Goal: Task Accomplishment & Management: Manage account settings

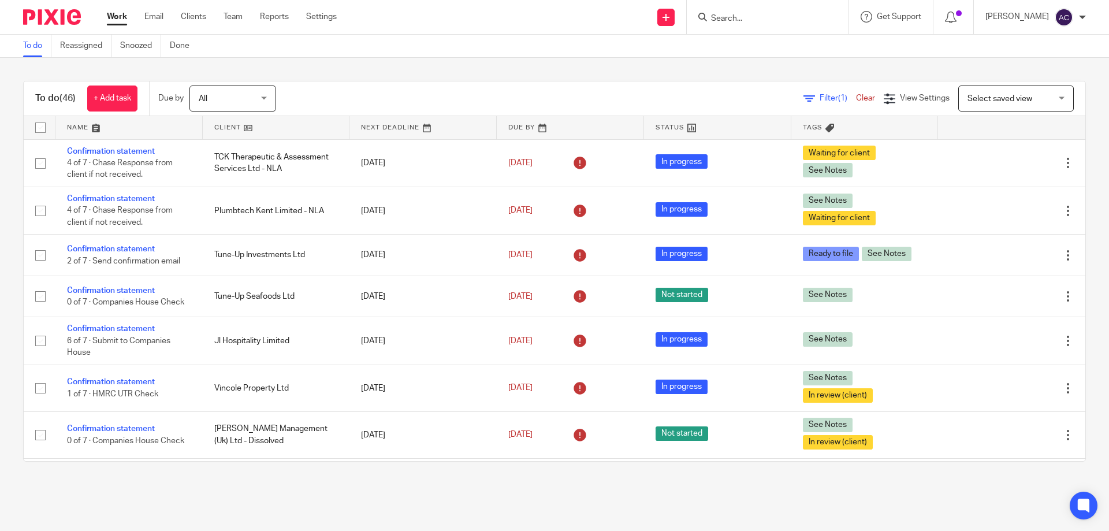
click at [766, 17] on input "Search" at bounding box center [762, 19] width 104 height 10
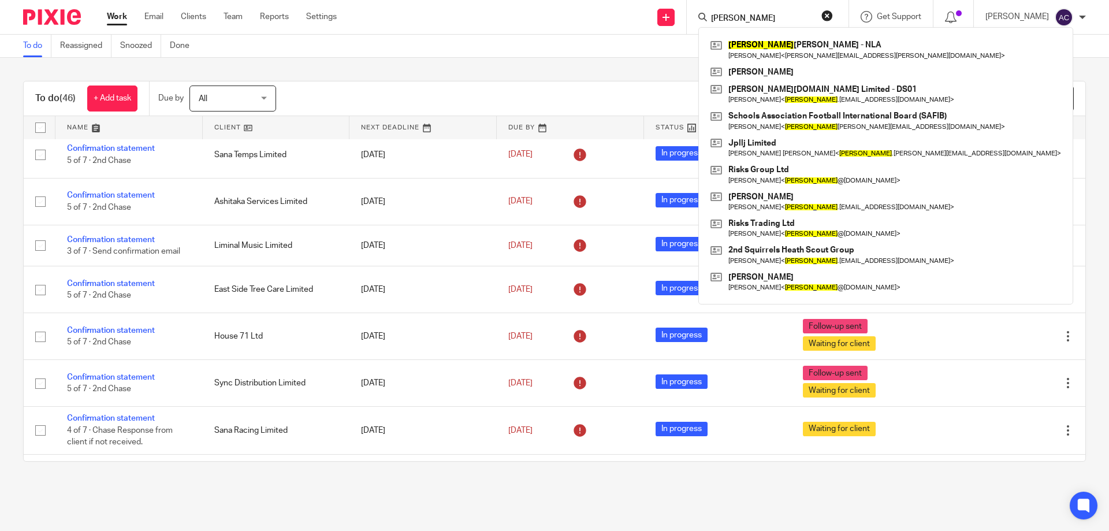
type input "mike"
click at [586, 70] on div "To do (46) + Add task Due by All All Today Tomorrow This week Next week This mo…" at bounding box center [554, 271] width 1109 height 427
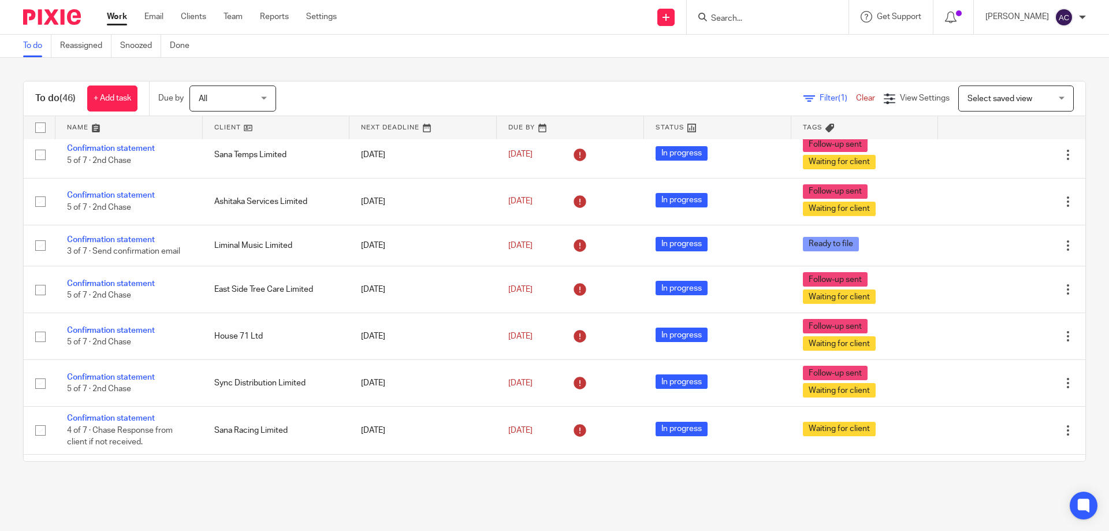
click at [729, 16] on input "Search" at bounding box center [762, 19] width 104 height 10
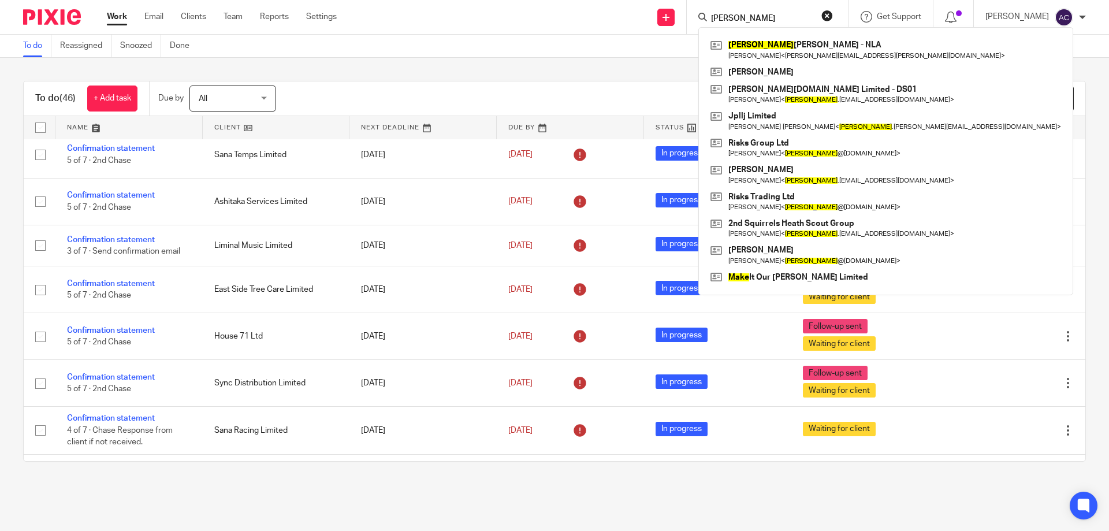
type input "mike"
click at [661, 52] on div "To do Reassigned Snoozed Done" at bounding box center [554, 46] width 1109 height 23
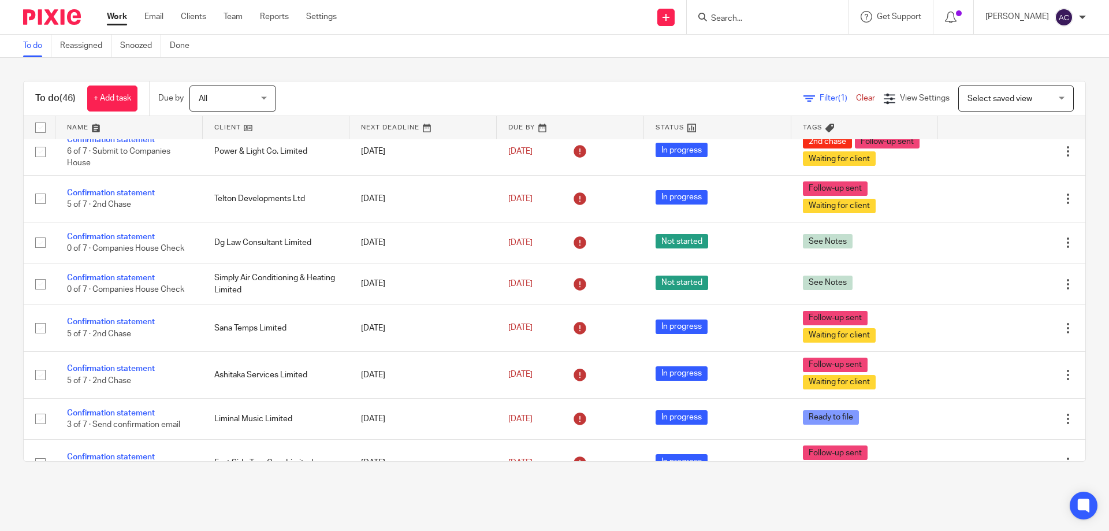
scroll to position [982, 0]
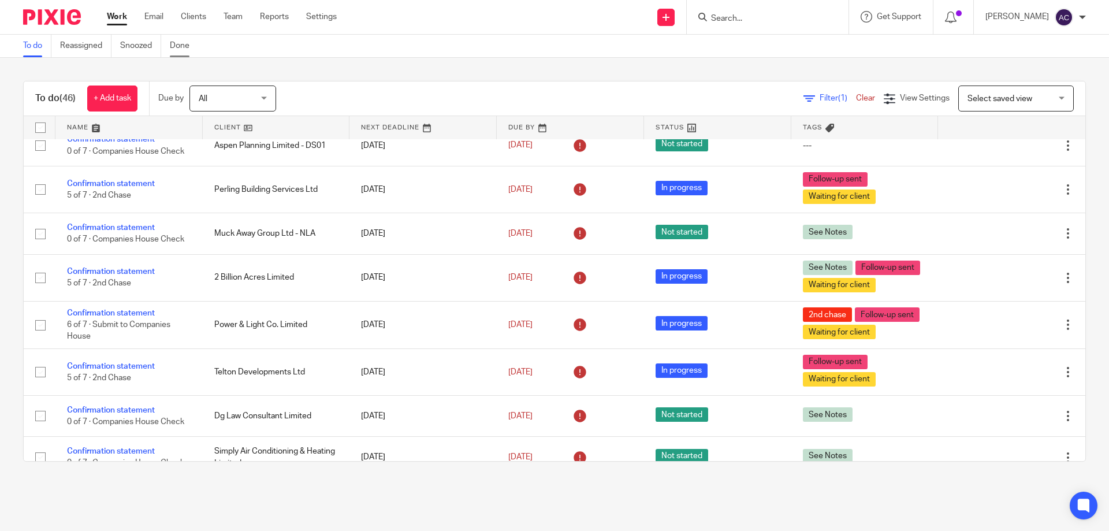
click at [192, 46] on link "Done" at bounding box center [184, 46] width 28 height 23
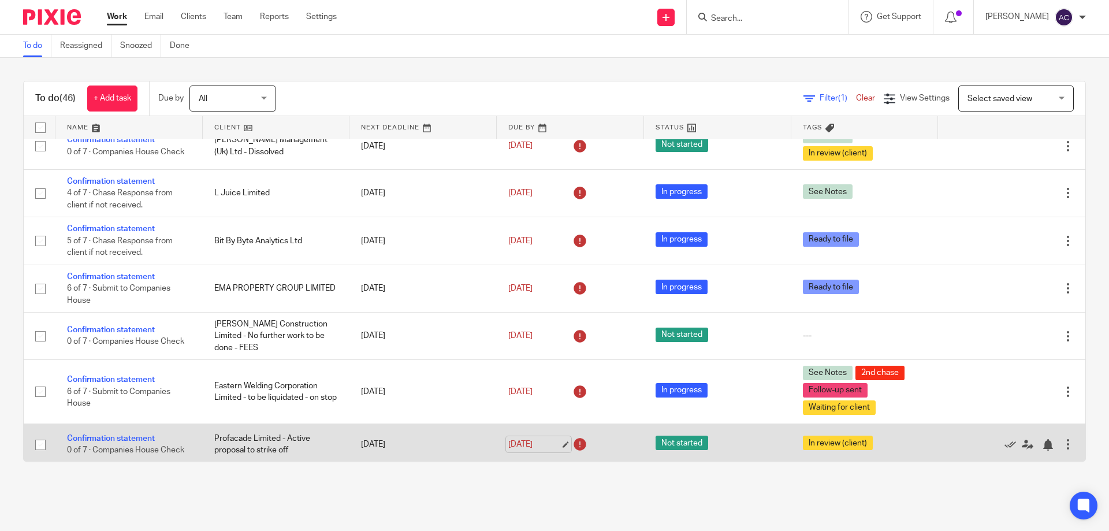
scroll to position [347, 0]
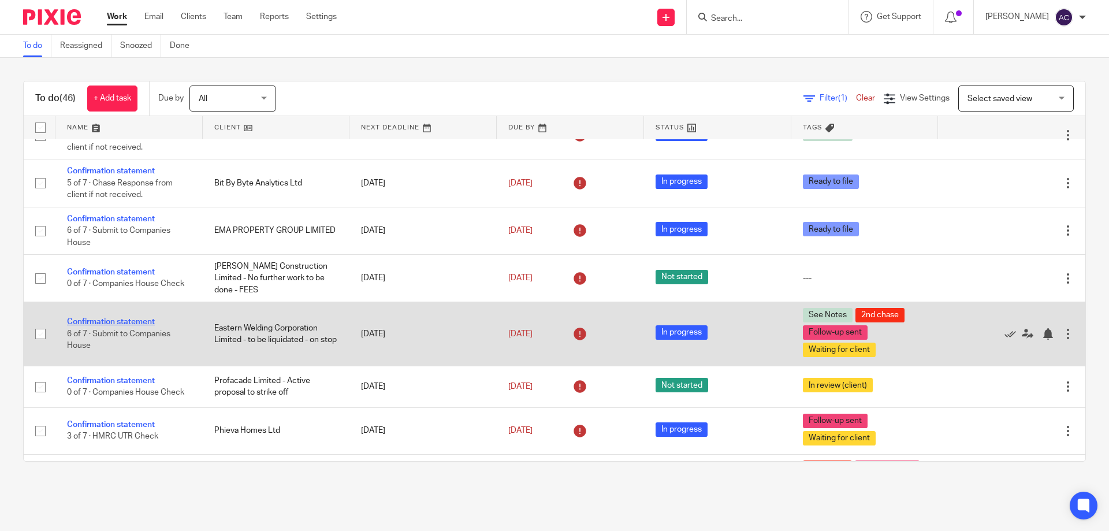
click at [113, 319] on link "Confirmation statement" at bounding box center [111, 322] width 88 height 8
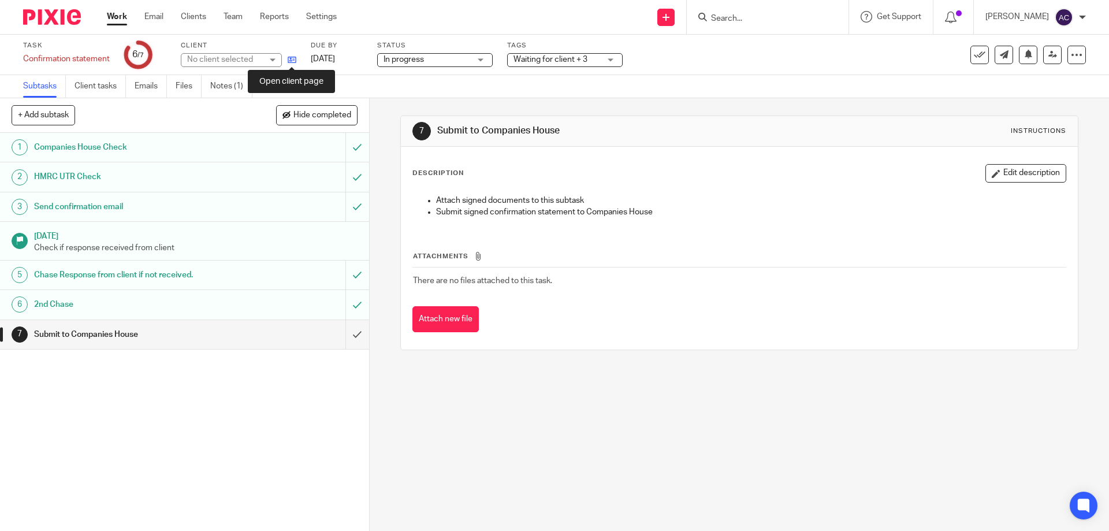
click at [294, 62] on icon at bounding box center [292, 59] width 9 height 9
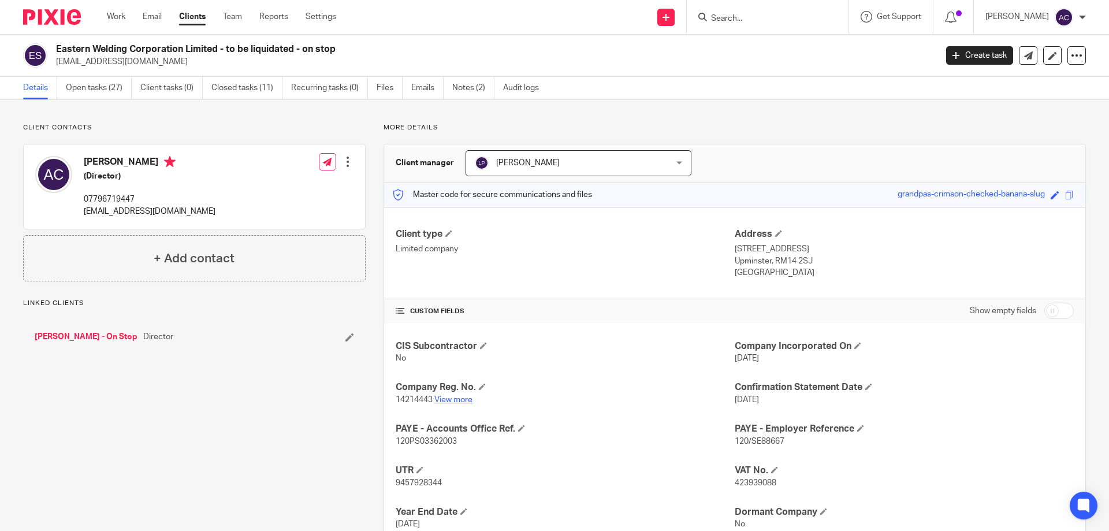
click at [463, 397] on link "View more" at bounding box center [453, 400] width 38 height 8
click at [122, 17] on link "Work" at bounding box center [116, 17] width 18 height 12
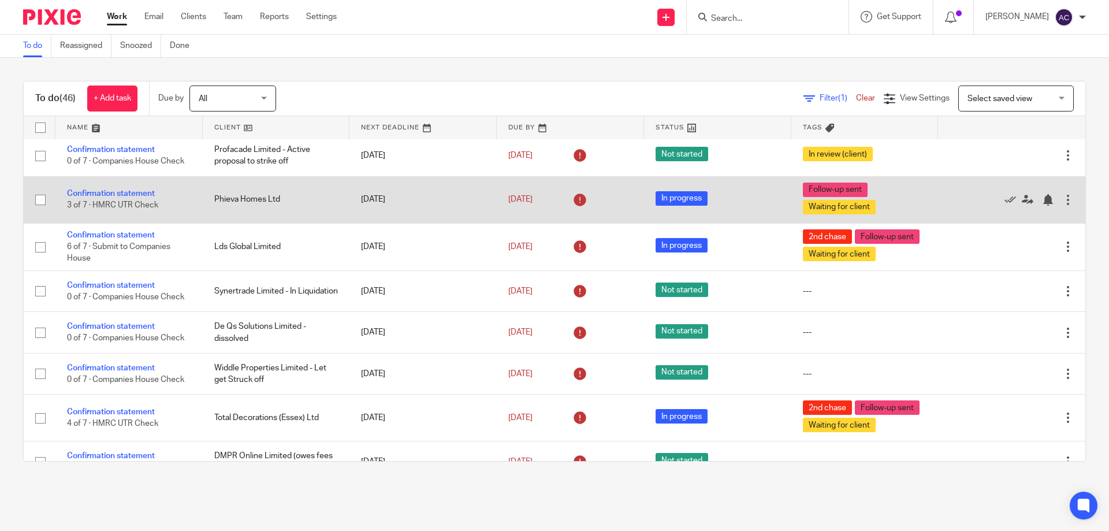
scroll to position [462, 0]
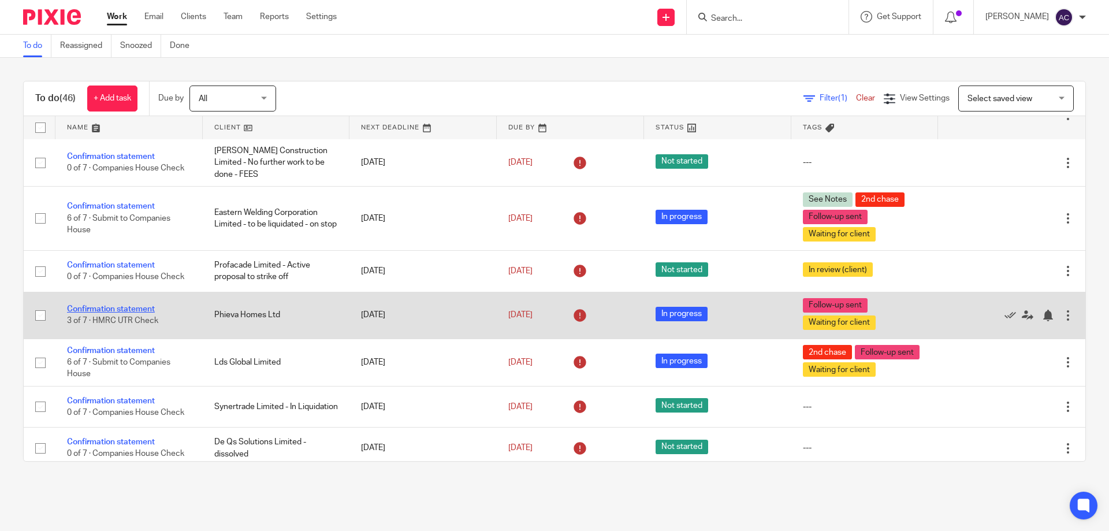
click at [122, 311] on link "Confirmation statement" at bounding box center [111, 309] width 88 height 8
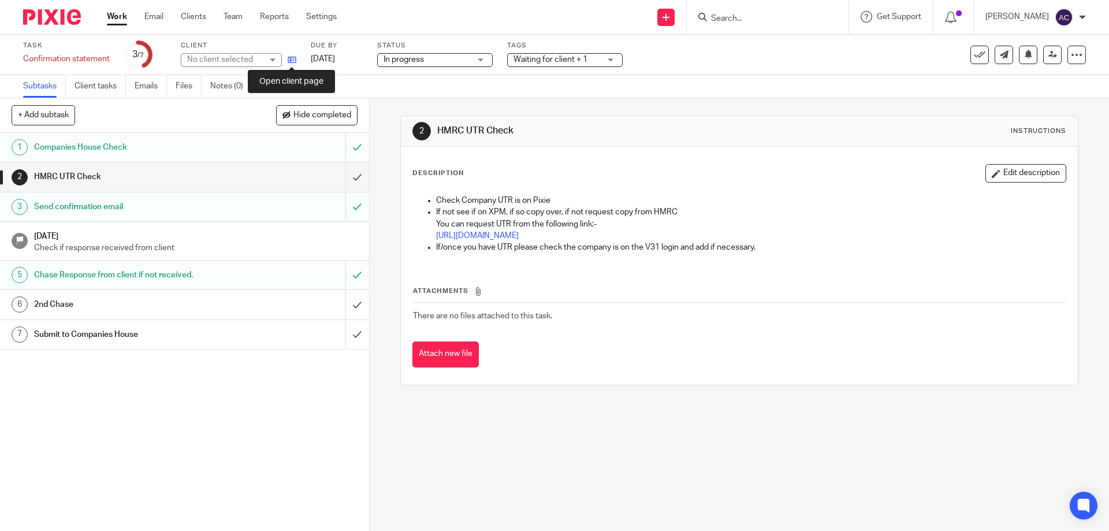
click at [294, 64] on icon at bounding box center [292, 59] width 9 height 9
click at [610, 57] on div "Waiting for client + 1" at bounding box center [565, 60] width 116 height 14
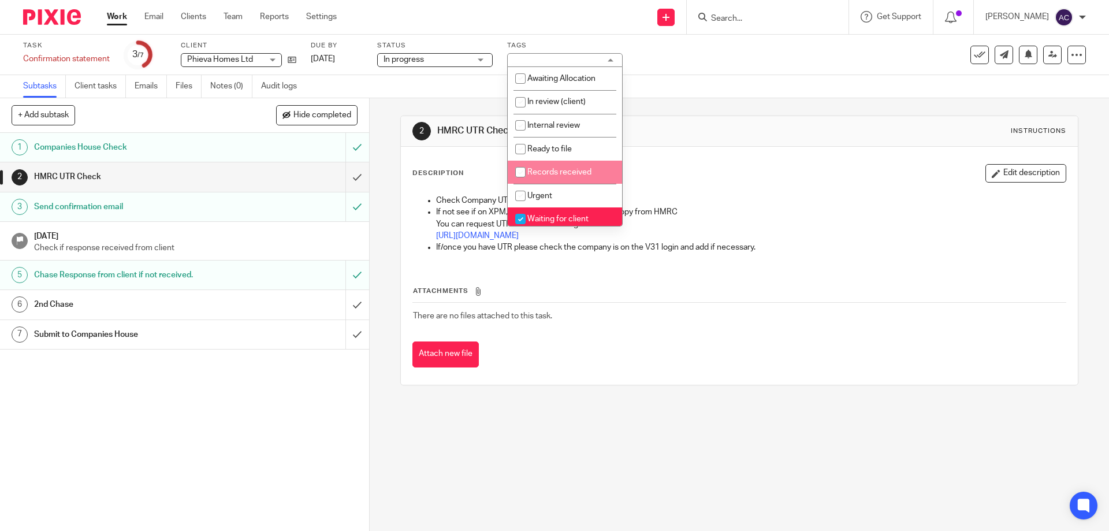
scroll to position [173, 0]
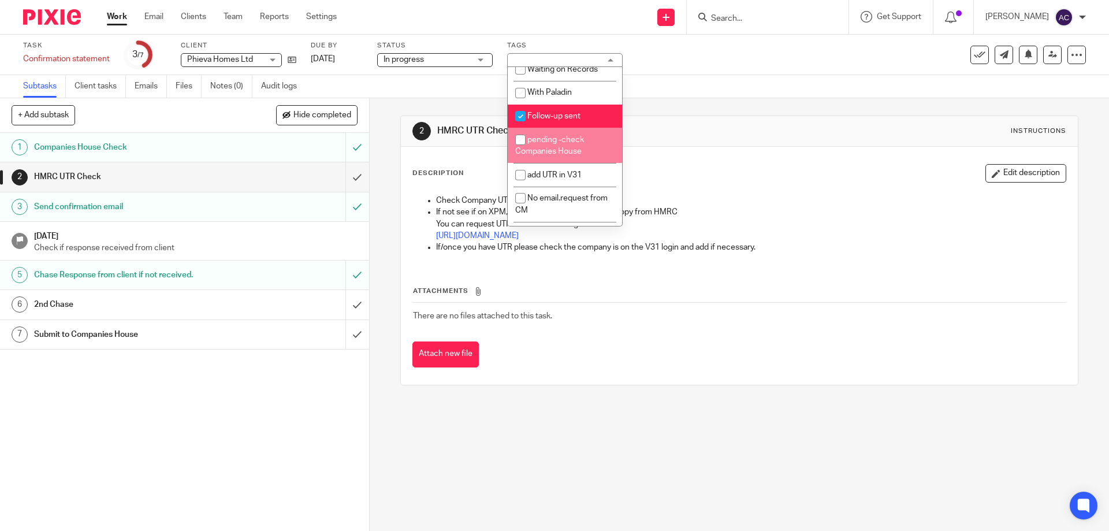
click at [541, 118] on span "Follow-up sent" at bounding box center [553, 116] width 53 height 8
checkbox input "false"
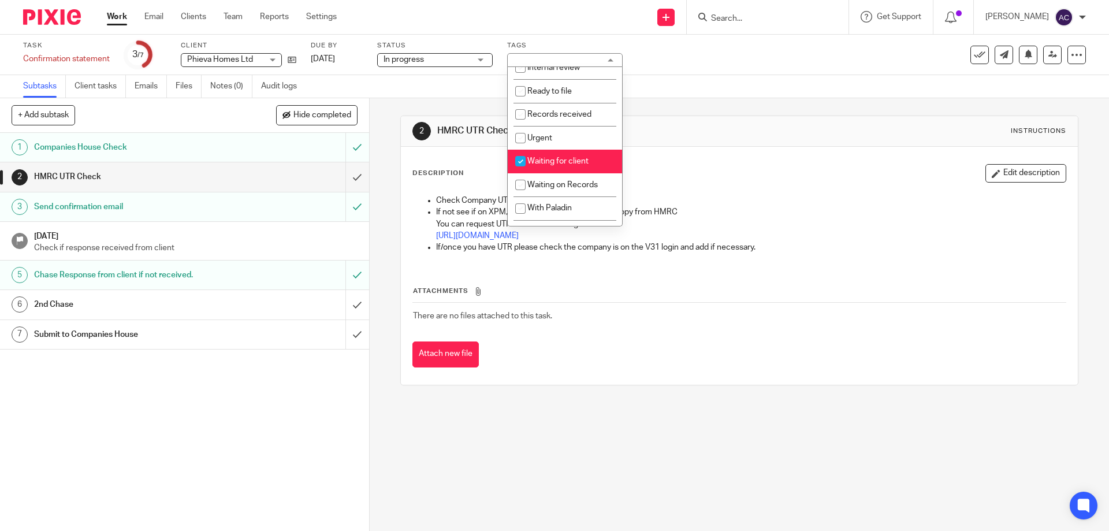
scroll to position [0, 0]
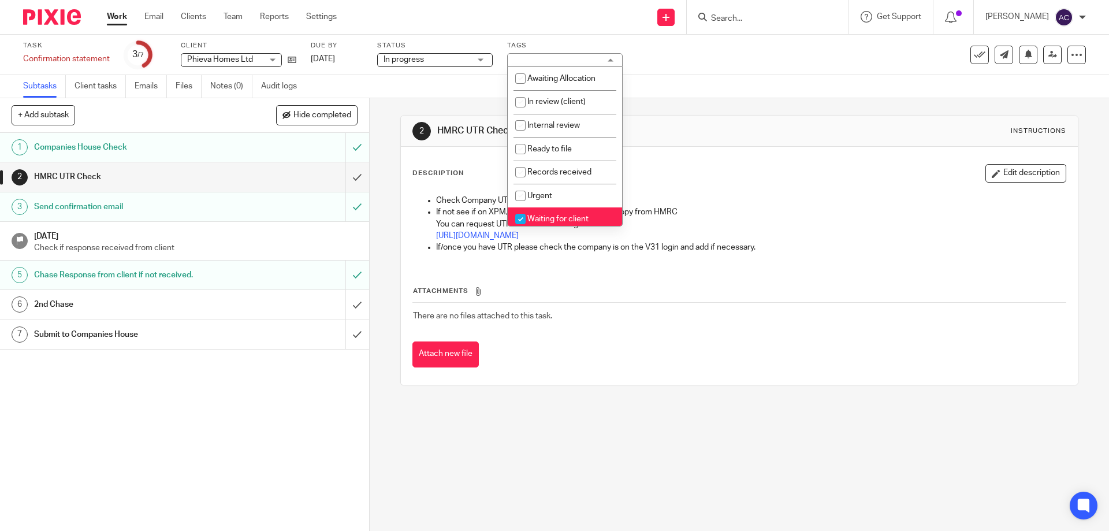
click at [536, 214] on li "Waiting for client" at bounding box center [565, 219] width 114 height 24
checkbox input "false"
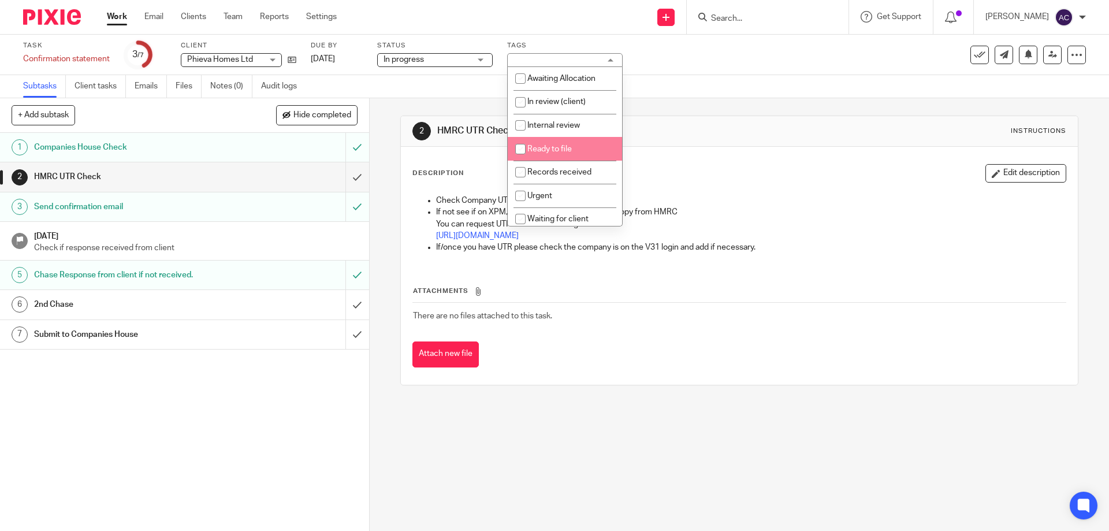
drag, startPoint x: 542, startPoint y: 144, endPoint x: 628, endPoint y: 114, distance: 91.9
click at [542, 144] on li "Ready to file" at bounding box center [565, 149] width 114 height 24
checkbox input "true"
click at [784, 58] on div "Task Confirmation statement Save Confirmation statement 3 /7 Client Phieva Home…" at bounding box center [465, 55] width 885 height 28
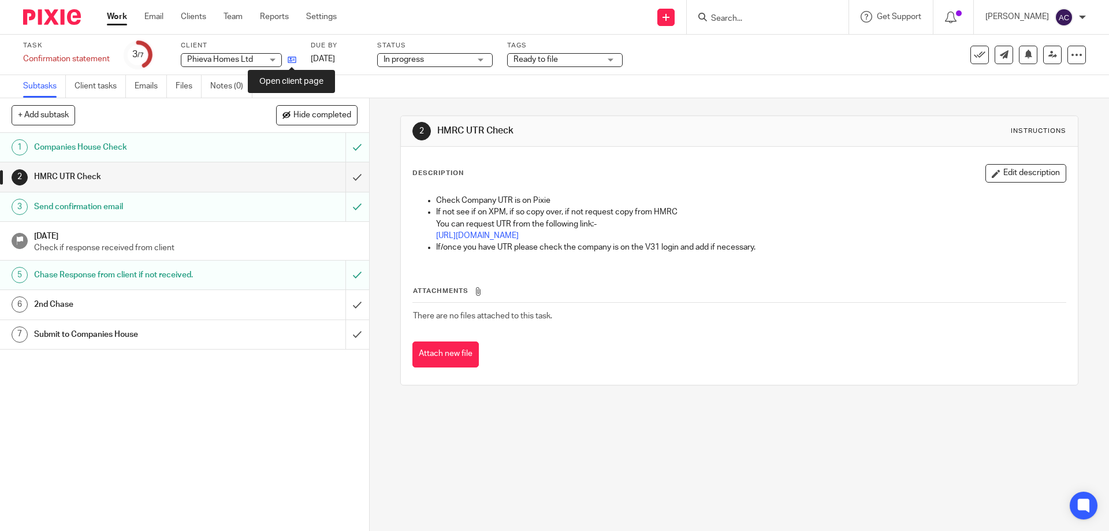
click at [296, 59] on icon at bounding box center [292, 59] width 9 height 9
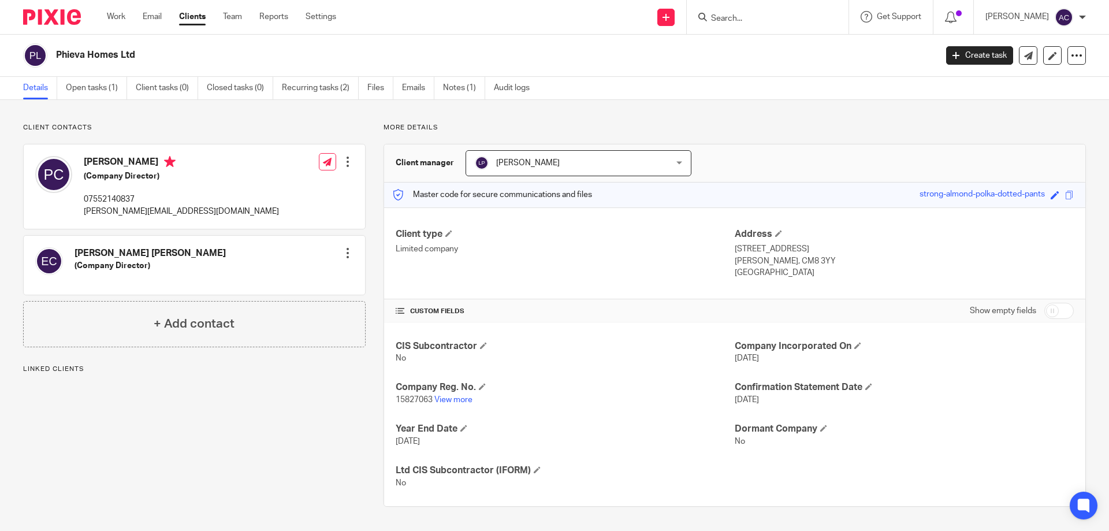
click at [455, 404] on p "15827063 View more" at bounding box center [565, 400] width 339 height 12
click at [455, 400] on link "View more" at bounding box center [453, 400] width 38 height 8
drag, startPoint x: 202, startPoint y: 214, endPoint x: 88, endPoint y: 213, distance: 113.8
click at [82, 214] on div "[PERSON_NAME] (Company Director) 07552140837 [PERSON_NAME][EMAIL_ADDRESS][DOMAI…" at bounding box center [194, 186] width 341 height 84
copy p "[PERSON_NAME][EMAIL_ADDRESS][DOMAIN_NAME]"
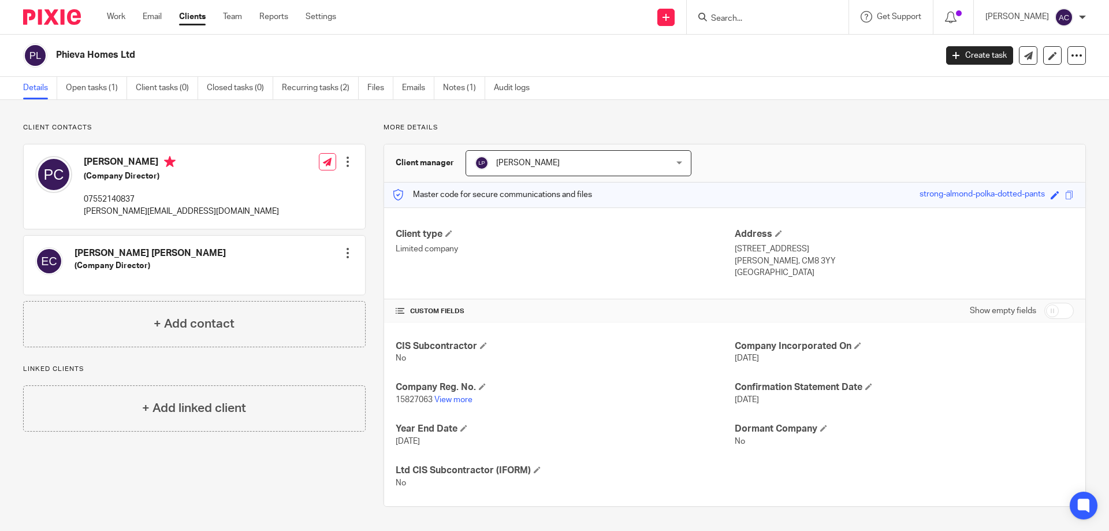
click at [795, 17] on input "Search" at bounding box center [762, 19] width 104 height 10
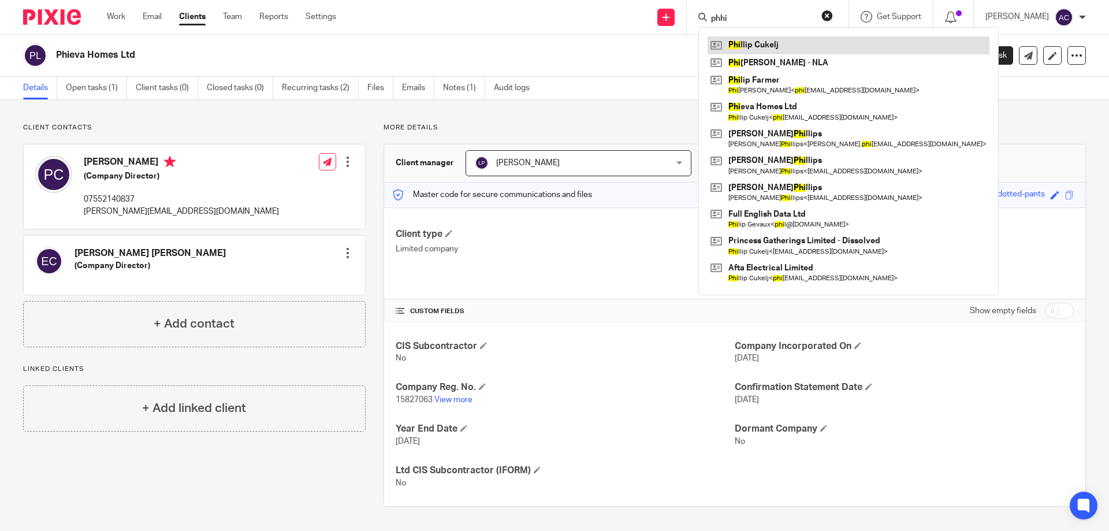
type input "phhi"
click at [739, 38] on link at bounding box center [849, 44] width 282 height 17
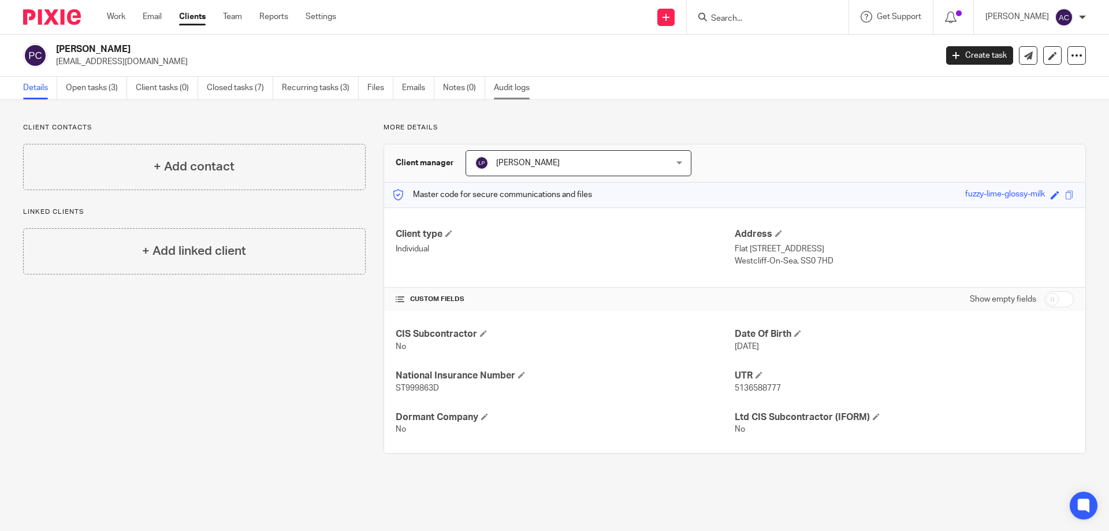
click at [503, 83] on link "Audit logs" at bounding box center [516, 88] width 44 height 23
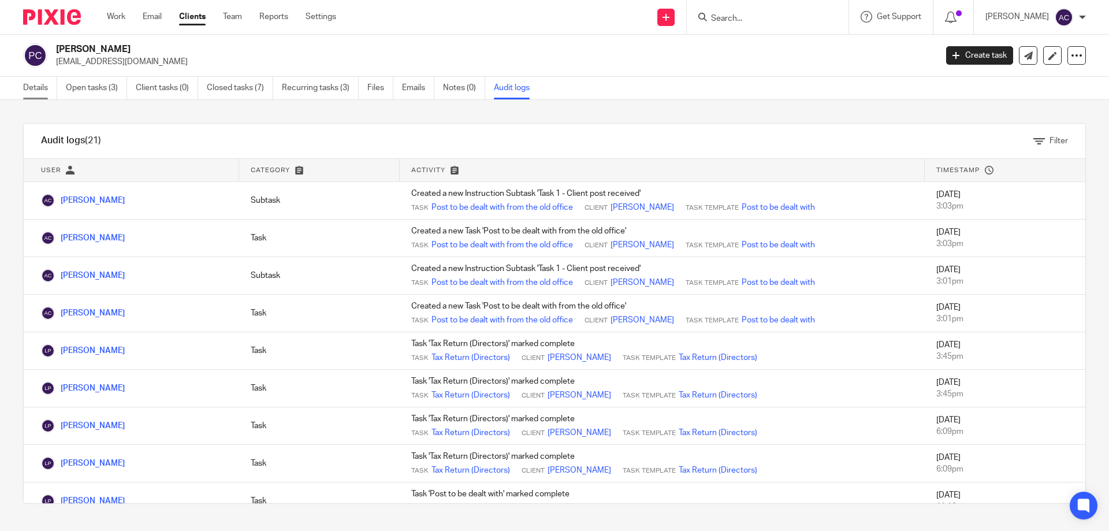
click at [34, 88] on link "Details" at bounding box center [40, 88] width 34 height 23
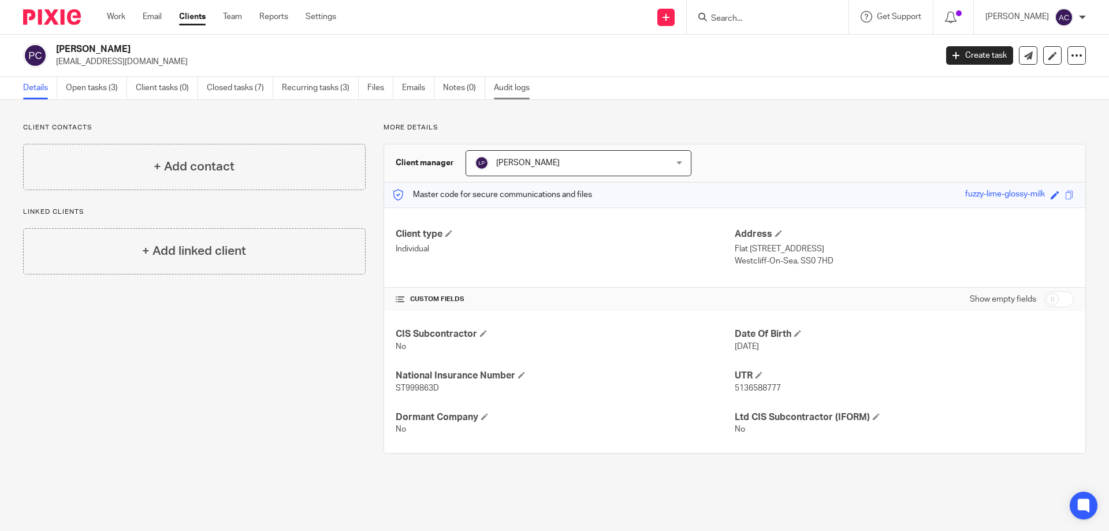
click at [501, 85] on link "Audit logs" at bounding box center [516, 88] width 44 height 23
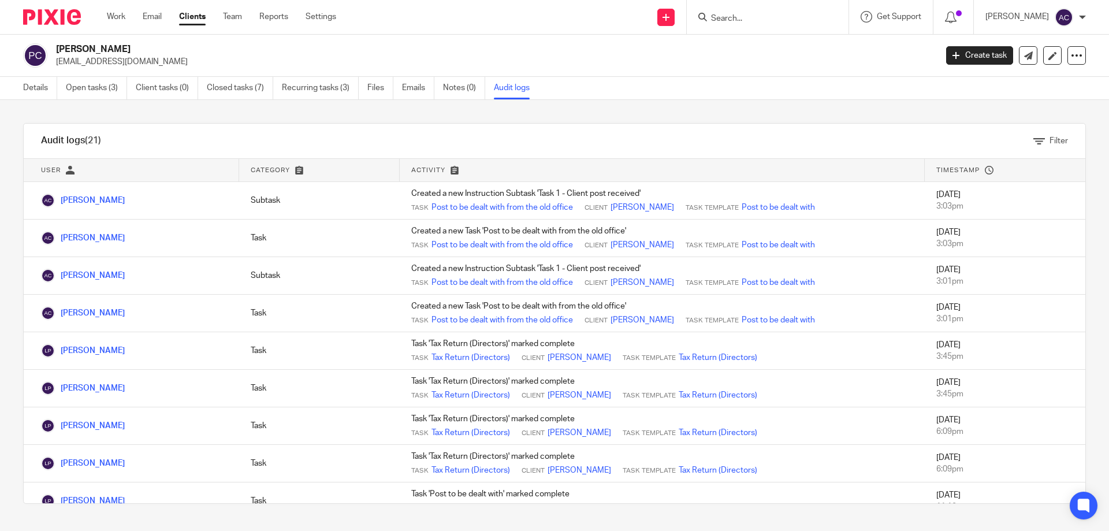
click at [20, 83] on div "Details Open tasks (3) Client tasks (0) Closed tasks (7) Recurring tasks (3) Fi…" at bounding box center [279, 88] width 559 height 23
click at [35, 87] on link "Details" at bounding box center [40, 88] width 34 height 23
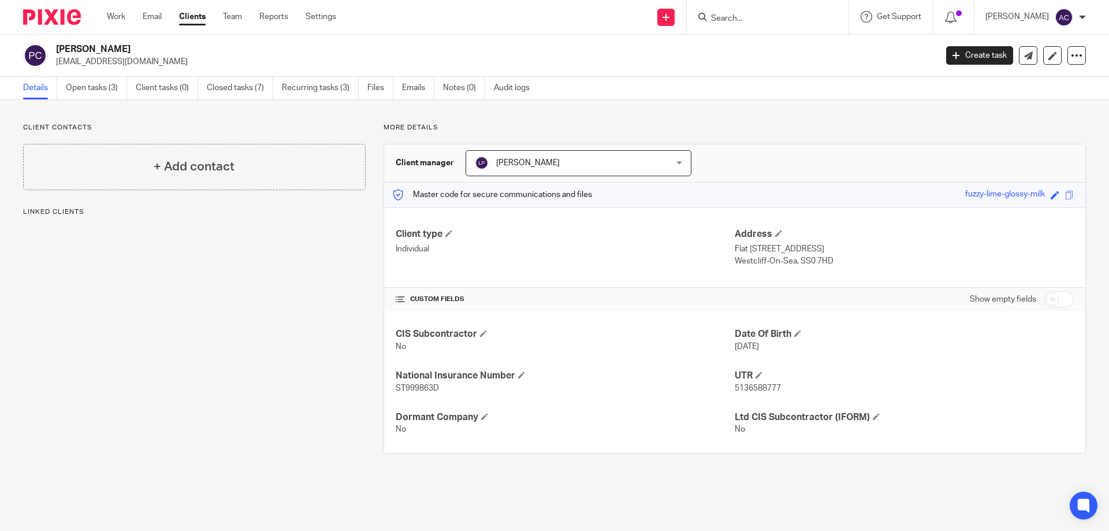
click at [732, 10] on form at bounding box center [771, 17] width 123 height 14
click at [727, 17] on input "Search" at bounding box center [762, 19] width 104 height 10
type input "eva"
click at [768, 38] on link at bounding box center [779, 44] width 143 height 17
click at [508, 89] on link "Audit logs" at bounding box center [516, 88] width 44 height 23
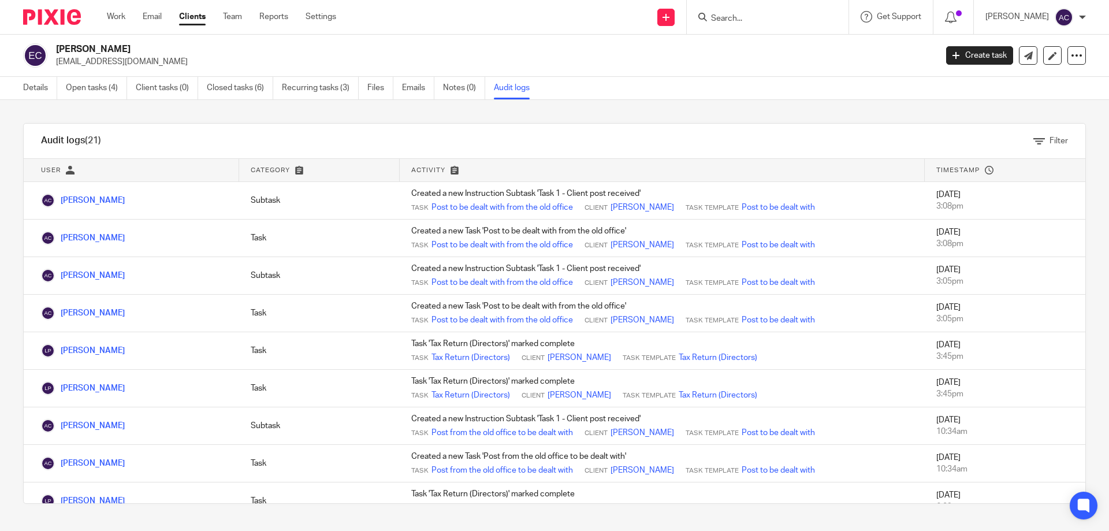
drag, startPoint x: 173, startPoint y: 62, endPoint x: 57, endPoint y: 66, distance: 116.1
click at [57, 66] on p "[EMAIL_ADDRESS][DOMAIN_NAME]" at bounding box center [492, 62] width 873 height 12
copy p "[EMAIL_ADDRESS][DOMAIN_NAME]"
click at [50, 85] on link "Details" at bounding box center [40, 88] width 34 height 23
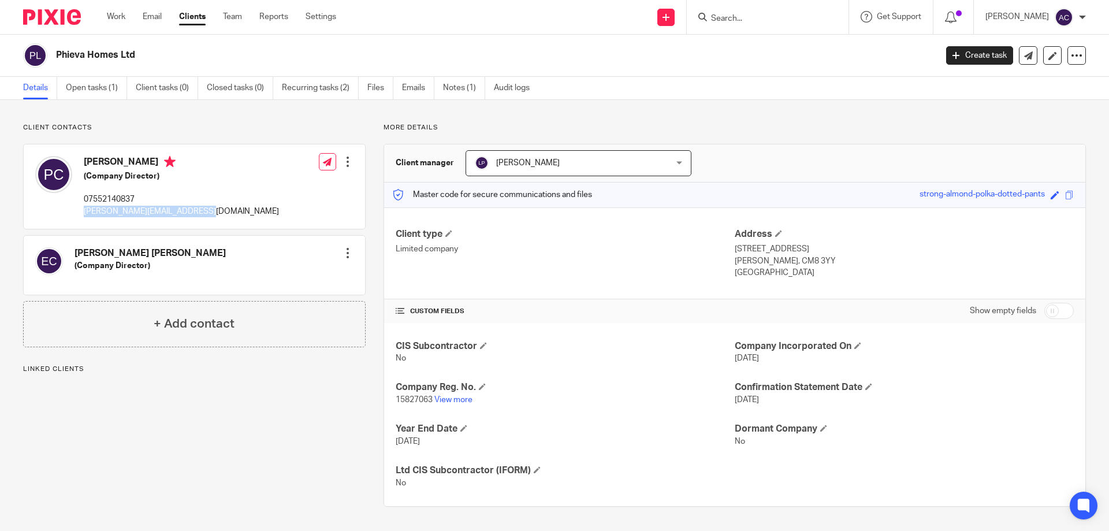
drag, startPoint x: 0, startPoint y: 0, endPoint x: 84, endPoint y: 215, distance: 230.6
click at [84, 215] on div "[PERSON_NAME] (Company Director) 07552140837 [PERSON_NAME][EMAIL_ADDRESS][DOMAI…" at bounding box center [194, 186] width 341 height 84
copy p "[PERSON_NAME][EMAIL_ADDRESS][DOMAIN_NAME]"
click at [215, 210] on div "[PERSON_NAME] (Company Director) 07552140837 [PERSON_NAME][EMAIL_ADDRESS][DOMAI…" at bounding box center [194, 186] width 341 height 84
click at [245, 121] on div "Client contacts [PERSON_NAME] [PERSON_NAME] (Company Director) Edit contact Cre…" at bounding box center [554, 315] width 1109 height 430
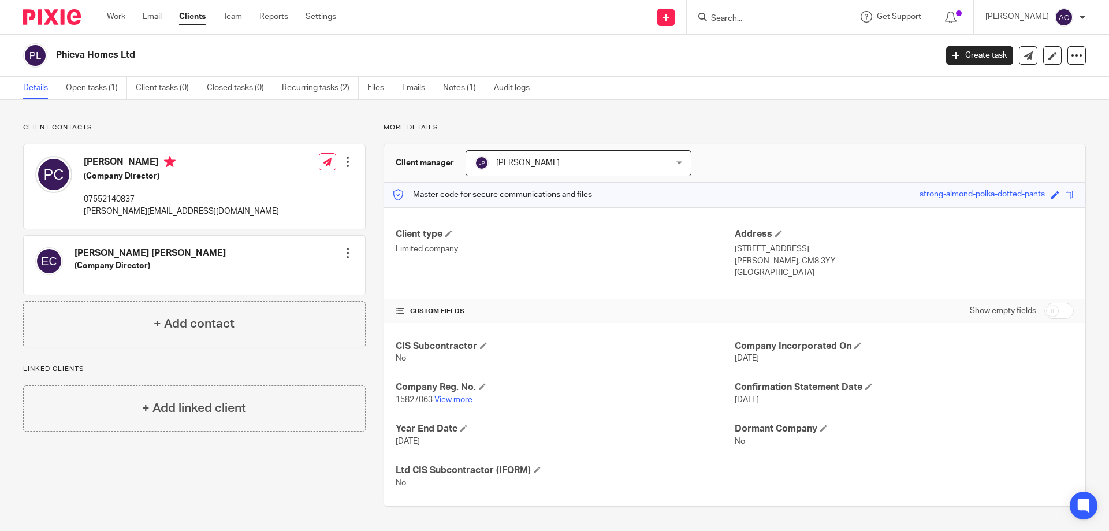
click at [733, 20] on input "Search" at bounding box center [762, 19] width 104 height 10
click at [111, 14] on link "Work" at bounding box center [116, 17] width 18 height 12
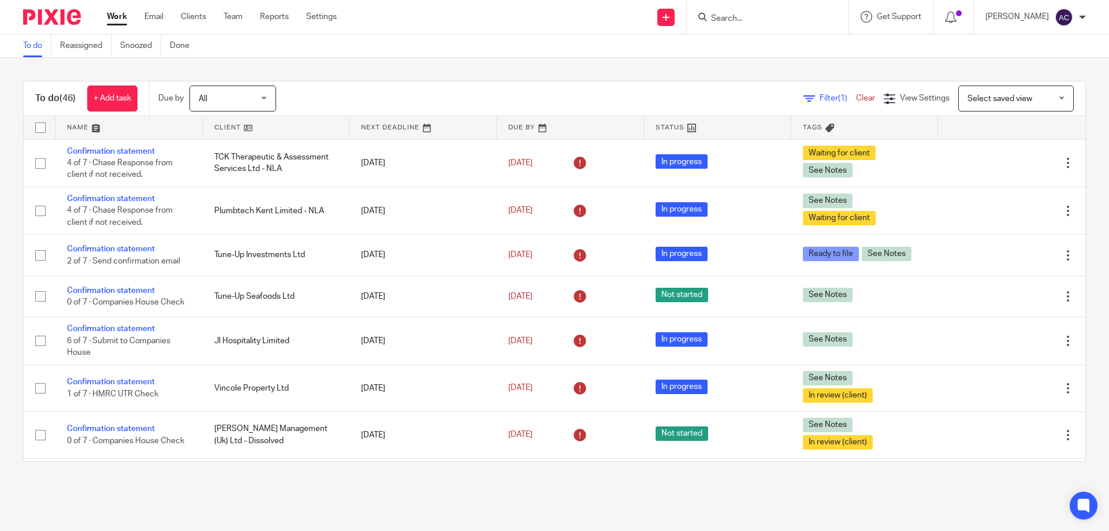
click at [746, 20] on input "Search" at bounding box center [762, 19] width 104 height 10
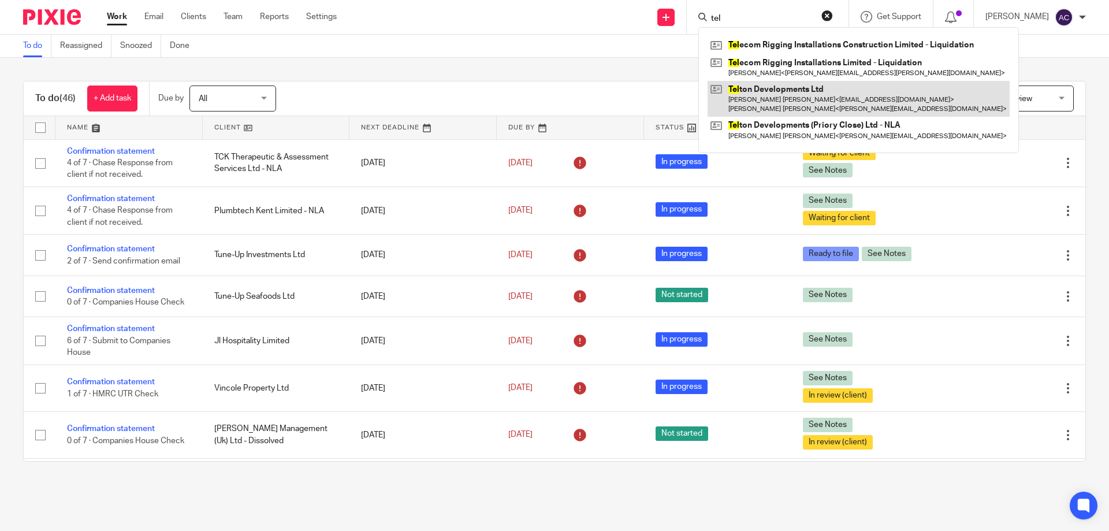
type input "tel"
click at [755, 106] on link at bounding box center [859, 99] width 302 height 36
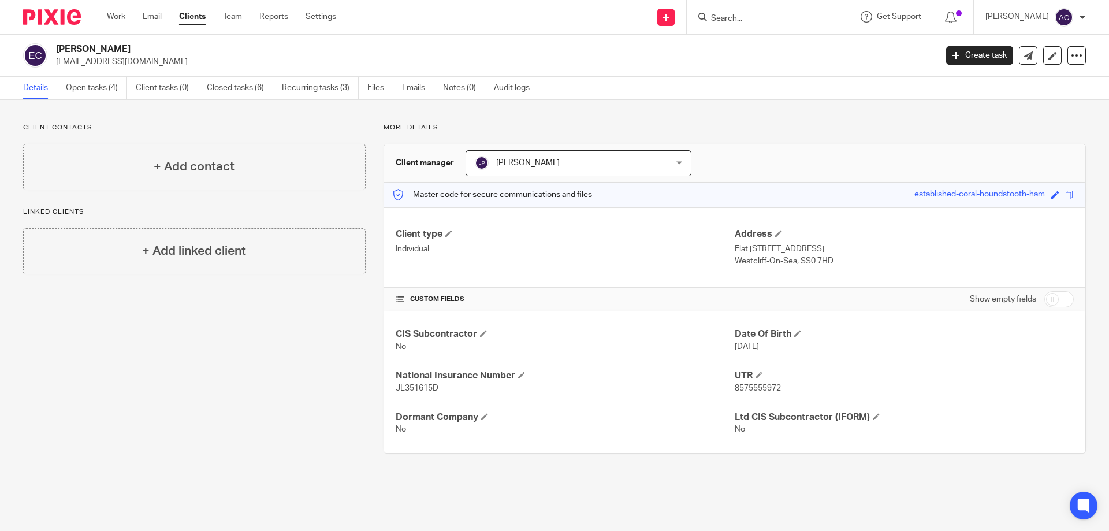
drag, startPoint x: 205, startPoint y: 63, endPoint x: 53, endPoint y: 61, distance: 151.9
click at [53, 61] on div "Eva Cukelj princessgatherings@gmail.com" at bounding box center [476, 55] width 906 height 24
copy p "princessgatherings@gmail.com"
click at [251, 50] on h2 "Eva Cukelj" at bounding box center [405, 49] width 698 height 12
click at [760, 20] on input "Search" at bounding box center [762, 19] width 104 height 10
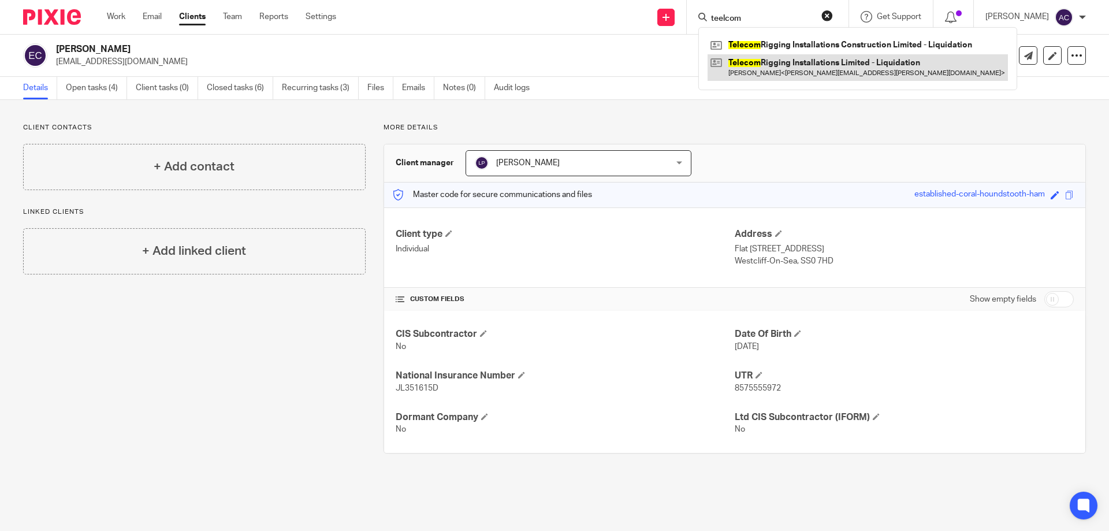
type input "teelcom"
click at [761, 69] on link at bounding box center [858, 67] width 300 height 27
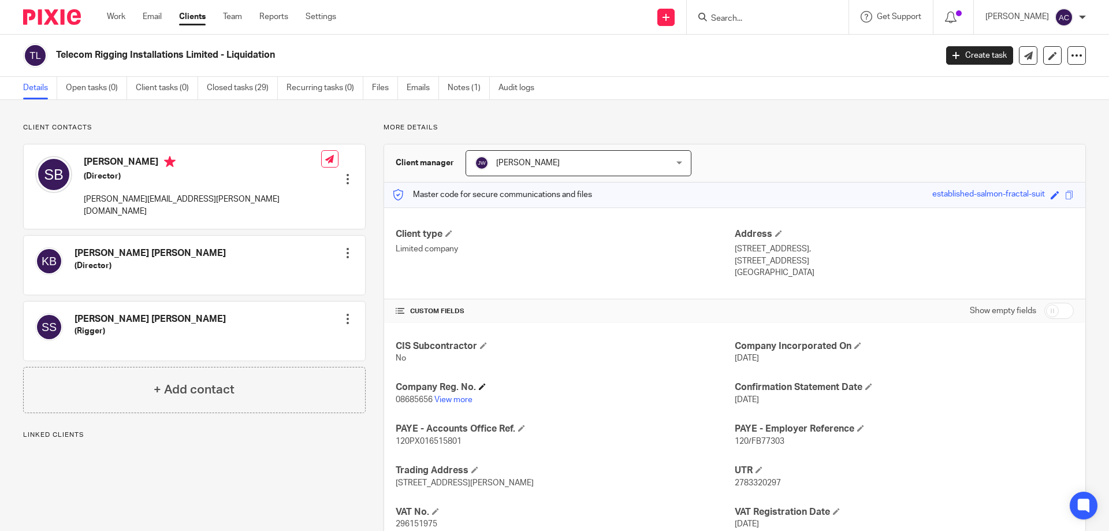
click at [463, 390] on h4 "Company Reg. No." at bounding box center [565, 387] width 339 height 12
click at [462, 399] on link "View more" at bounding box center [453, 400] width 38 height 8
click at [747, 13] on form at bounding box center [771, 17] width 123 height 14
click at [747, 17] on input "Search" at bounding box center [762, 19] width 104 height 10
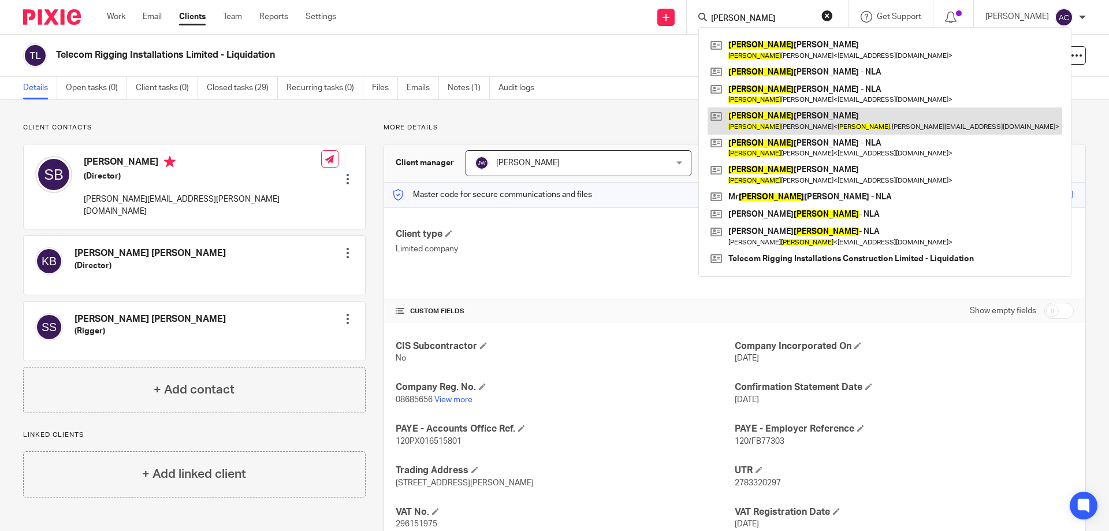
type input "[PERSON_NAME]"
click at [755, 111] on link at bounding box center [885, 120] width 355 height 27
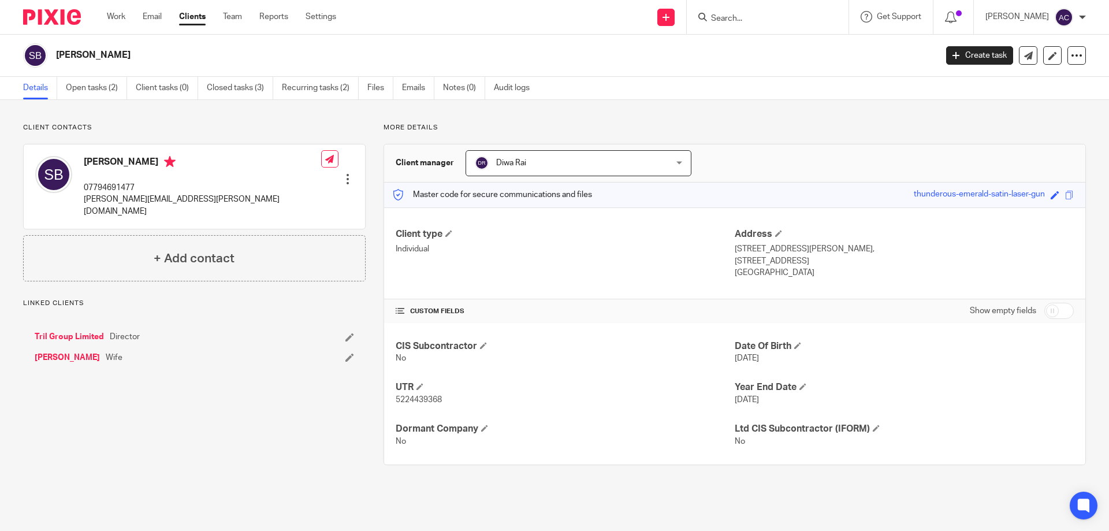
click at [62, 331] on link "Tril Group Limited" at bounding box center [69, 337] width 69 height 12
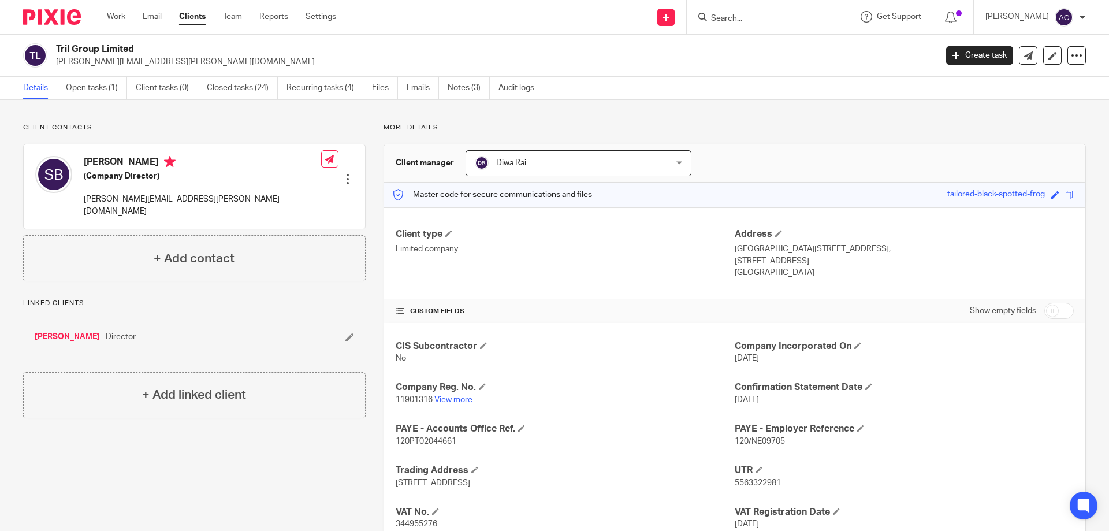
click at [755, 5] on div at bounding box center [768, 17] width 162 height 34
click at [749, 14] on input "Search" at bounding box center [762, 19] width 104 height 10
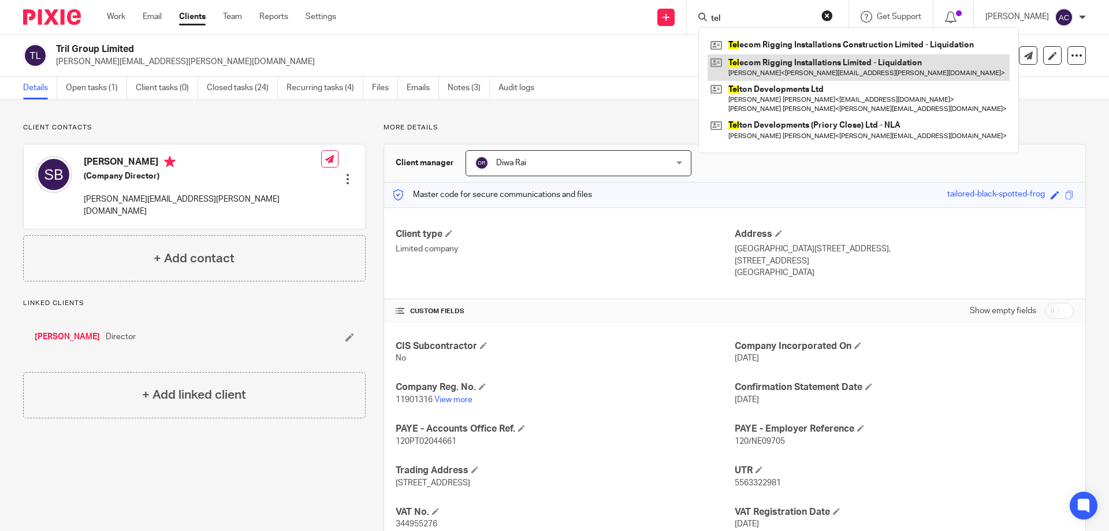
type input "tel"
click at [750, 64] on link at bounding box center [859, 67] width 302 height 27
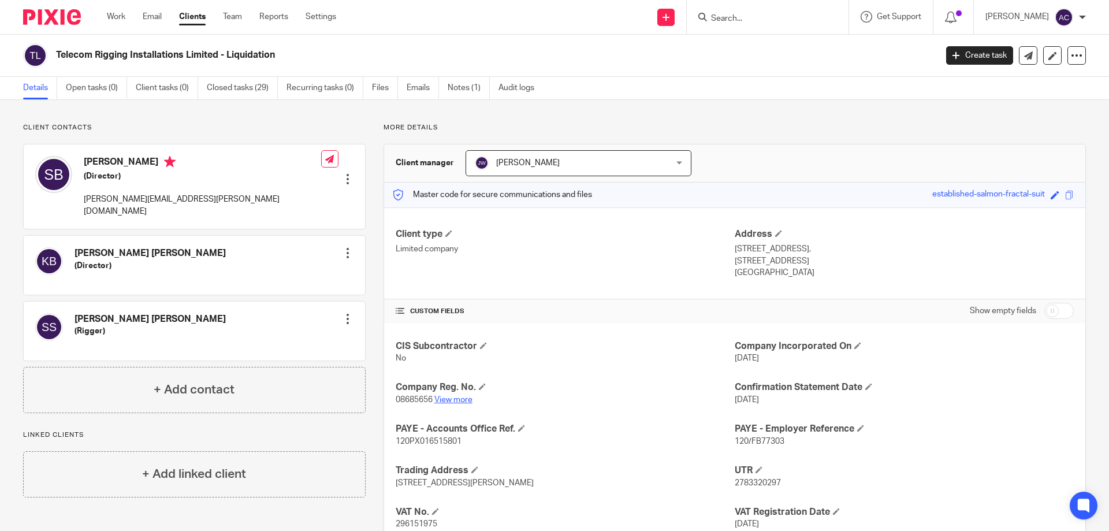
click at [454, 396] on link "View more" at bounding box center [453, 400] width 38 height 8
click at [214, 273] on div "Katie Elizabeth Barrett (Director) Edit contact Create client from contact Expo…" at bounding box center [194, 265] width 341 height 59
click at [756, 13] on form at bounding box center [771, 17] width 123 height 14
click at [754, 14] on input "Search" at bounding box center [762, 19] width 104 height 10
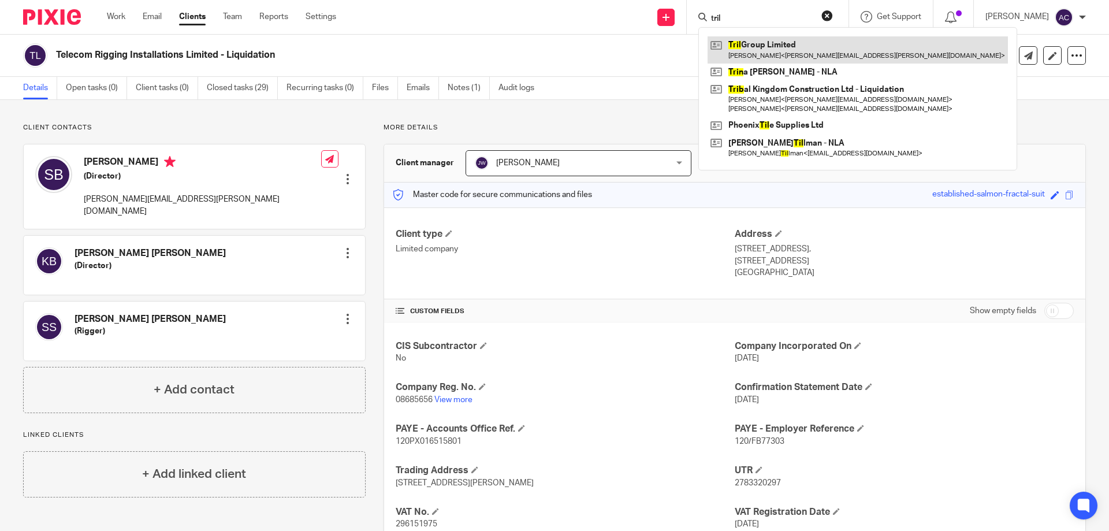
type input "tril"
click at [769, 53] on link at bounding box center [858, 49] width 300 height 27
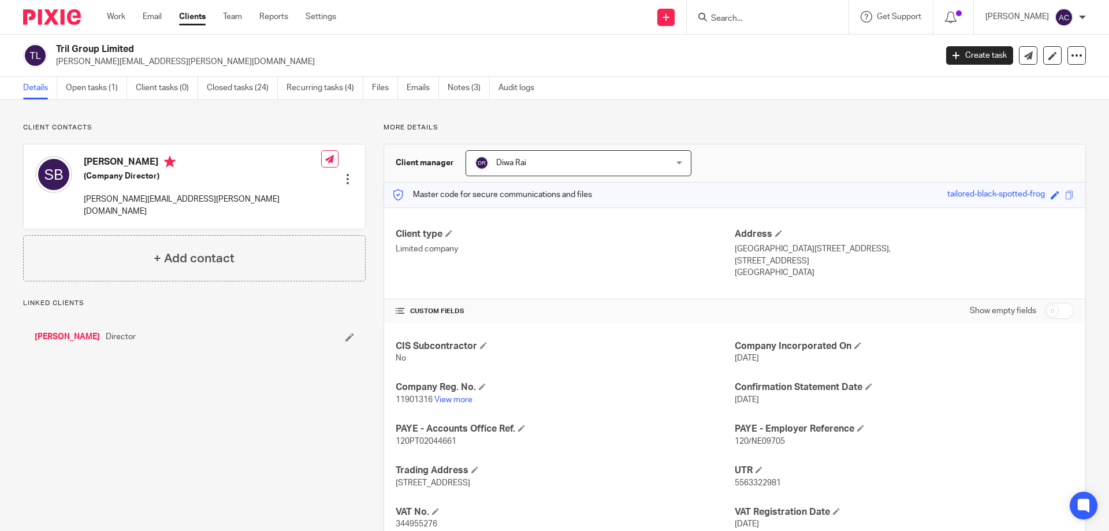
click at [753, 8] on div at bounding box center [768, 17] width 162 height 34
click at [749, 20] on input "Search" at bounding box center [762, 19] width 104 height 10
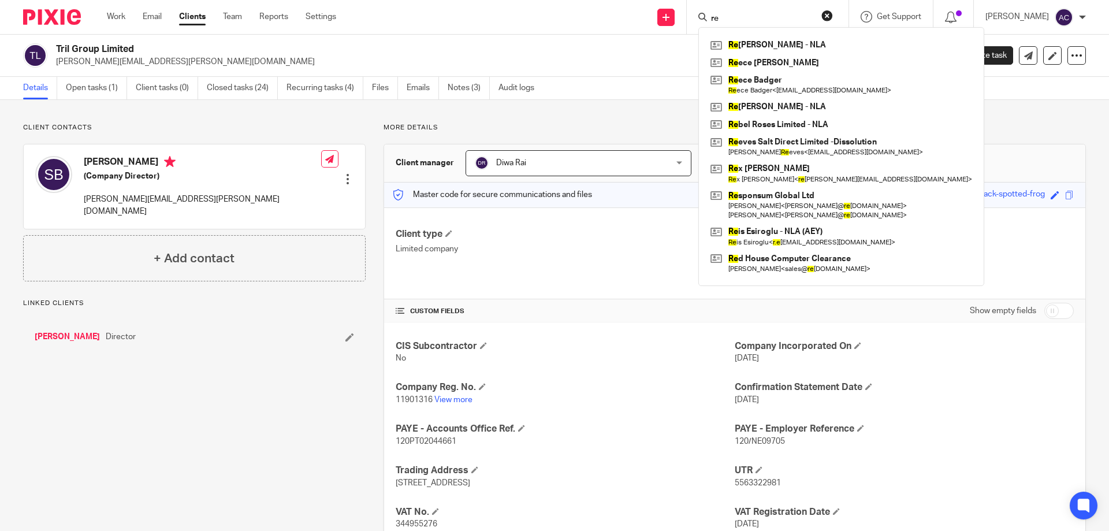
type input "re"
click at [621, 78] on div "Details Open tasks (1) Client tasks (0) Closed tasks (24) Recurring tasks (4) F…" at bounding box center [554, 88] width 1109 height 23
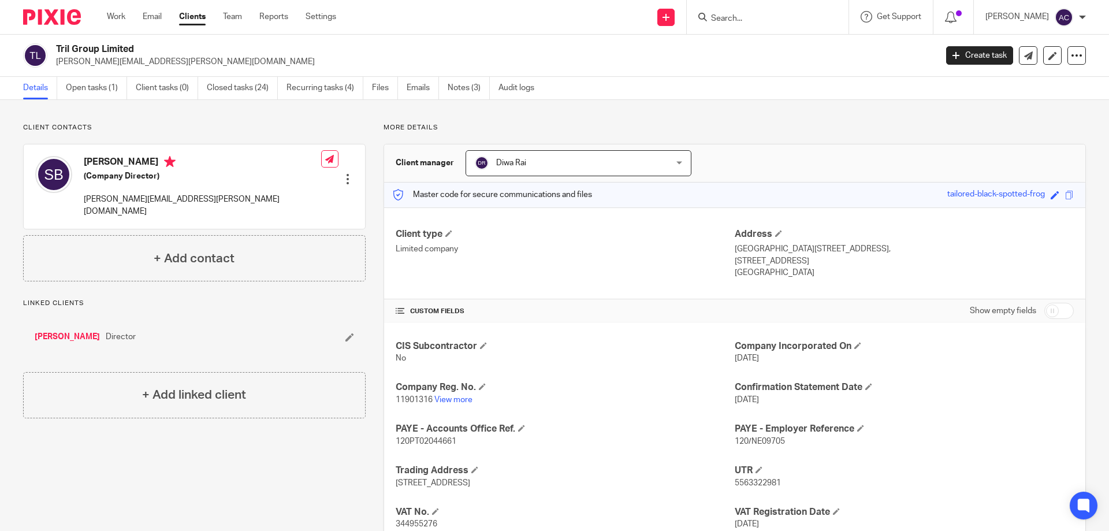
click at [784, 22] on input "Search" at bounding box center [762, 19] width 104 height 10
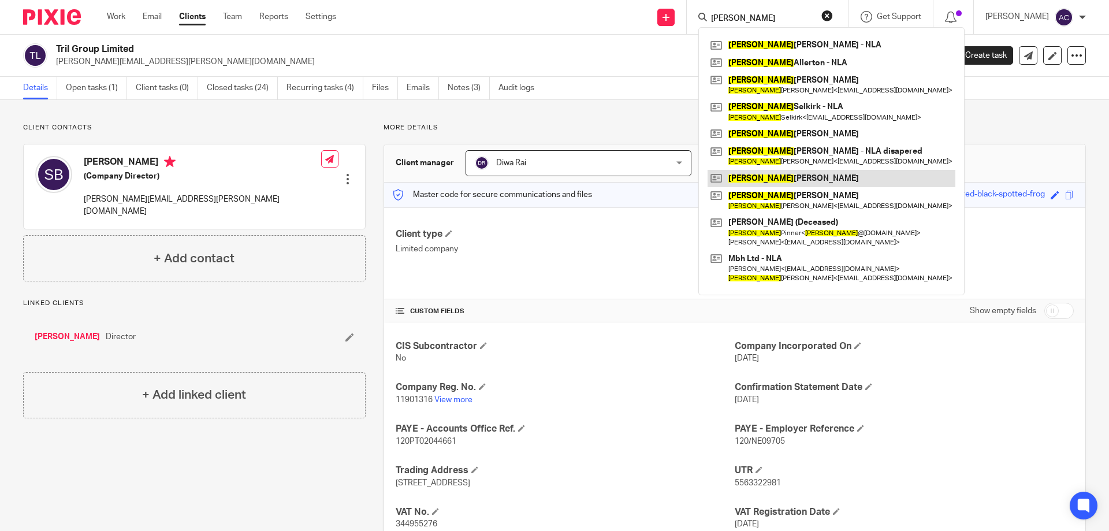
type input "rebecca"
click at [775, 178] on link at bounding box center [832, 178] width 248 height 17
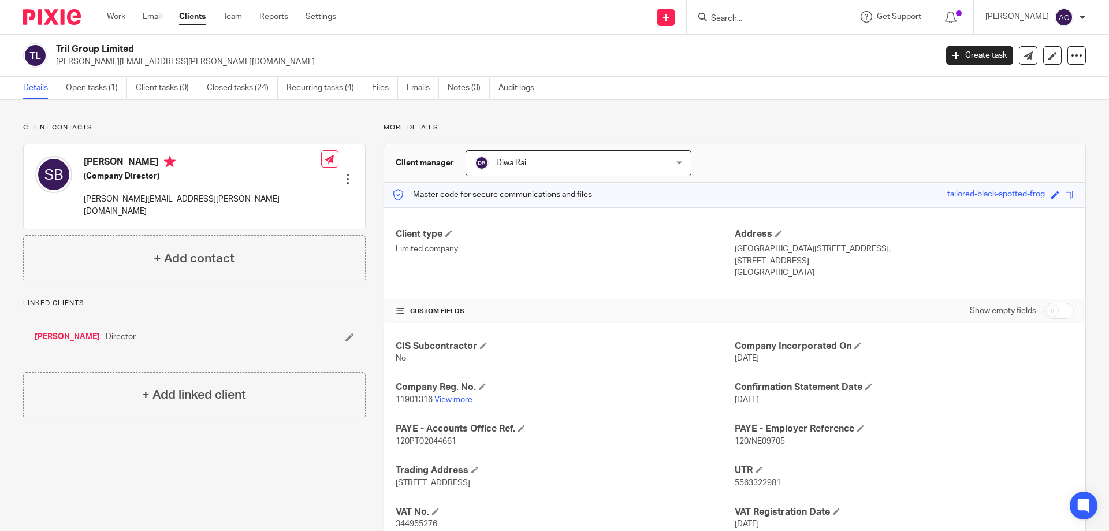
click at [757, 11] on form at bounding box center [771, 17] width 123 height 14
click at [743, 8] on div at bounding box center [768, 17] width 162 height 34
click at [738, 14] on input "Search" at bounding box center [762, 19] width 104 height 10
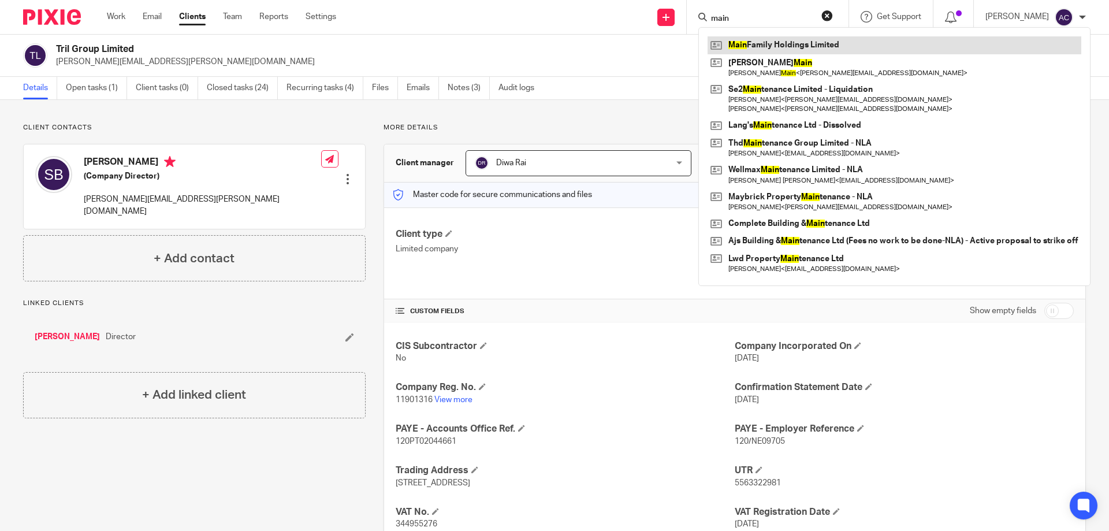
type input "main"
click at [765, 36] on link at bounding box center [895, 44] width 374 height 17
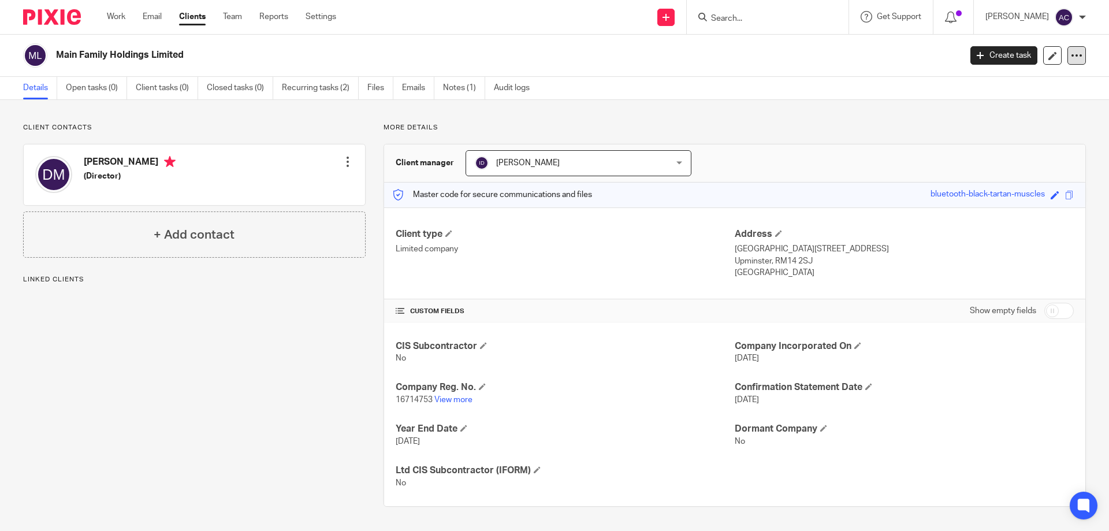
click at [1071, 54] on icon at bounding box center [1077, 56] width 12 height 12
click at [985, 88] on link "Update from Companies House" at bounding box center [1005, 84] width 128 height 17
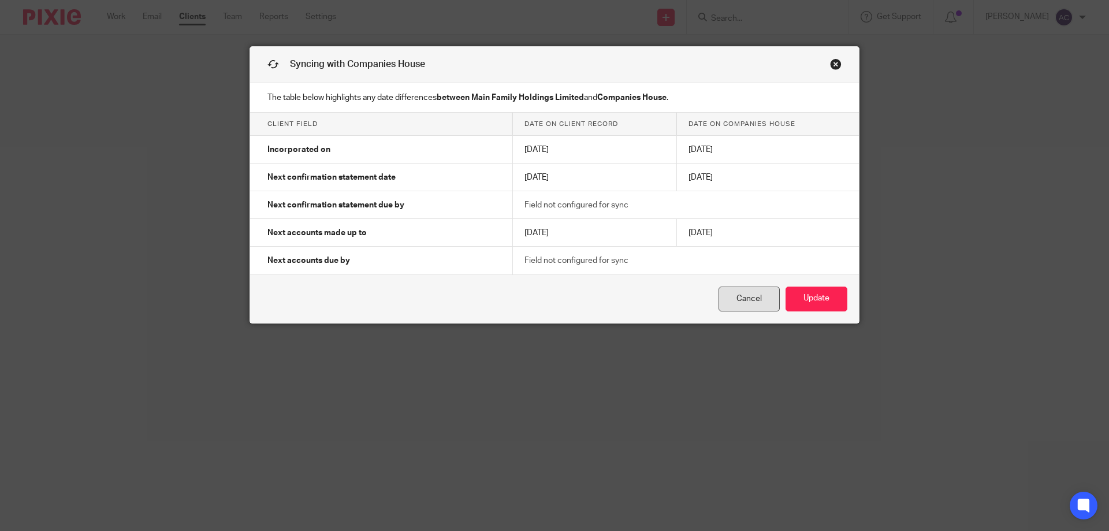
click at [725, 296] on link "Cancel" at bounding box center [748, 298] width 61 height 25
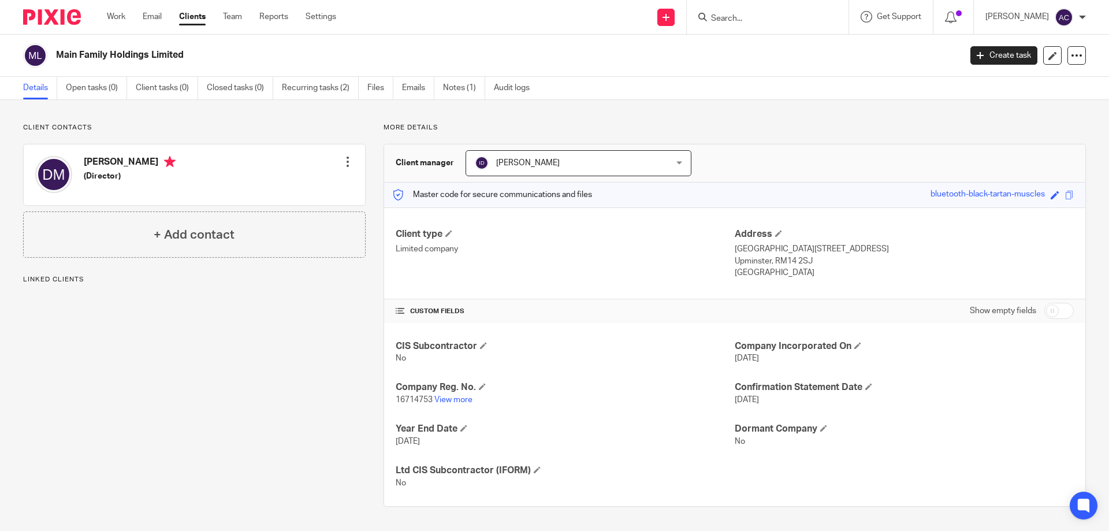
click at [753, 16] on input "Search" at bounding box center [762, 19] width 104 height 10
click at [453, 91] on link "Notes (1)" at bounding box center [464, 88] width 42 height 23
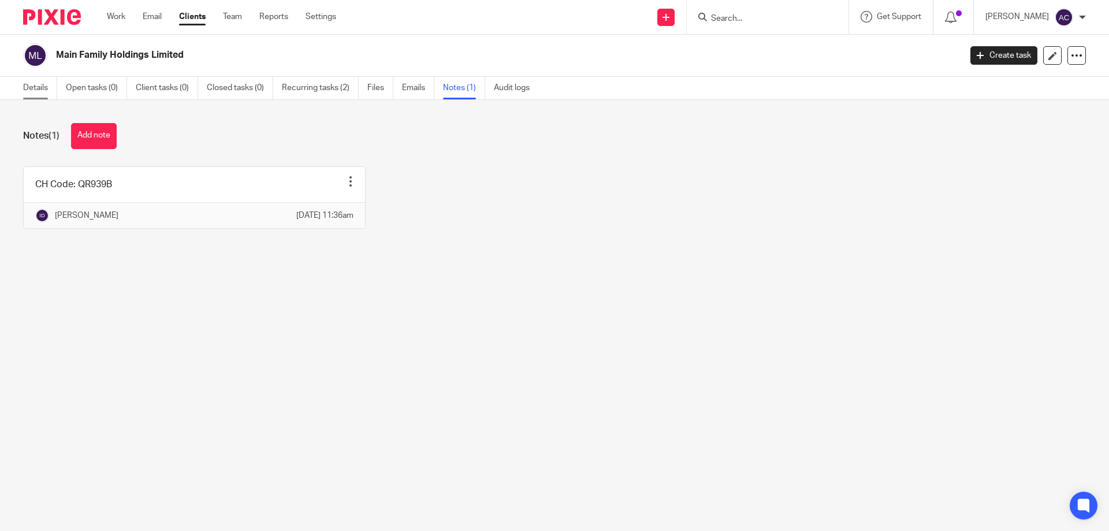
click at [39, 79] on link "Details" at bounding box center [40, 88] width 34 height 23
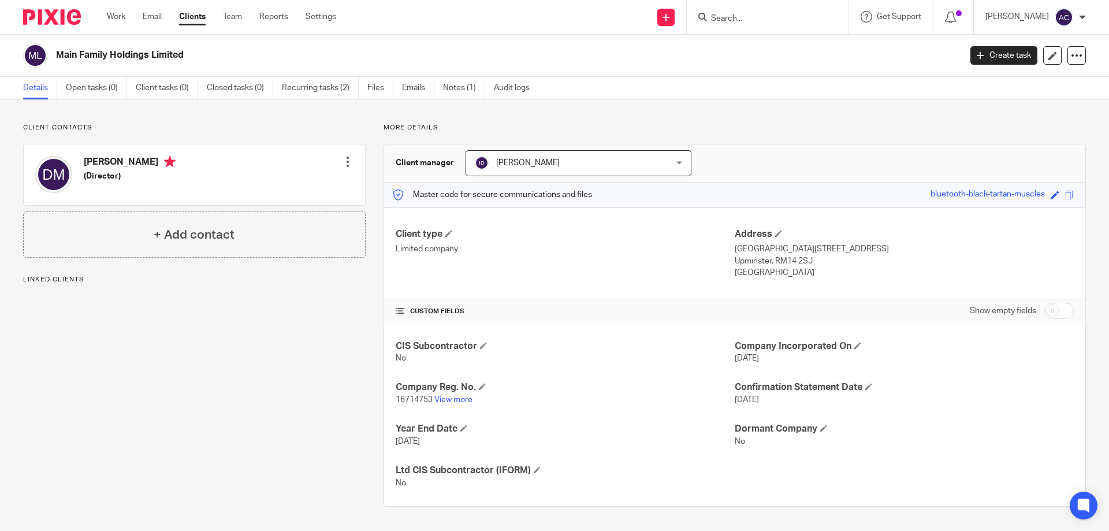
click at [749, 21] on input "Search" at bounding box center [762, 19] width 104 height 10
click at [781, 15] on input "Search" at bounding box center [762, 19] width 104 height 10
type input "golden"
click at [772, 43] on link at bounding box center [788, 44] width 160 height 17
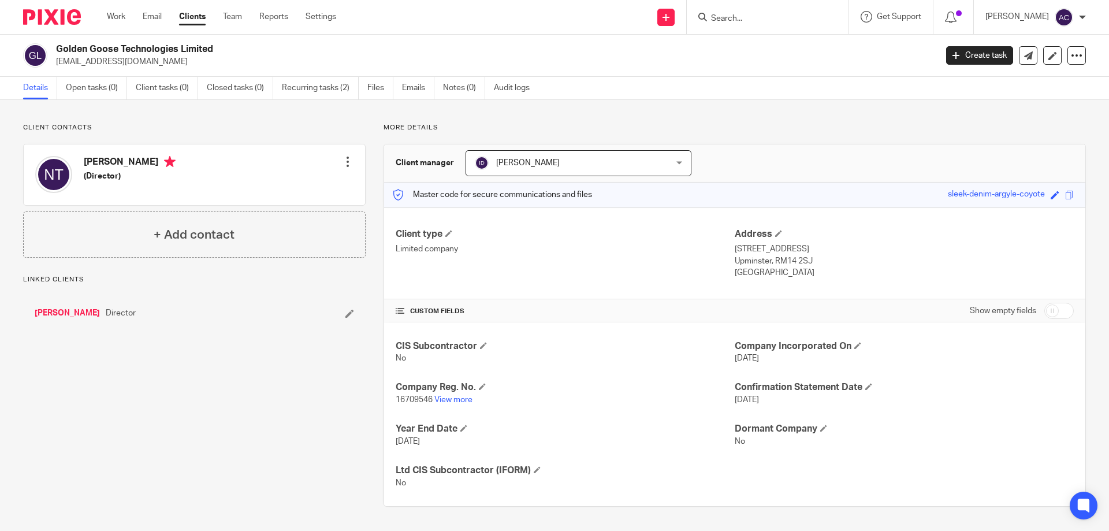
click at [1071, 43] on div "Golden Goose Technologies Limited [EMAIL_ADDRESS][DOMAIN_NAME] Create task Upda…" at bounding box center [554, 55] width 1063 height 24
click at [1071, 60] on icon at bounding box center [1077, 56] width 12 height 12
click at [963, 83] on link "Update from Companies House" at bounding box center [1005, 84] width 128 height 17
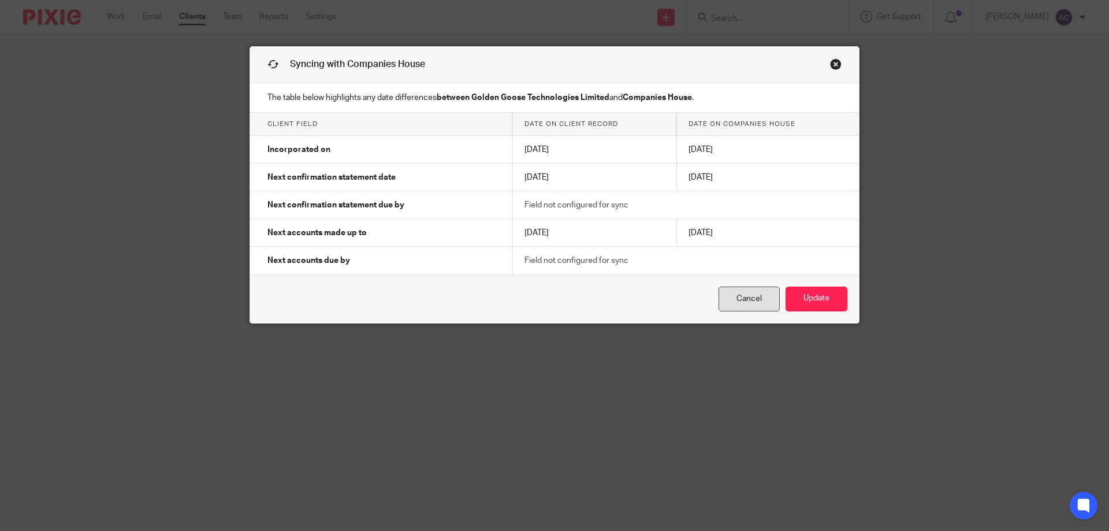
click at [734, 295] on link "Cancel" at bounding box center [748, 298] width 61 height 25
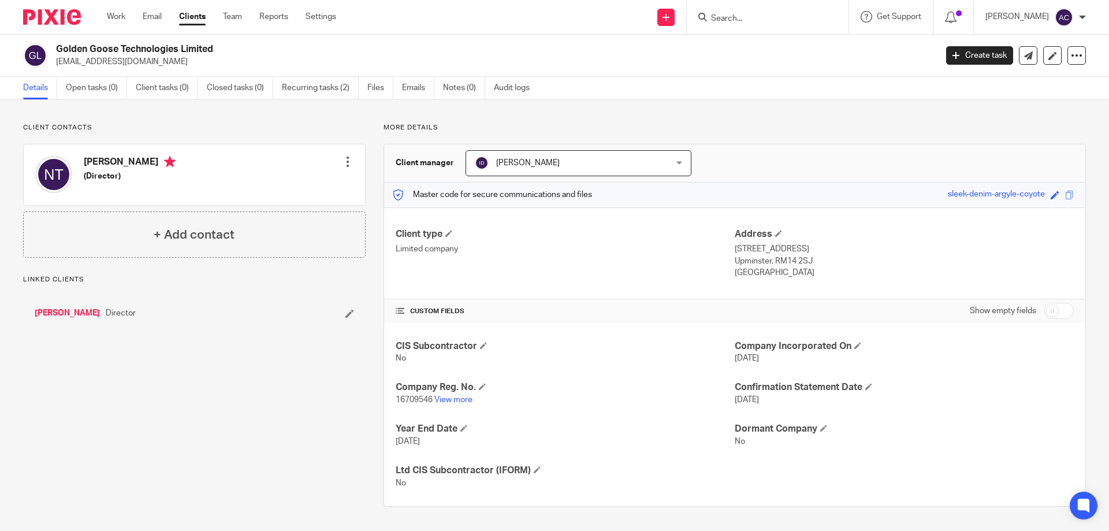
click at [454, 405] on p "16709546 View more" at bounding box center [565, 400] width 339 height 12
click at [455, 402] on link "View more" at bounding box center [453, 400] width 38 height 8
click at [792, 22] on input "Search" at bounding box center [762, 19] width 104 height 10
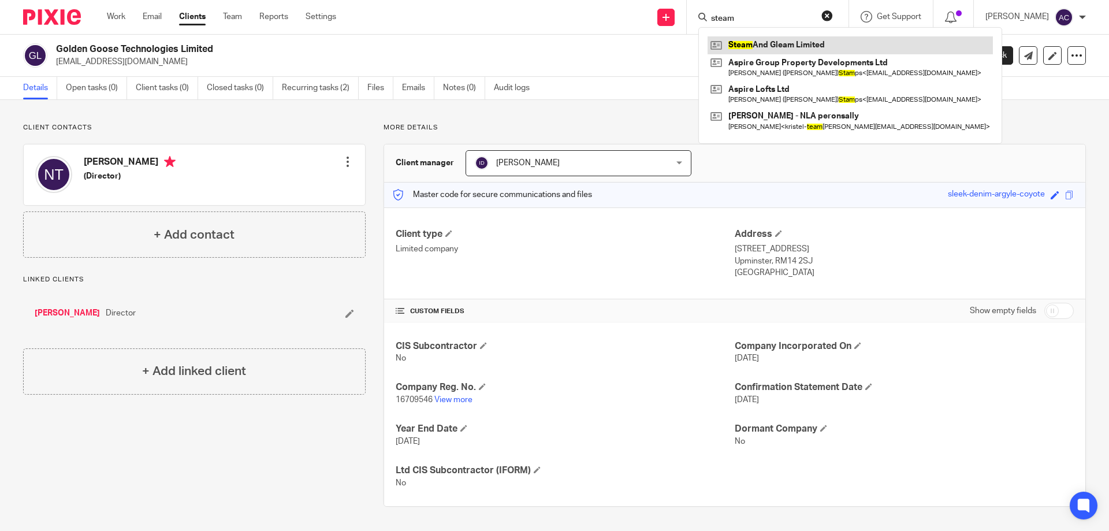
type input "steam"
click at [759, 44] on link at bounding box center [850, 44] width 285 height 17
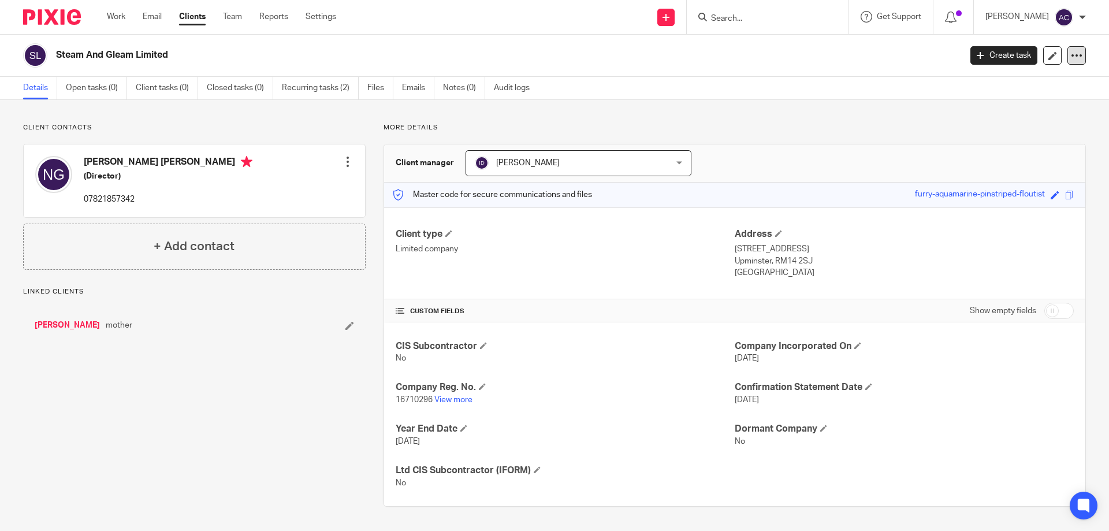
click at [1071, 50] on icon at bounding box center [1077, 56] width 12 height 12
click at [1038, 80] on link "Update from Companies House" at bounding box center [1005, 84] width 128 height 17
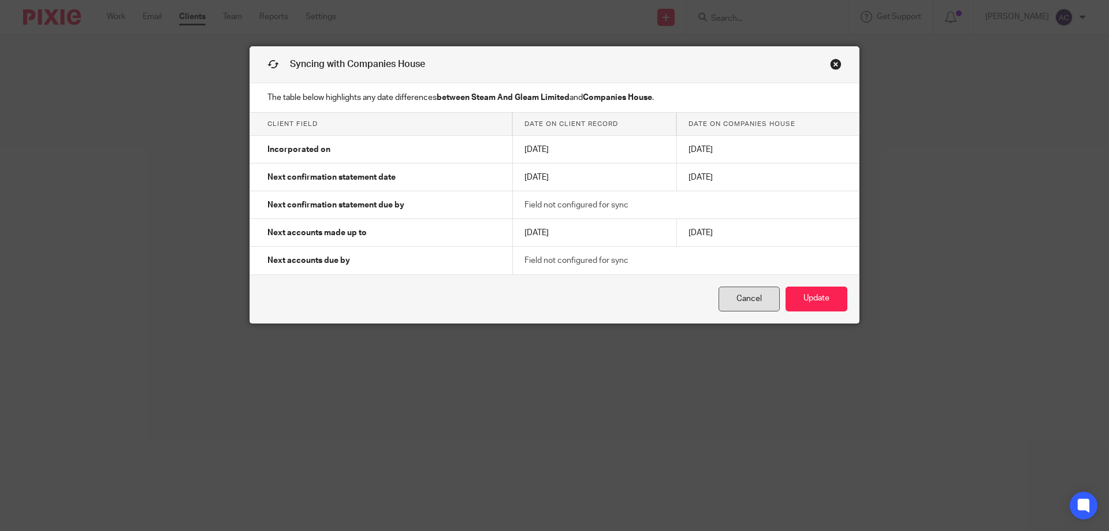
click at [742, 305] on link "Cancel" at bounding box center [748, 298] width 61 height 25
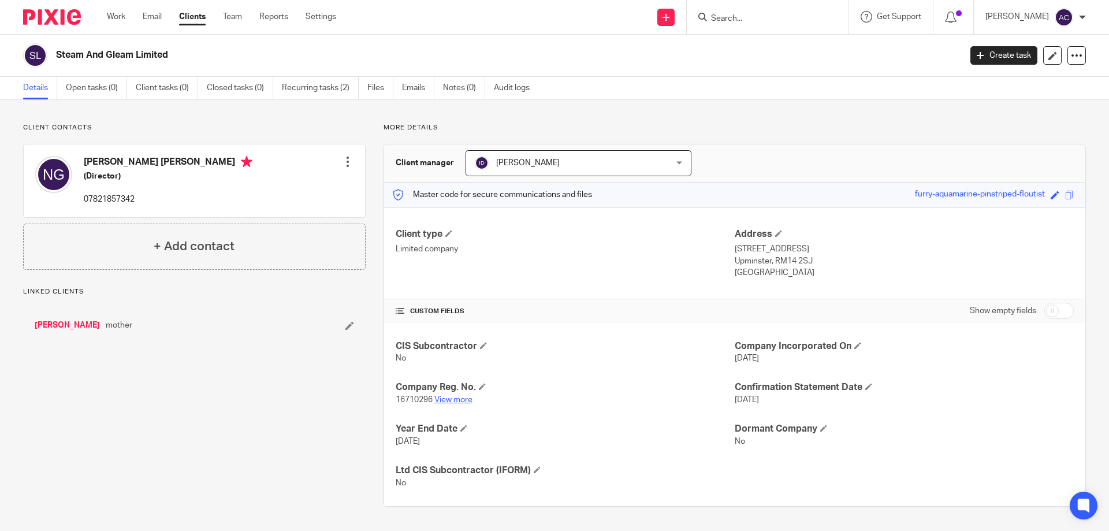
click at [454, 399] on link "View more" at bounding box center [453, 400] width 38 height 8
click at [754, 18] on input "Search" at bounding box center [762, 19] width 104 height 10
type input "robmar"
click at [124, 528] on div "Client contacts Nicola Anne Grove (Director) 07821857342 Edit contact Create cl…" at bounding box center [554, 315] width 1109 height 430
click at [779, 23] on input "Search" at bounding box center [762, 19] width 104 height 10
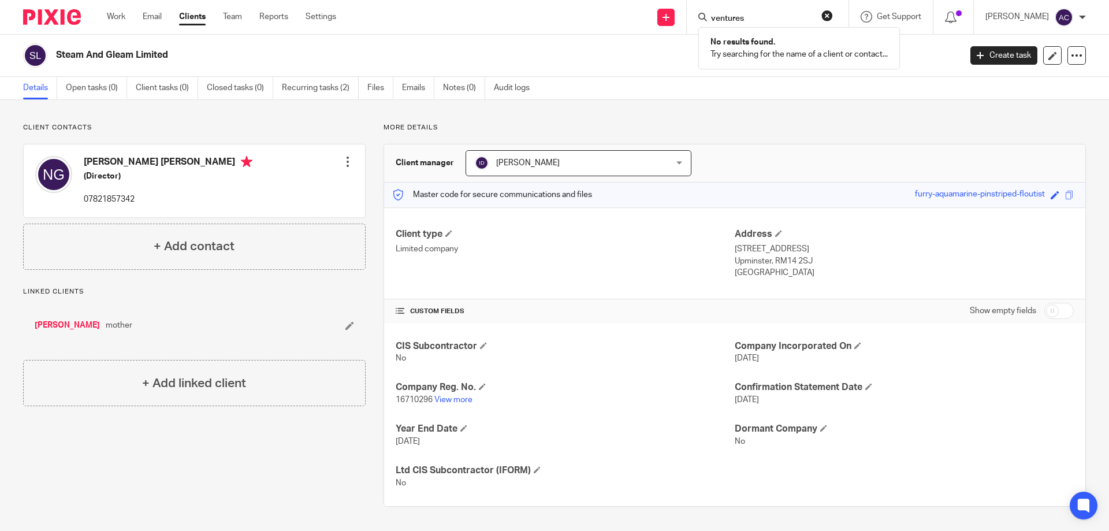
type input "ventures"
drag, startPoint x: 790, startPoint y: 97, endPoint x: 693, endPoint y: 11, distance: 129.3
click at [790, 95] on div "Details Open tasks (0) Client tasks (0) Closed tasks (0) Recurring tasks (2) Fi…" at bounding box center [554, 88] width 1109 height 23
click at [119, 15] on link "Work" at bounding box center [116, 17] width 18 height 12
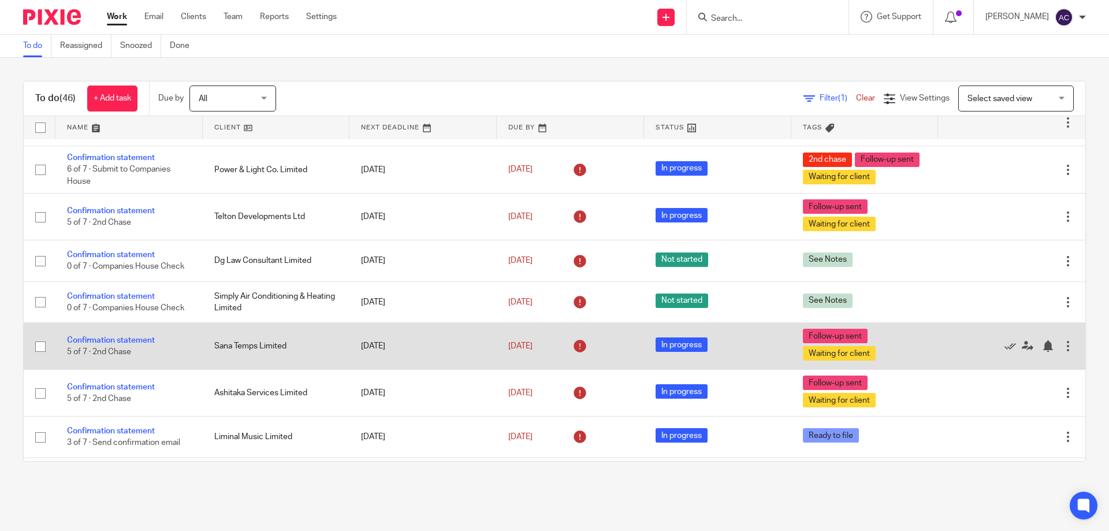
scroll to position [1016, 0]
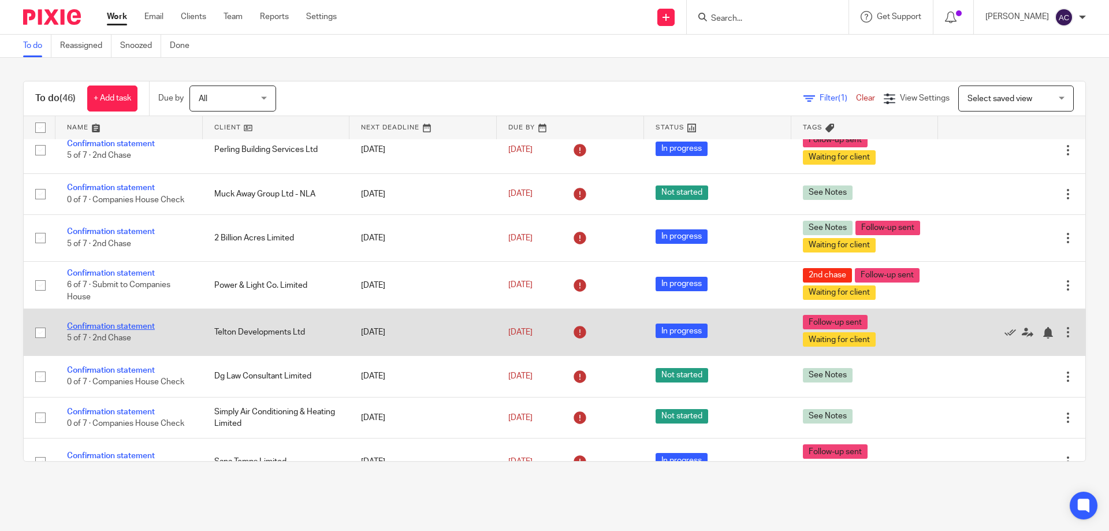
click at [126, 329] on link "Confirmation statement" at bounding box center [111, 326] width 88 height 8
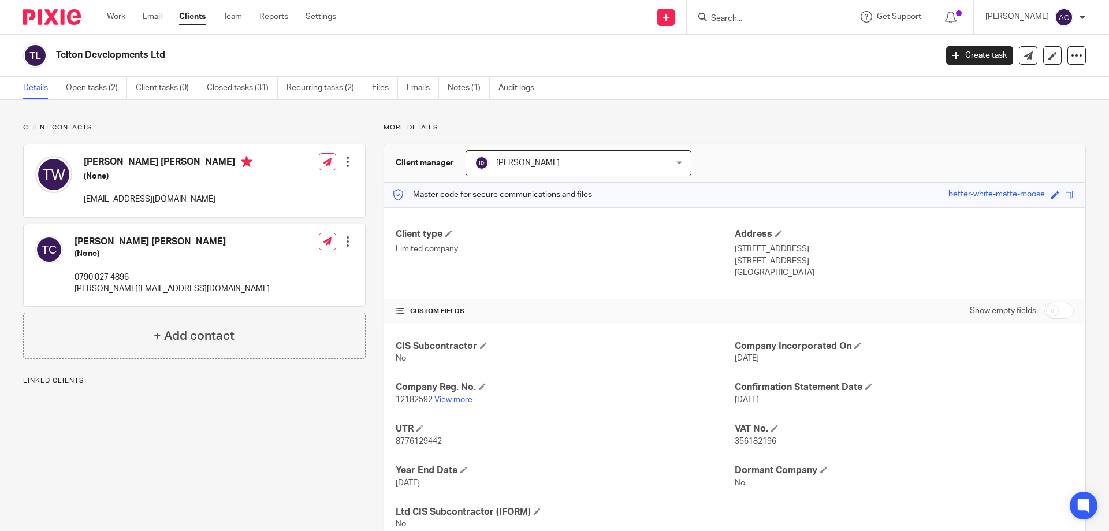
click at [450, 398] on link "View more" at bounding box center [453, 400] width 38 height 8
drag, startPoint x: 163, startPoint y: 206, endPoint x: 81, endPoint y: 202, distance: 82.1
click at [81, 202] on div "[PERSON_NAME] [PERSON_NAME] (None) [EMAIL_ADDRESS][DOMAIN_NAME] Edit contact Cr…" at bounding box center [194, 180] width 341 height 73
copy p "[EMAIL_ADDRESS][DOMAIN_NAME]"
click at [239, 211] on div "[PERSON_NAME] [PERSON_NAME] (None) [EMAIL_ADDRESS][DOMAIN_NAME] Edit contact Cr…" at bounding box center [194, 180] width 341 height 73
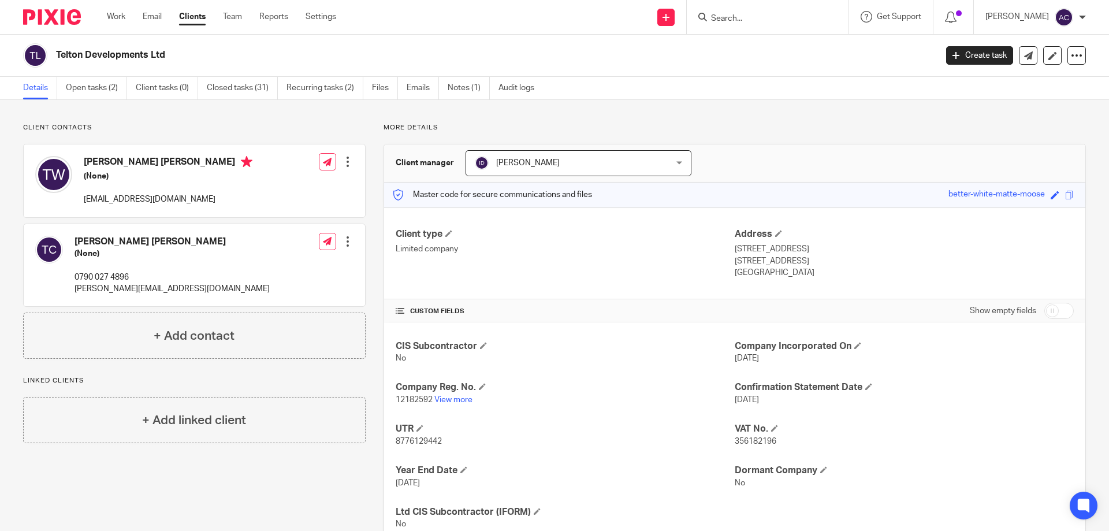
click at [778, 14] on input "Search" at bounding box center [762, 19] width 104 height 10
type input ";"
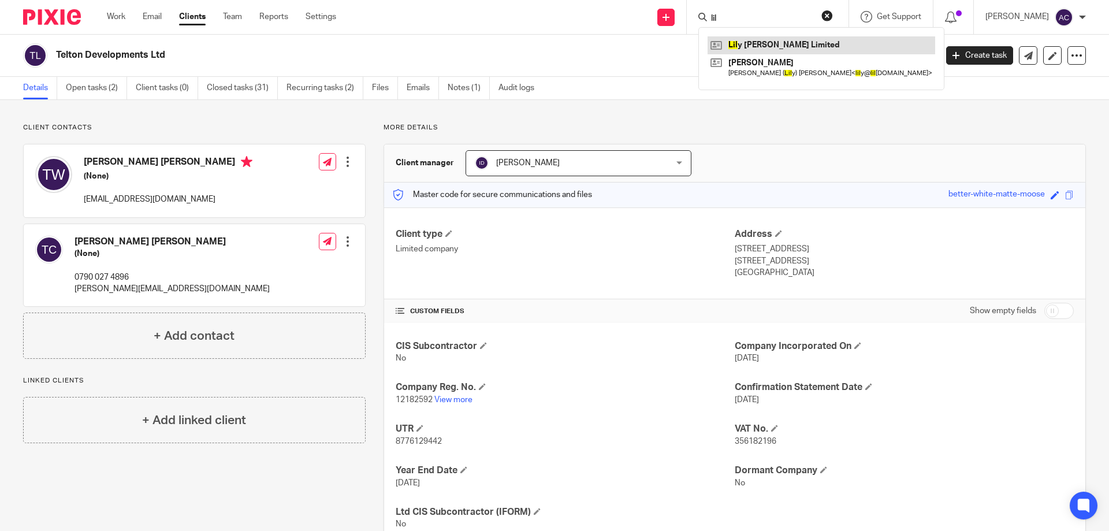
type input "lil"
click at [740, 47] on link at bounding box center [822, 44] width 228 height 17
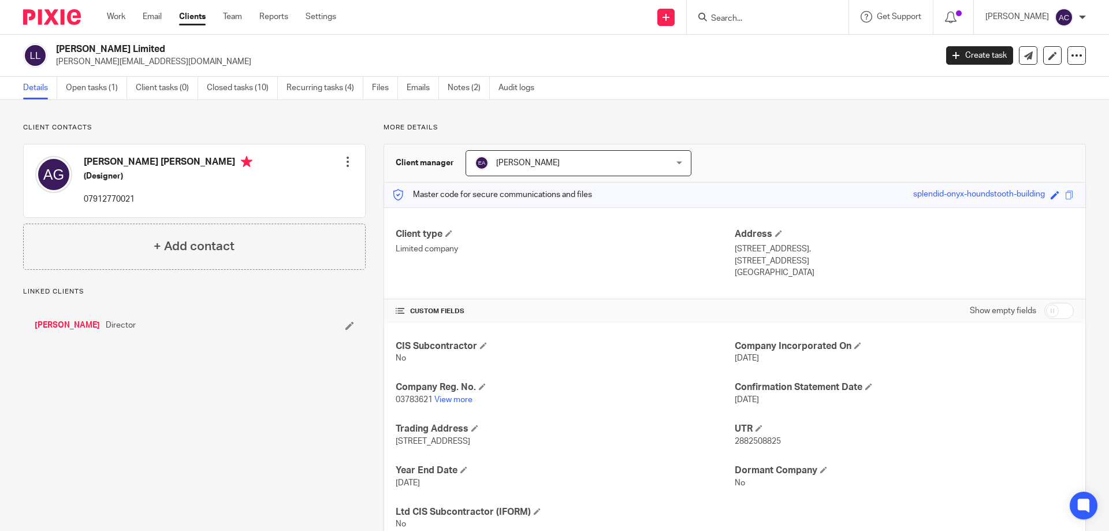
click at [722, 111] on div "Client contacts Adrienne Catherine Gardner (Designer) 07912770021 Edit contact …" at bounding box center [554, 335] width 1109 height 471
click at [761, 110] on div "Client contacts Adrienne Catherine Gardner (Designer) 07912770021 Edit contact …" at bounding box center [554, 335] width 1109 height 471
click at [754, 23] on input "Search" at bounding box center [762, 19] width 104 height 10
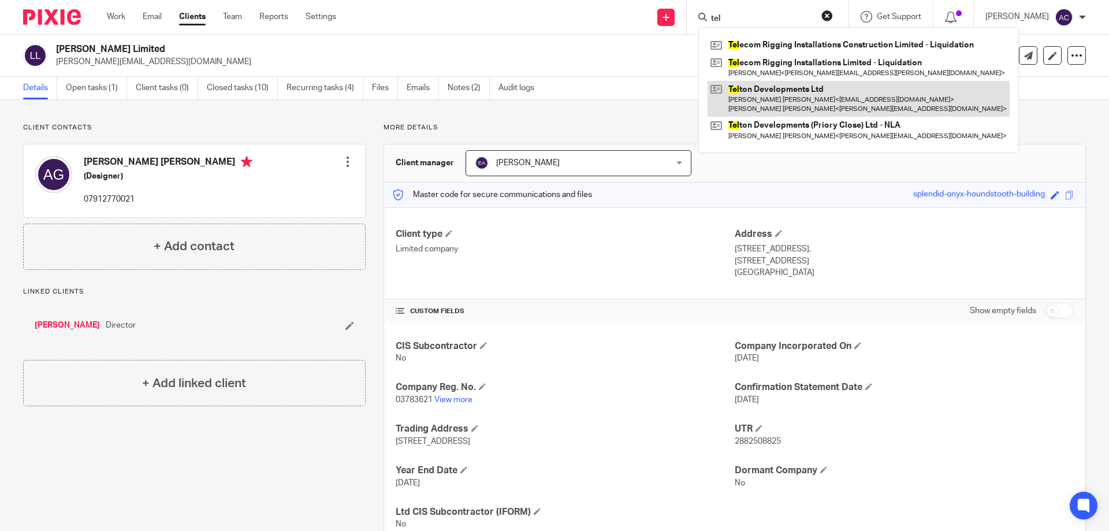
type input "tel"
click at [749, 86] on link at bounding box center [859, 99] width 302 height 36
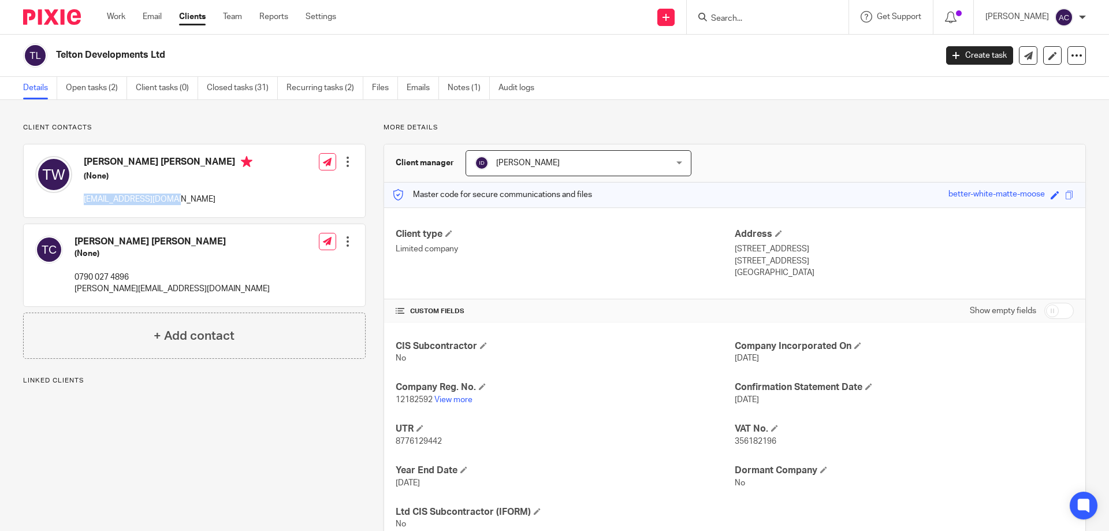
drag, startPoint x: 189, startPoint y: 202, endPoint x: 83, endPoint y: 203, distance: 106.9
click at [83, 203] on div "Terry David White (None) tdwhite@hotmail.co.uk Edit contact Create client from …" at bounding box center [194, 180] width 341 height 73
copy p "[EMAIL_ADDRESS][DOMAIN_NAME]"
click at [236, 208] on div "Terry David White (None) tdwhite@hotmail.co.uk Edit contact Create client from …" at bounding box center [194, 180] width 341 height 73
click at [452, 398] on link "View more" at bounding box center [453, 400] width 38 height 8
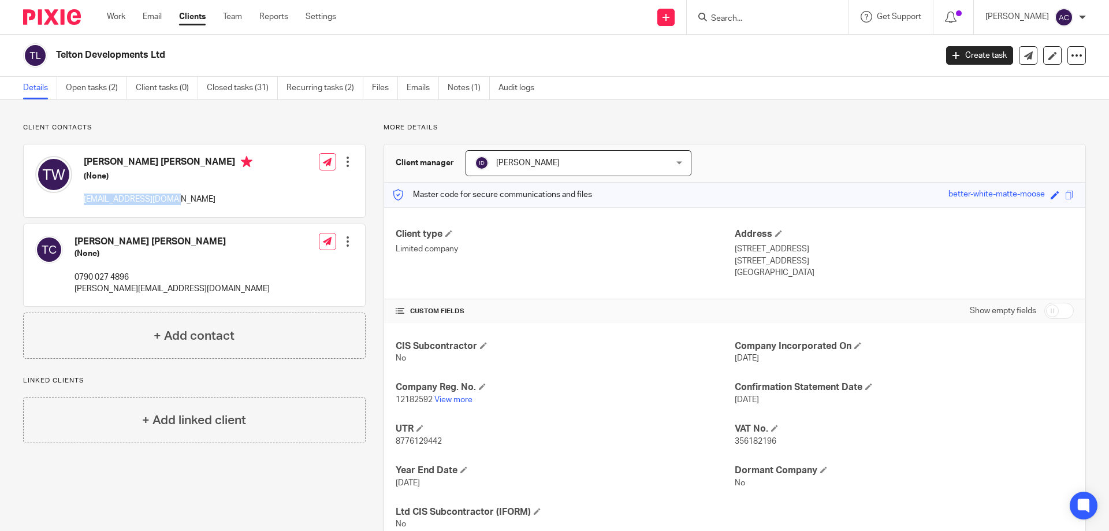
drag, startPoint x: 194, startPoint y: 210, endPoint x: 90, endPoint y: 198, distance: 105.2
click at [82, 199] on div "Terry David White (None) tdwhite@hotmail.co.uk Edit contact Create client from …" at bounding box center [194, 180] width 341 height 73
copy p "tdwhite@hotmail.co.uk"
drag, startPoint x: 54, startPoint y: 281, endPoint x: 75, endPoint y: 289, distance: 22.7
click at [75, 289] on div "Tony James Chambers (None) 0790 027 4896 tony@chamberstimber.com Edit contact C…" at bounding box center [194, 265] width 341 height 83
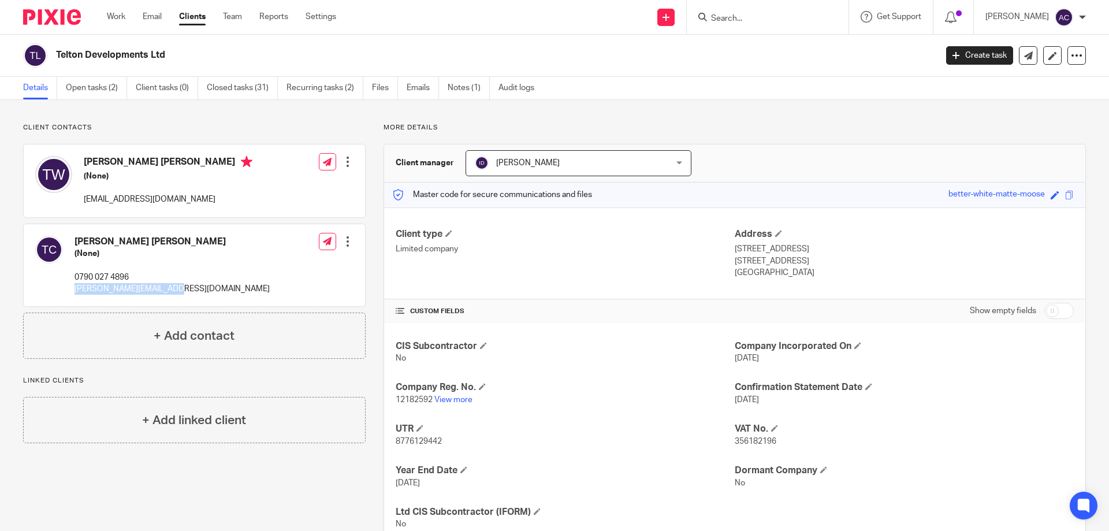
copy p "tony@chamberstimber.com"
click at [228, 166] on div "Terry David White (None) tdwhite@hotmail.co.uk Edit contact Create client from …" at bounding box center [194, 180] width 341 height 73
click at [736, 17] on input "Search" at bounding box center [762, 19] width 104 height 10
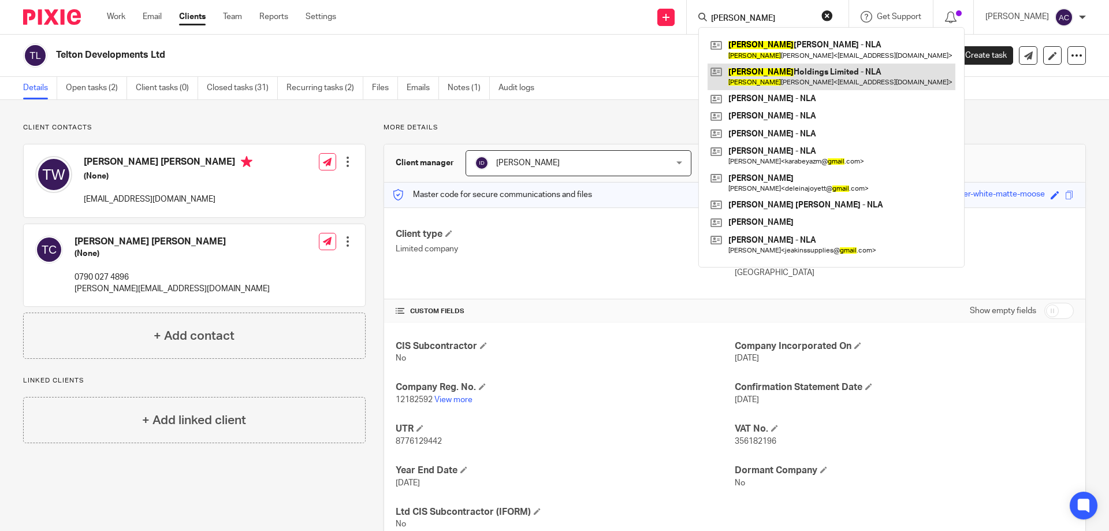
type input "gail"
click at [791, 79] on link at bounding box center [832, 77] width 248 height 27
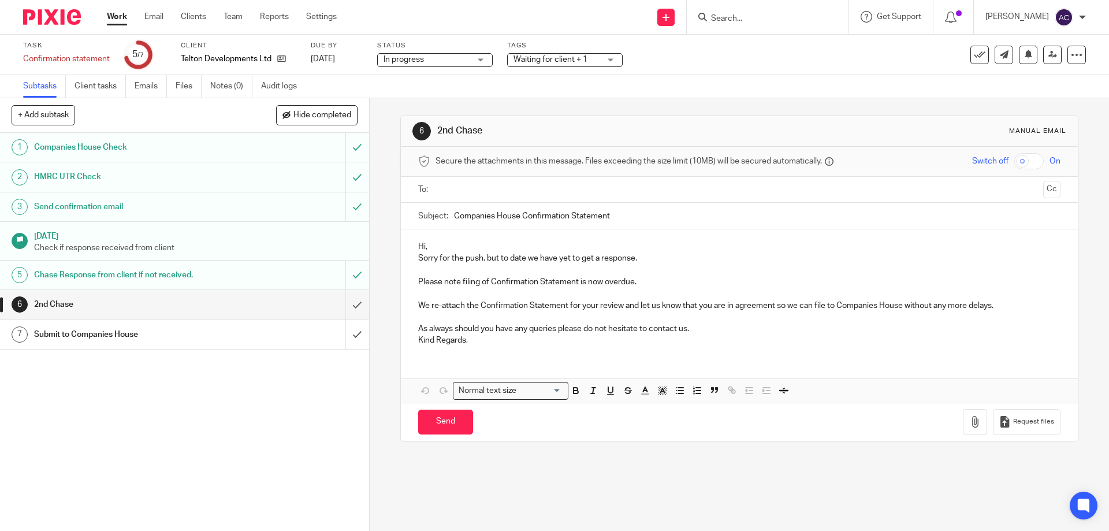
click at [457, 188] on input "text" at bounding box center [739, 189] width 598 height 13
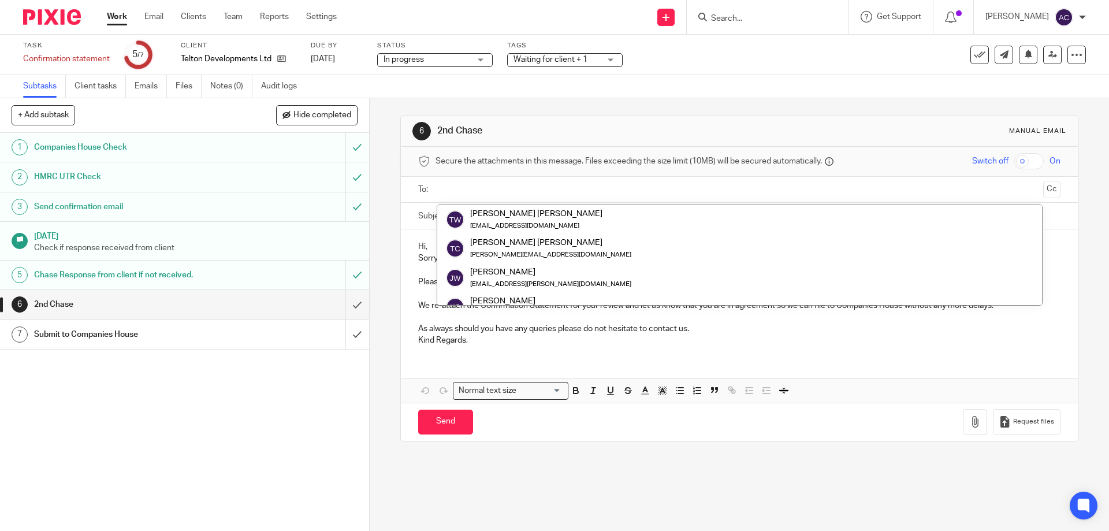
paste input "[EMAIL_ADDRESS][DOMAIN_NAME]"
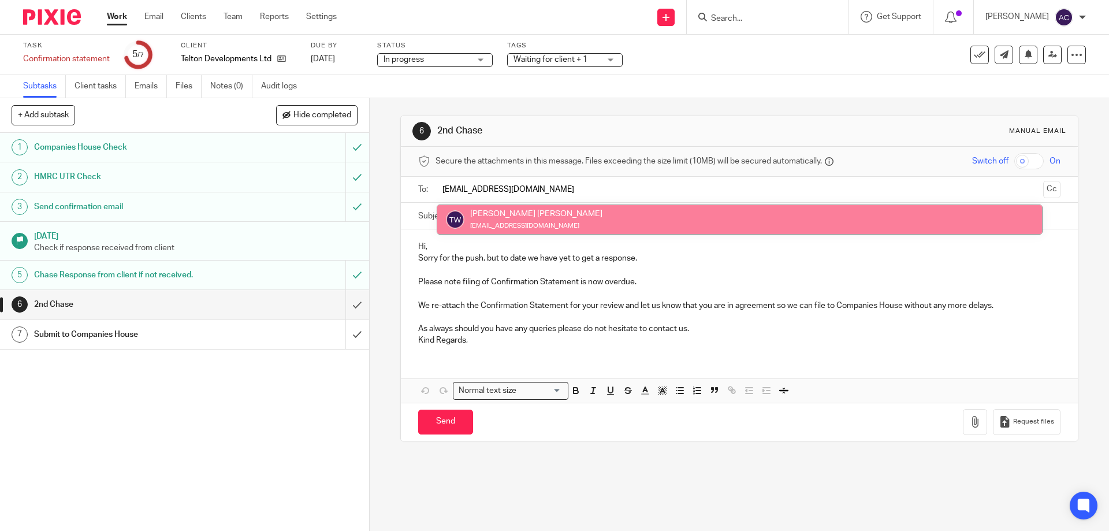
type input "[EMAIL_ADDRESS][DOMAIN_NAME]"
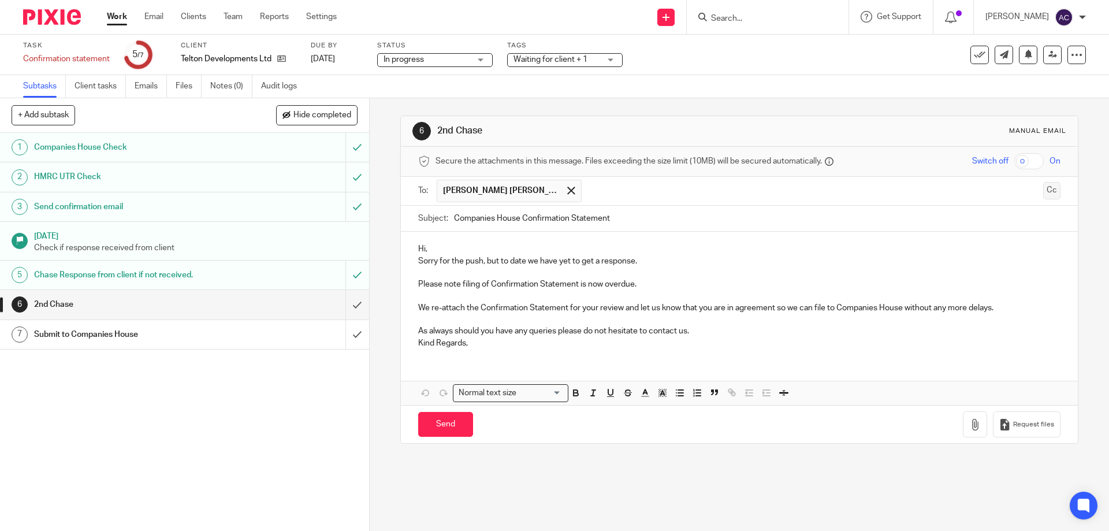
click at [1043, 193] on button "Cc" at bounding box center [1051, 190] width 17 height 17
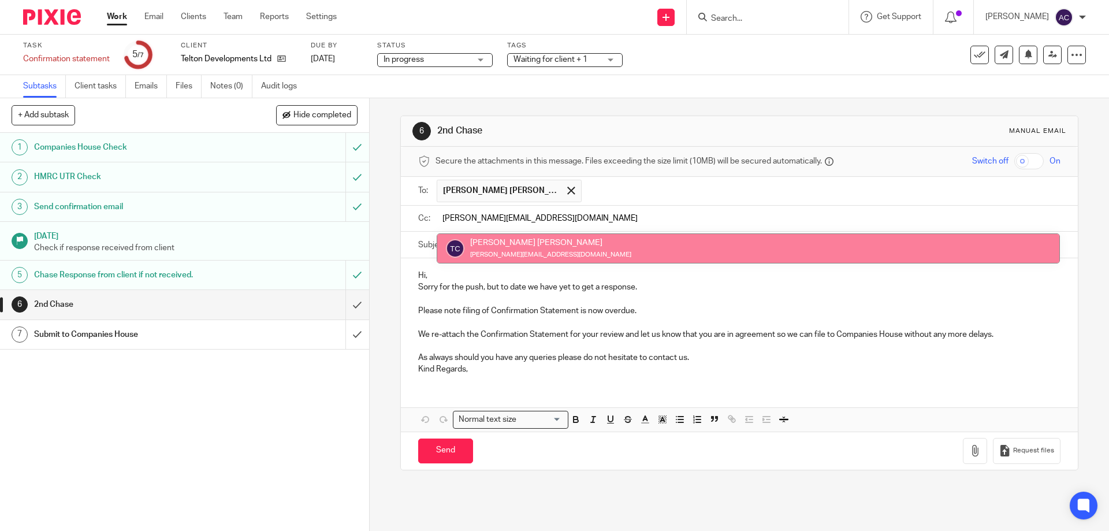
type input "[PERSON_NAME][EMAIL_ADDRESS][DOMAIN_NAME]"
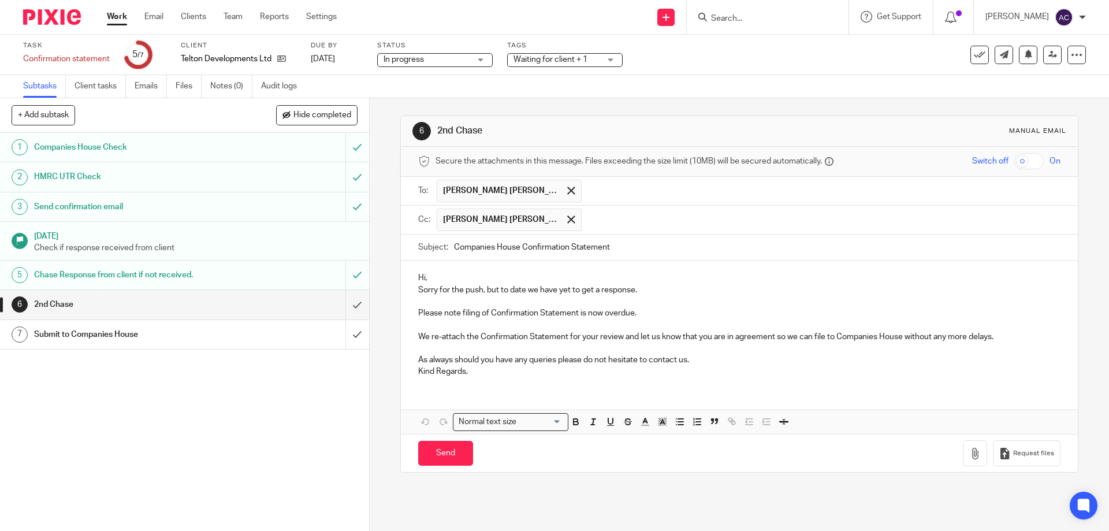
click at [742, 232] on ul "[PERSON_NAME] [PERSON_NAME]" at bounding box center [748, 220] width 623 height 28
click at [742, 225] on input "text" at bounding box center [821, 219] width 468 height 23
type input "o"
type input "[PERSON_NAME]"
click at [463, 234] on input "Companies House Confirmation Statement" at bounding box center [757, 247] width 606 height 26
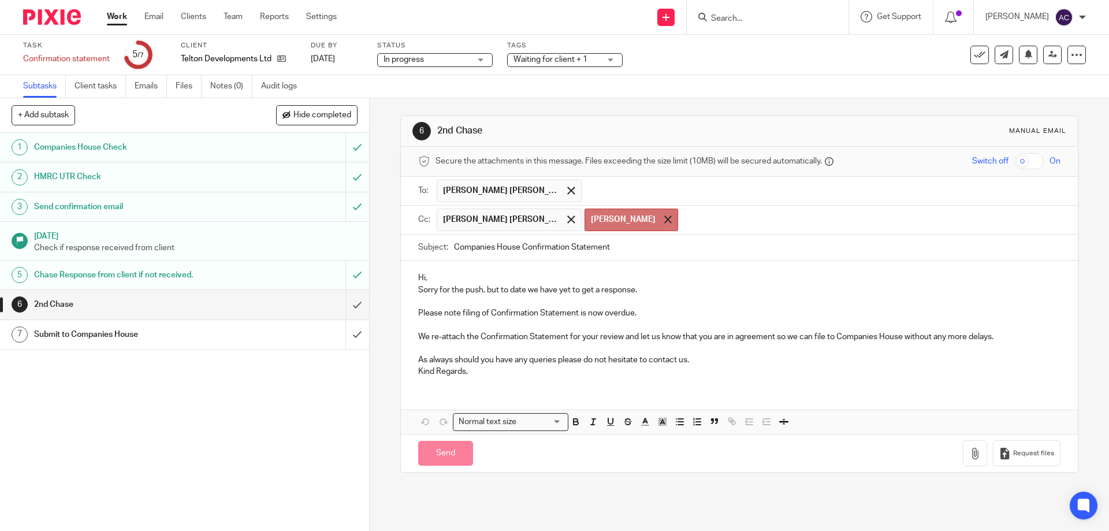
click at [664, 218] on span at bounding box center [668, 219] width 8 height 8
click at [587, 223] on input "text" at bounding box center [821, 219] width 468 height 23
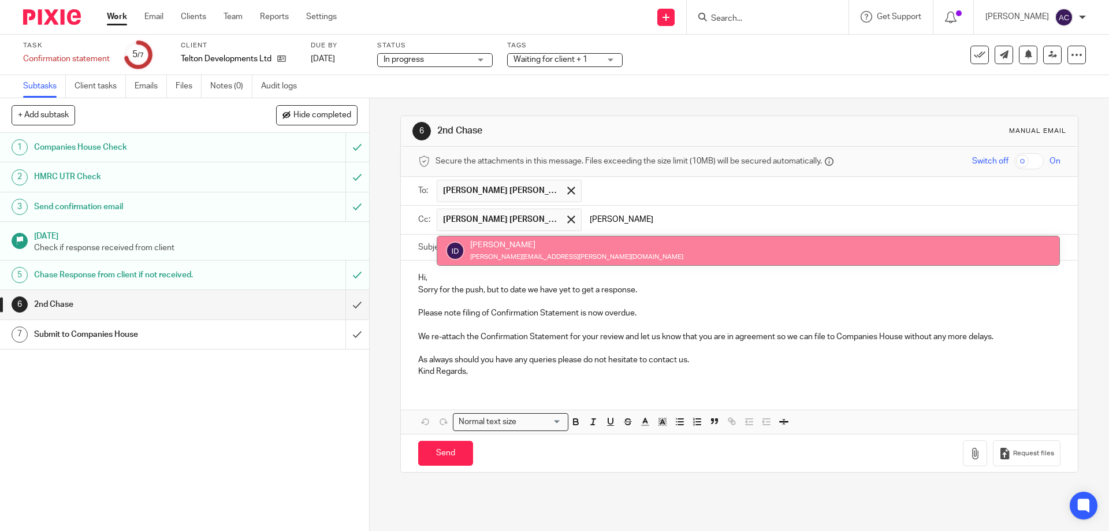
type input "[PERSON_NAME]"
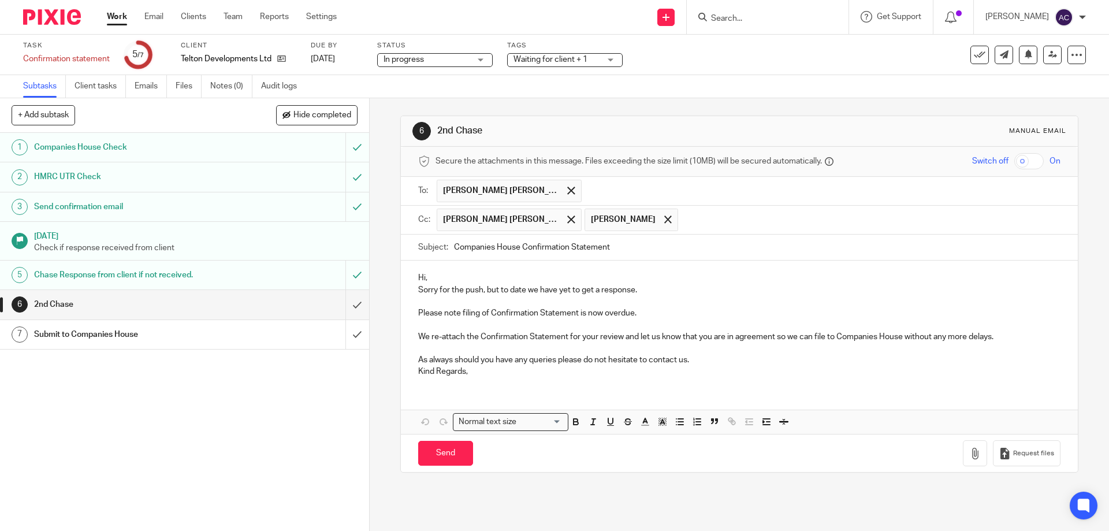
click at [421, 275] on p "Hi," at bounding box center [739, 278] width 642 height 12
click at [422, 277] on p "Hi," at bounding box center [739, 278] width 642 height 12
click at [484, 276] on p "Hi [PERSON_NAME]," at bounding box center [739, 278] width 642 height 12
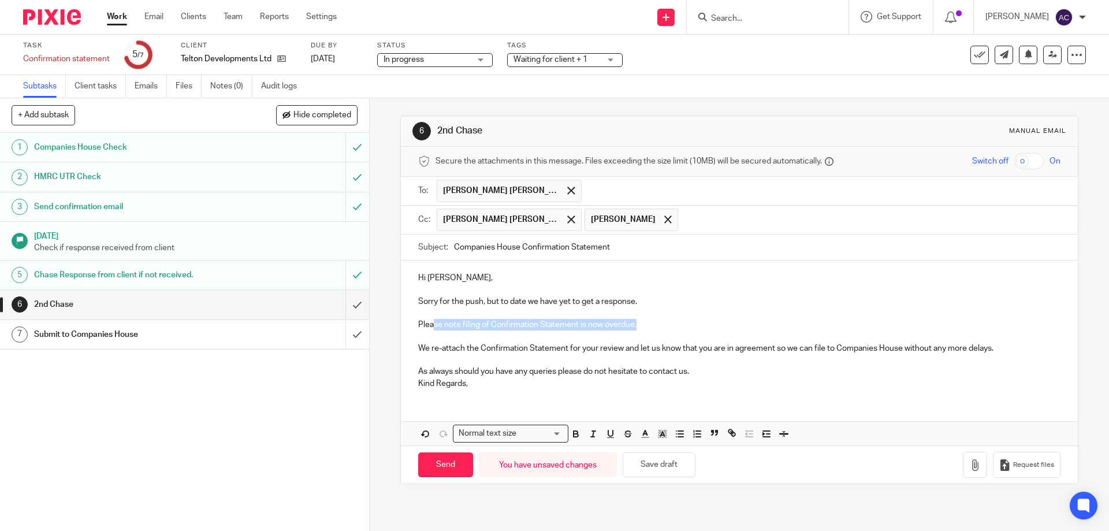
drag, startPoint x: 658, startPoint y: 330, endPoint x: 426, endPoint y: 323, distance: 232.3
click at [430, 322] on p "Sorry for the push, but to date we have yet to get a response. Please note fili…" at bounding box center [739, 343] width 642 height 94
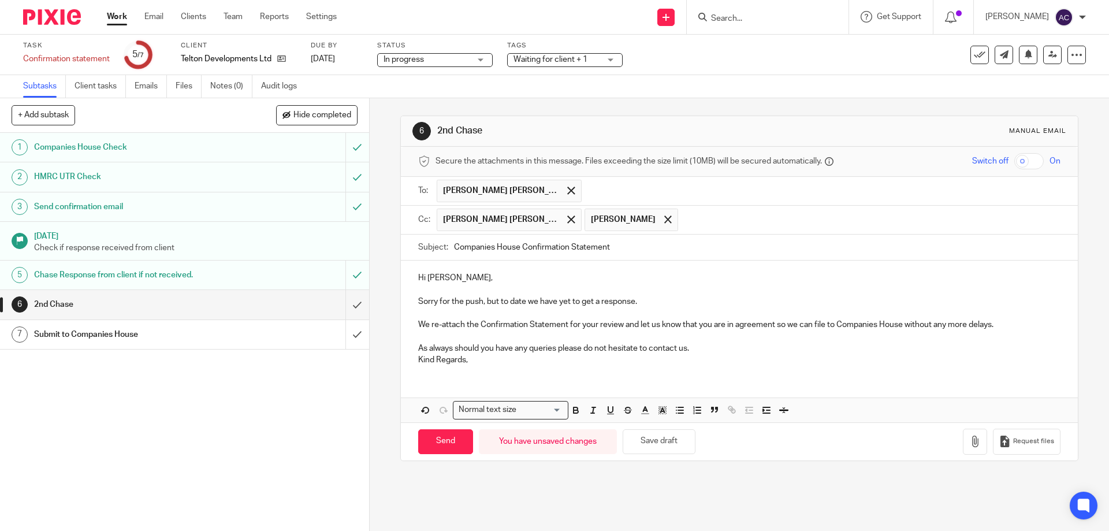
click at [780, 352] on p "Sorry for the push, but to date we have yet to get a response. We re-attach the…" at bounding box center [739, 331] width 642 height 70
click at [969, 440] on icon "button" at bounding box center [975, 441] width 12 height 12
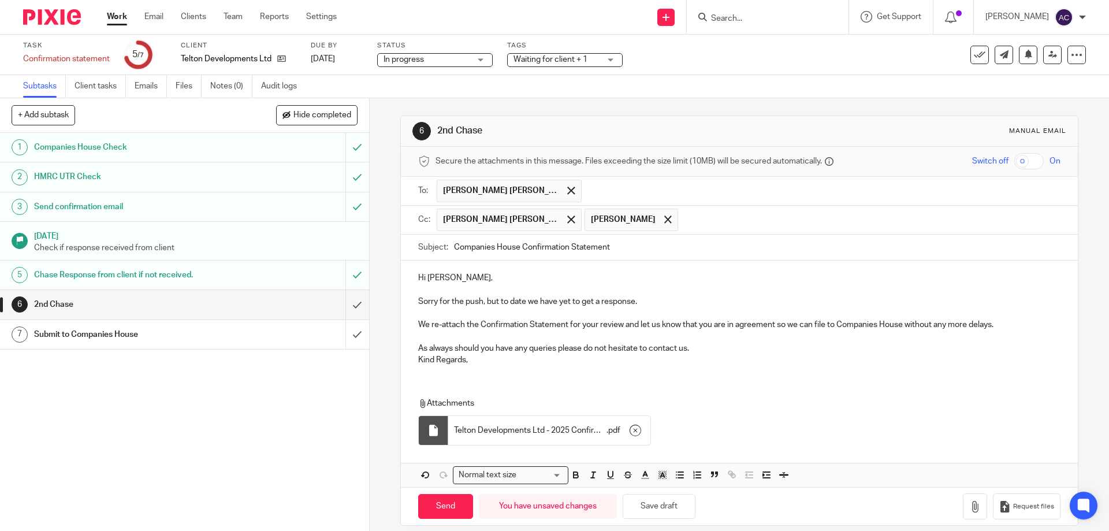
scroll to position [13, 0]
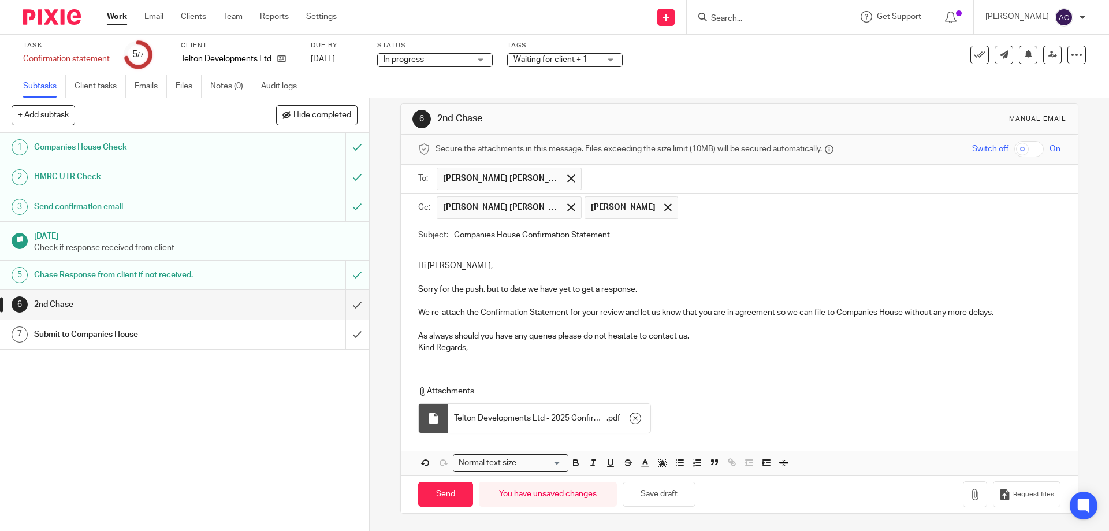
drag, startPoint x: 436, startPoint y: 504, endPoint x: 502, endPoint y: 296, distance: 217.5
click at [436, 498] on input "Send" at bounding box center [445, 494] width 55 height 25
click at [579, 59] on span "Waiting for client + 1" at bounding box center [550, 59] width 74 height 8
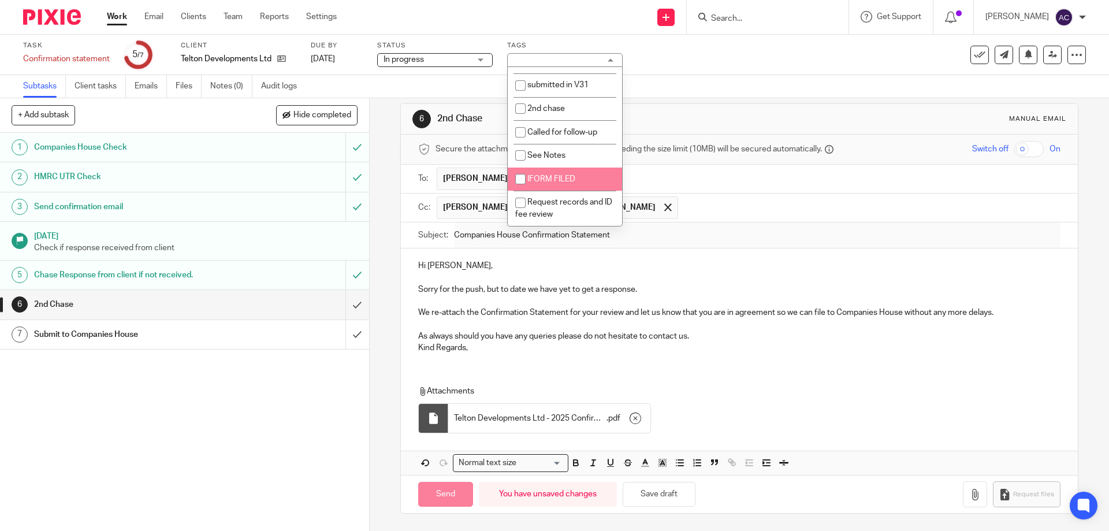
type input "Sent"
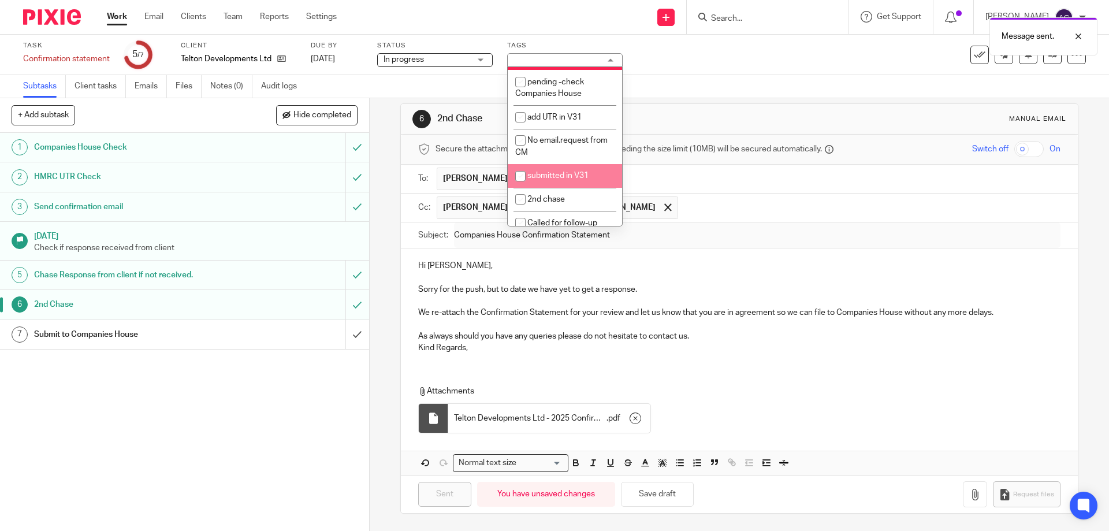
scroll to position [289, 0]
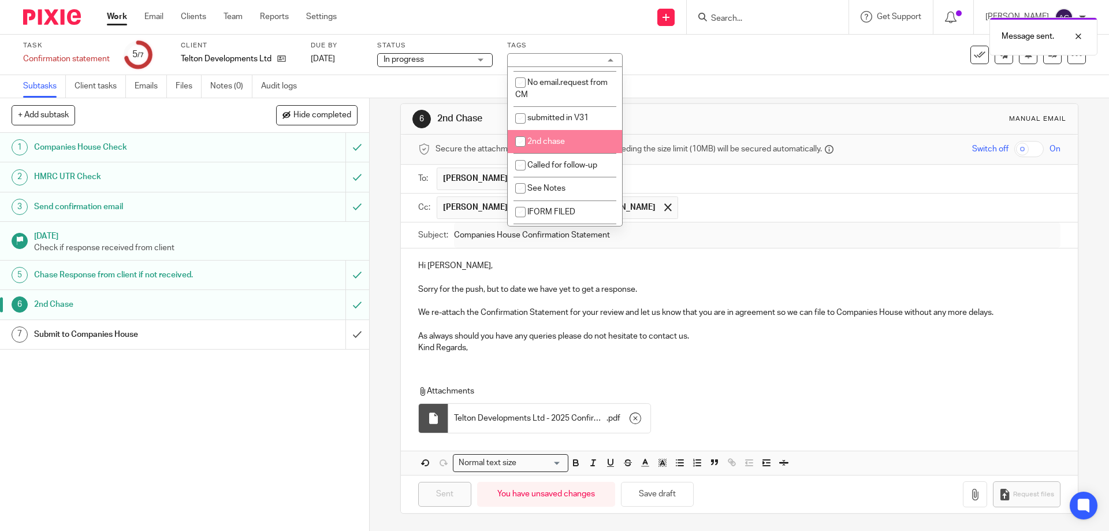
click at [549, 143] on span "2nd chase" at bounding box center [546, 141] width 38 height 8
checkbox input "true"
click at [751, 67] on div "Task Confirmation statement Save Confirmation statement 5 /7 Client Telton Deve…" at bounding box center [465, 55] width 885 height 28
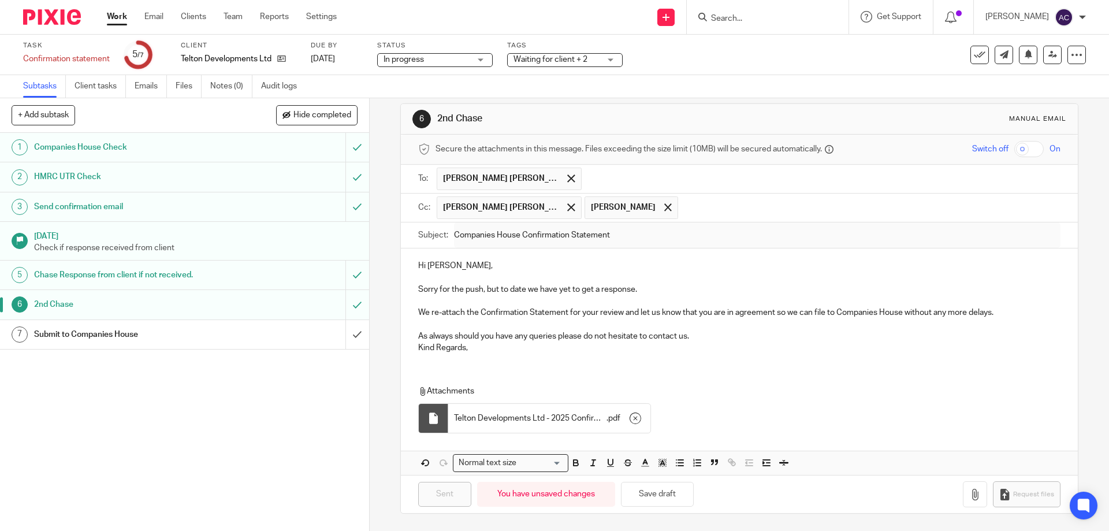
click at [121, 16] on link "Work" at bounding box center [117, 17] width 20 height 12
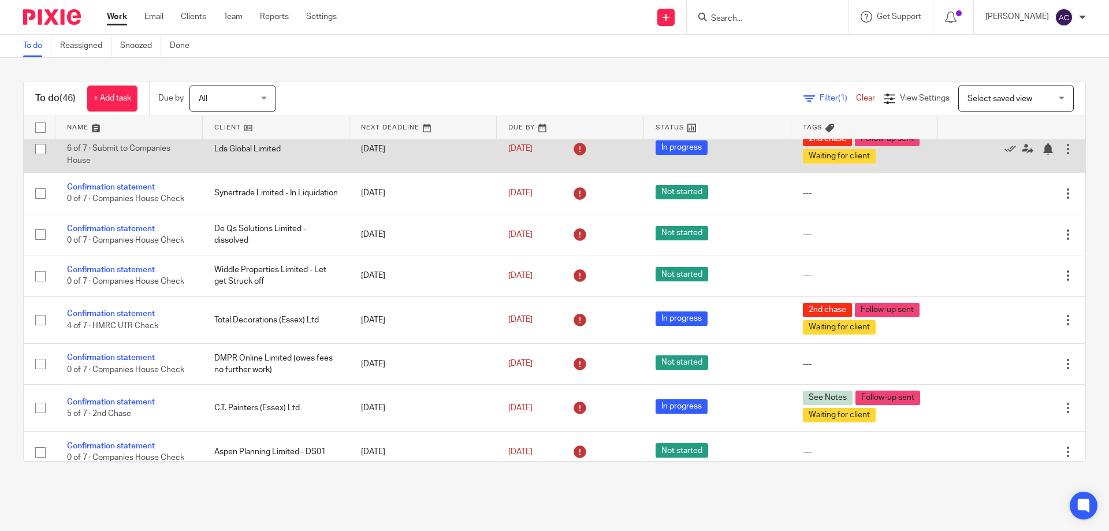
scroll to position [439, 0]
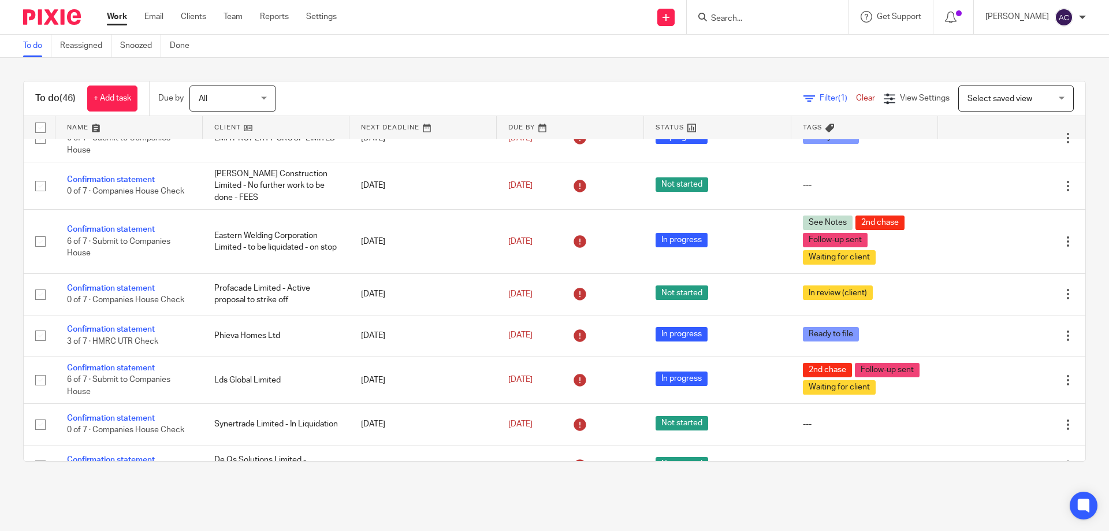
click at [745, 28] on div at bounding box center [768, 17] width 162 height 34
click at [751, 23] on input "Search" at bounding box center [762, 19] width 104 height 10
type input "lwd"
click at [816, 45] on link at bounding box center [805, 49] width 195 height 27
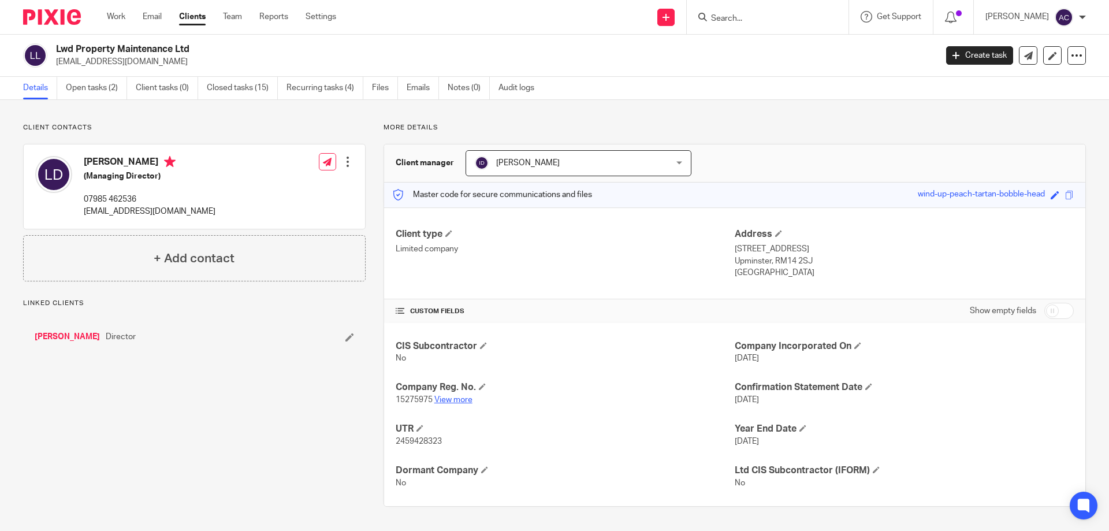
click at [464, 400] on link "View more" at bounding box center [453, 400] width 38 height 8
click at [121, 16] on link "Work" at bounding box center [116, 17] width 18 height 12
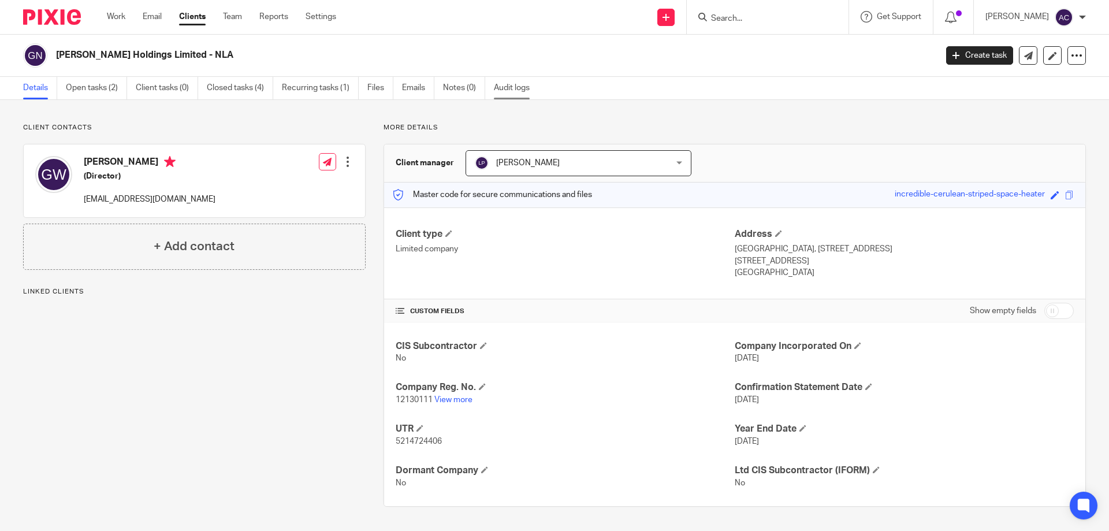
click at [515, 81] on link "Audit logs" at bounding box center [516, 88] width 44 height 23
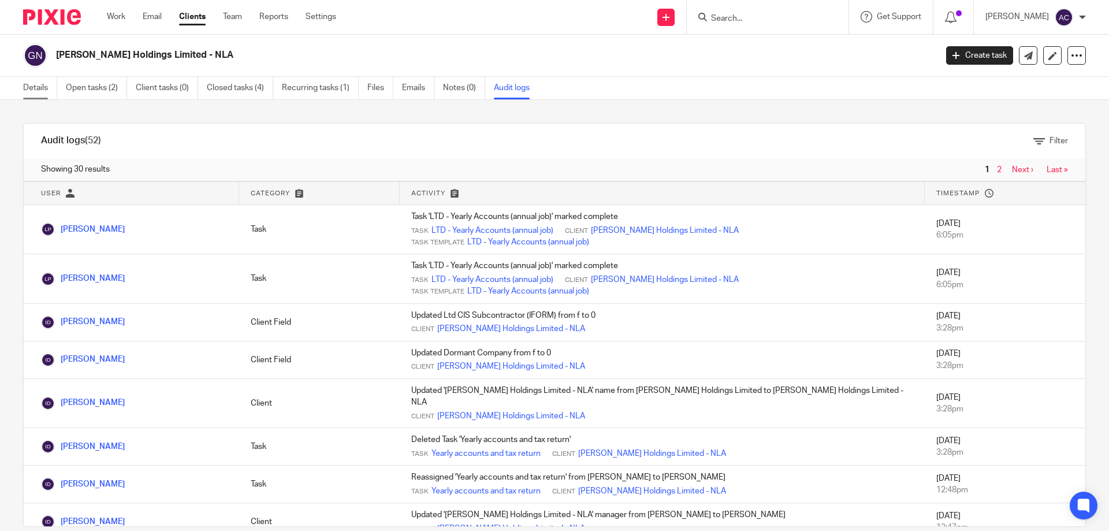
click at [44, 92] on link "Details" at bounding box center [40, 88] width 34 height 23
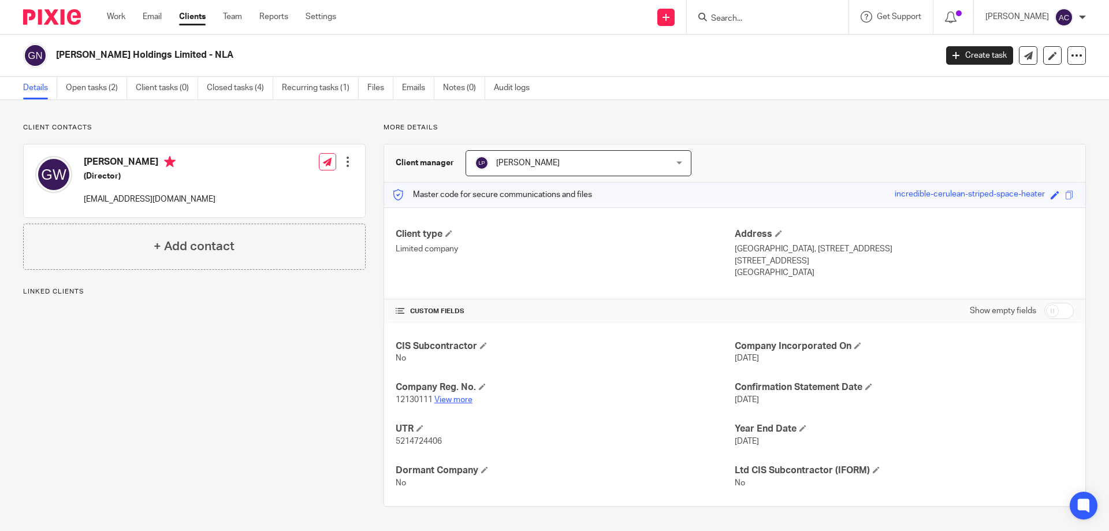
click at [468, 396] on link "View more" at bounding box center [453, 400] width 38 height 8
click at [742, 23] on input "Search" at bounding box center [762, 19] width 104 height 10
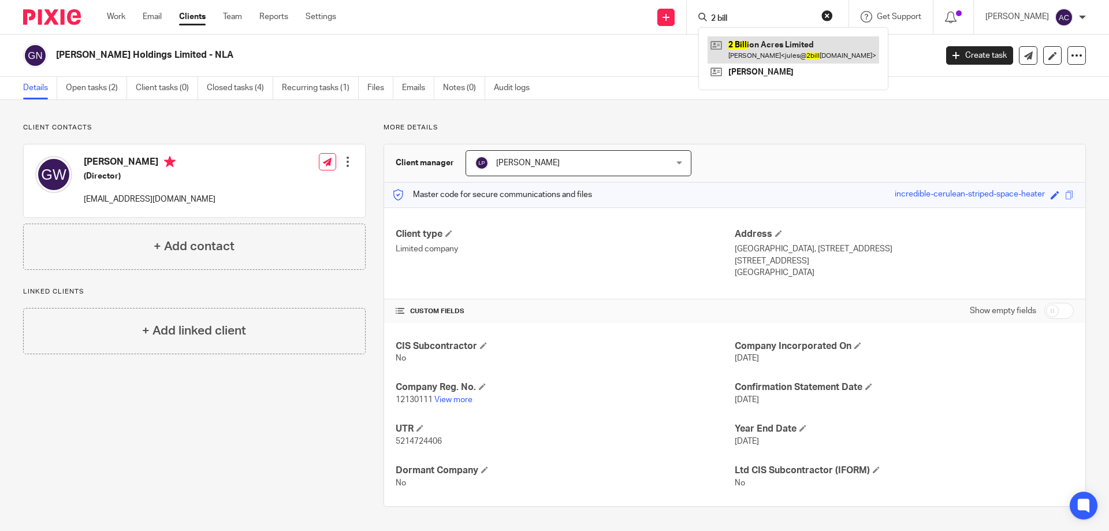
type input "2 bill"
click at [750, 38] on link at bounding box center [794, 49] width 172 height 27
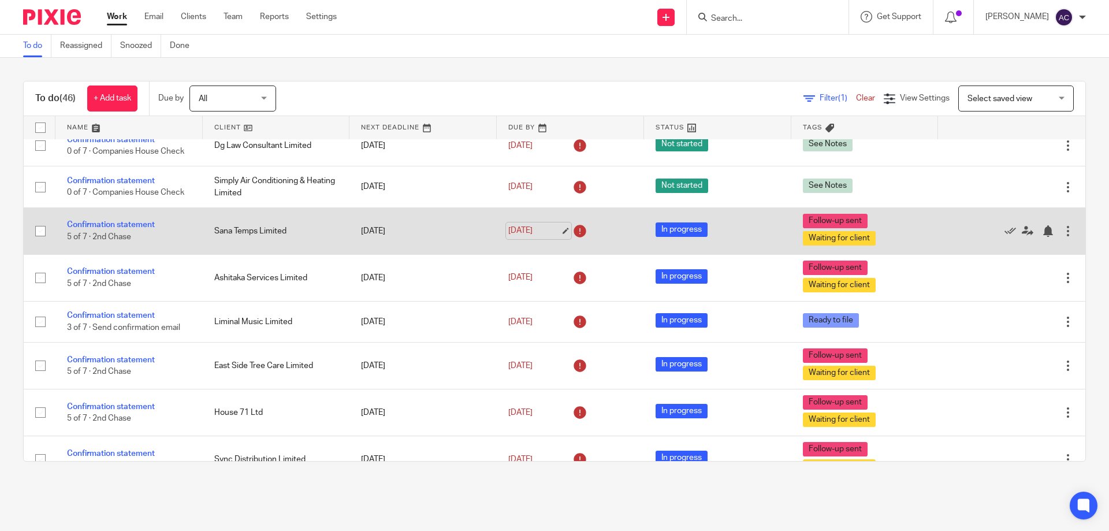
scroll to position [1190, 0]
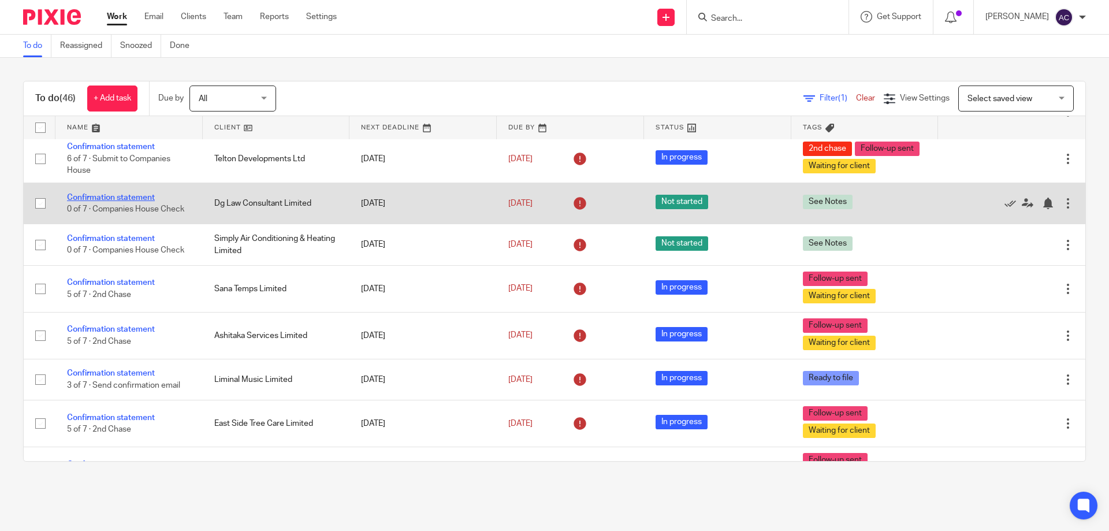
click at [96, 199] on link "Confirmation statement" at bounding box center [111, 197] width 88 height 8
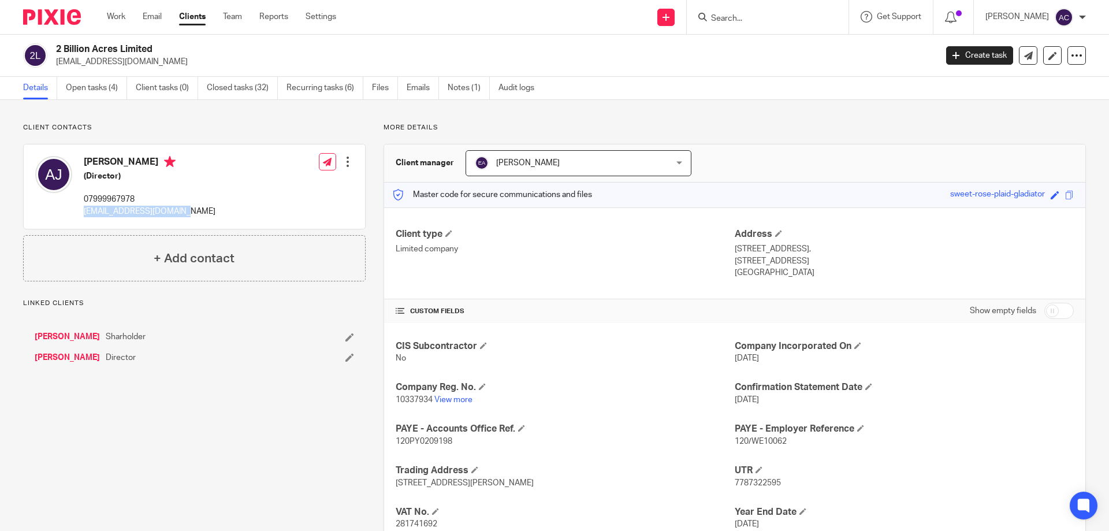
drag, startPoint x: 137, startPoint y: 204, endPoint x: 82, endPoint y: 208, distance: 55.6
click at [82, 208] on div "[PERSON_NAME] (Director) 07999967978 [EMAIL_ADDRESS][DOMAIN_NAME] Edit contact …" at bounding box center [194, 186] width 341 height 84
copy p "[EMAIL_ADDRESS][DOMAIN_NAME]"
click at [198, 210] on div "[PERSON_NAME] (Director) 07999967978 [EMAIL_ADDRESS][DOMAIN_NAME] Edit contact …" at bounding box center [194, 186] width 341 height 84
click at [69, 357] on link "[PERSON_NAME]" at bounding box center [67, 358] width 65 height 12
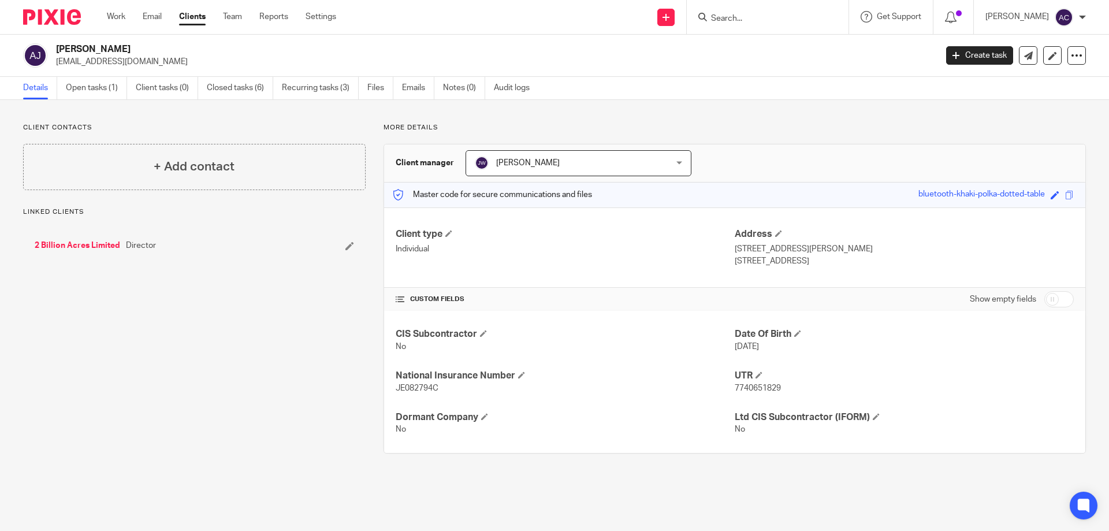
drag, startPoint x: 162, startPoint y: 58, endPoint x: 58, endPoint y: 61, distance: 104.0
click at [58, 61] on p "angiejames@outlook.com" at bounding box center [492, 62] width 873 height 12
drag, startPoint x: 188, startPoint y: 58, endPoint x: 189, endPoint y: 69, distance: 10.5
click at [188, 58] on p "angiejames@outlook.com" at bounding box center [492, 62] width 873 height 12
click at [214, 247] on div "2 Billion Acres Limited Director" at bounding box center [162, 246] width 255 height 12
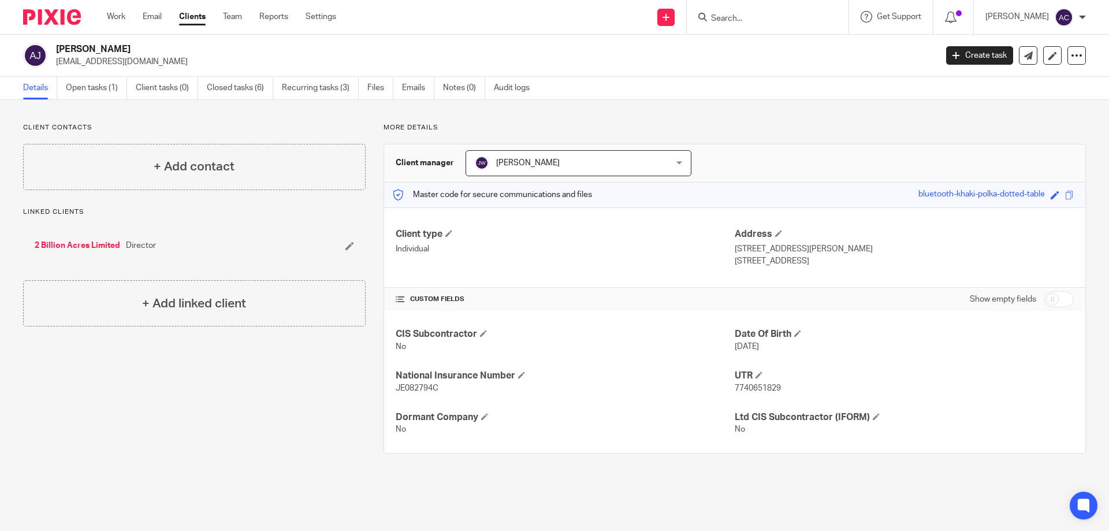
click at [64, 244] on link "2 Billion Acres Limited" at bounding box center [77, 246] width 85 height 12
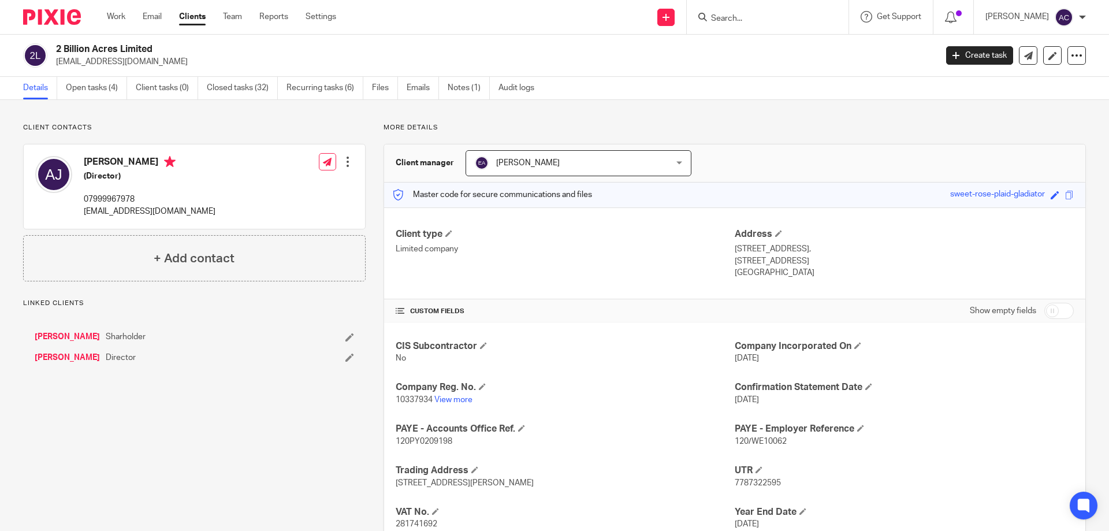
click at [477, 33] on div "Send new email Create task Add client Get Support Contact Support Help Document…" at bounding box center [730, 17] width 755 height 34
click at [64, 338] on link "[PERSON_NAME]" at bounding box center [67, 337] width 65 height 12
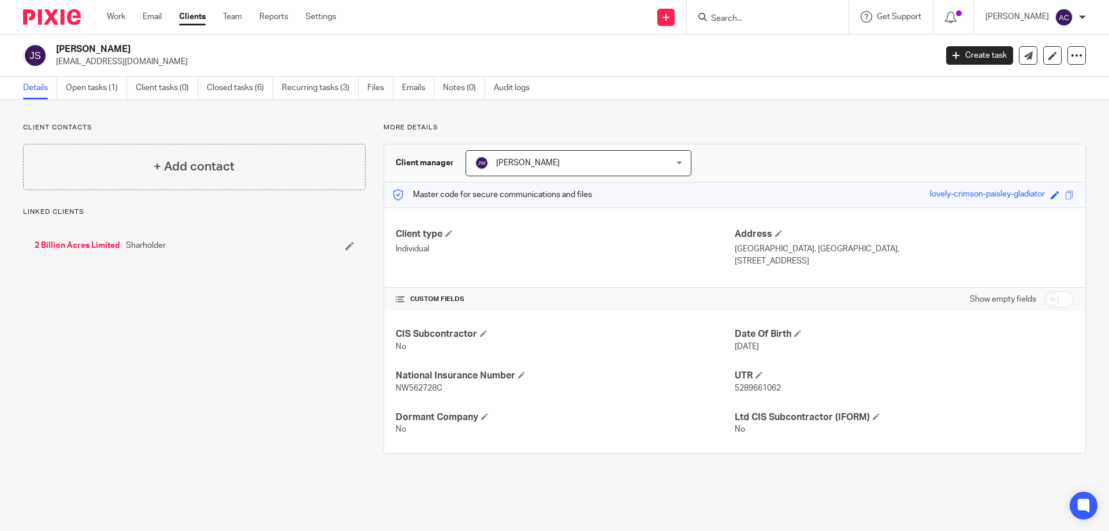
click at [80, 241] on link "2 Billion Acres Limited" at bounding box center [77, 246] width 85 height 12
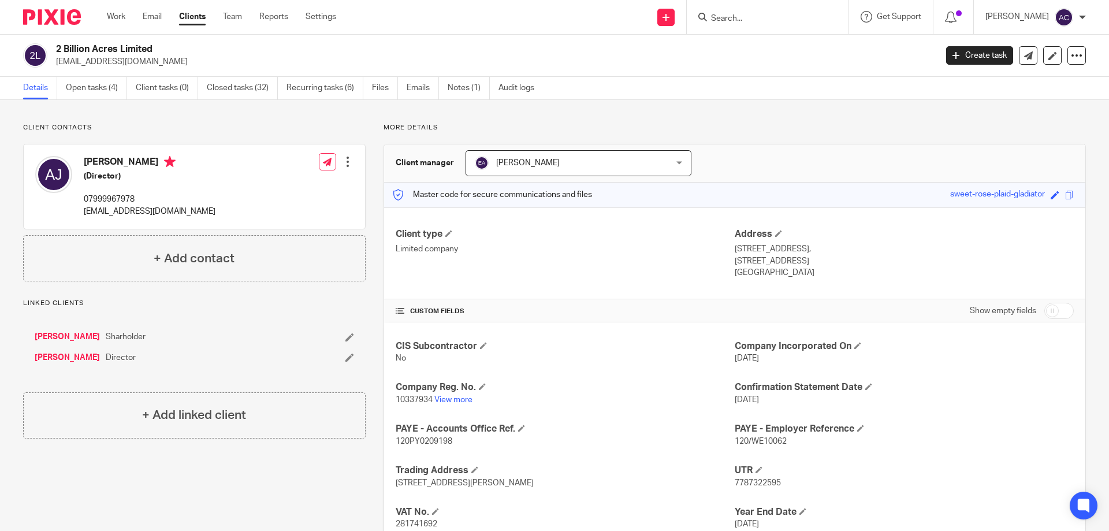
click at [308, 131] on p "Client contacts" at bounding box center [194, 127] width 342 height 9
click at [27, 219] on div "[PERSON_NAME] (Director) 07999967978 [EMAIL_ADDRESS][DOMAIN_NAME] Edit contact …" at bounding box center [194, 186] width 341 height 84
click at [768, 6] on div at bounding box center [768, 17] width 162 height 34
click at [761, 16] on input "Search" at bounding box center [762, 19] width 104 height 10
type input "s"
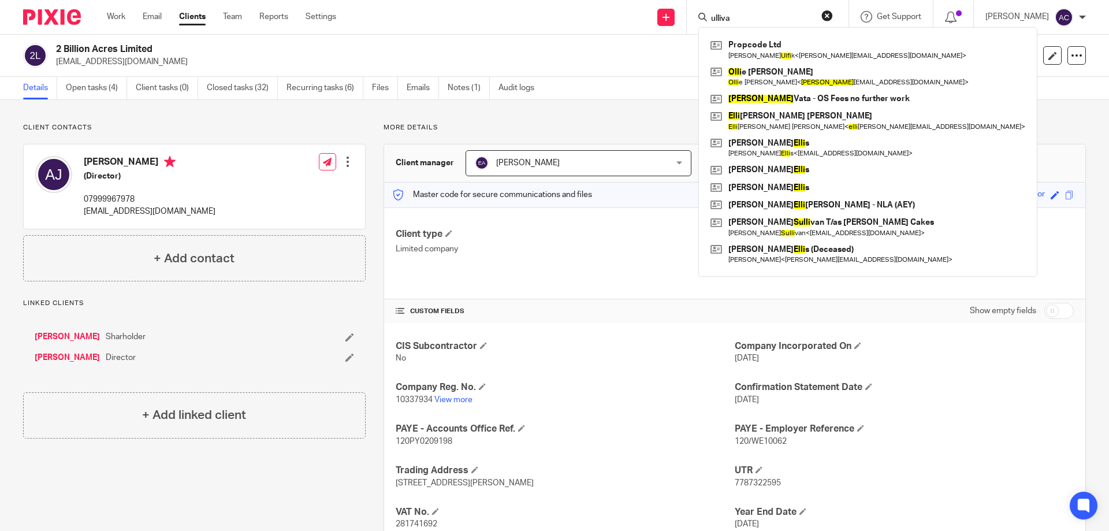
type input "ullivan"
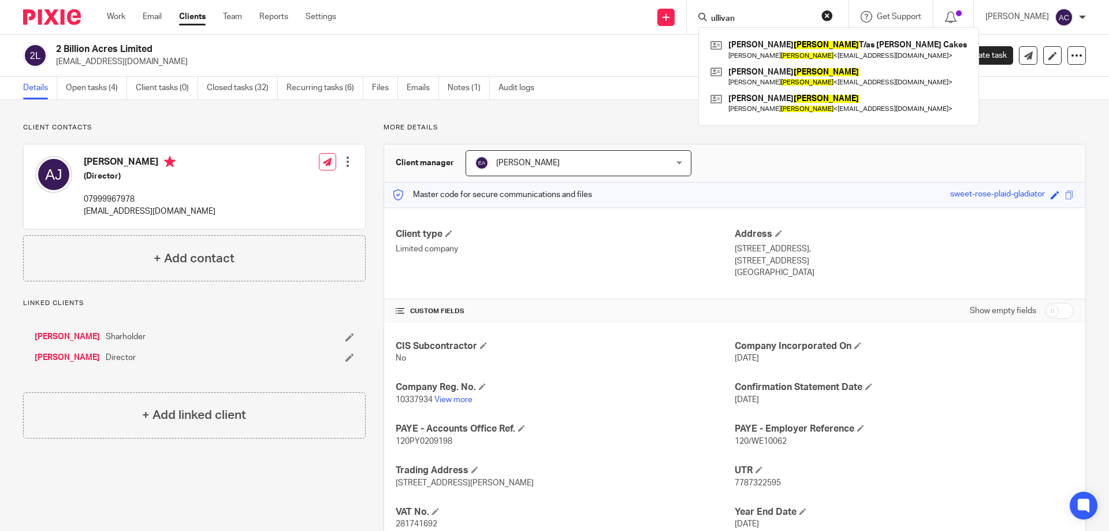
drag, startPoint x: 743, startPoint y: 18, endPoint x: 709, endPoint y: 12, distance: 34.6
click at [709, 12] on div "ullivan" at bounding box center [765, 17] width 135 height 14
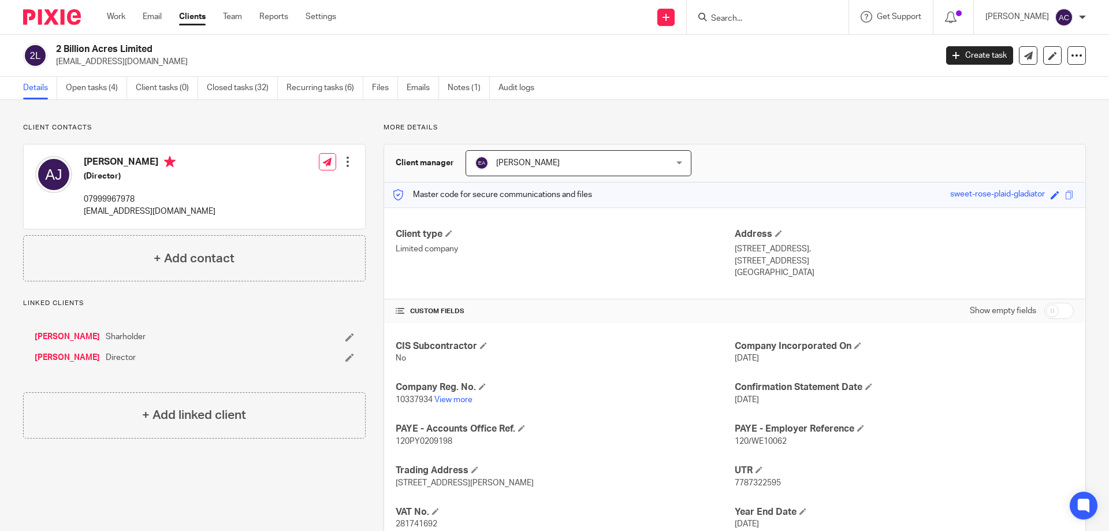
click at [72, 334] on link "[PERSON_NAME]" at bounding box center [67, 337] width 65 height 12
click at [73, 332] on link "[PERSON_NAME]" at bounding box center [67, 337] width 65 height 12
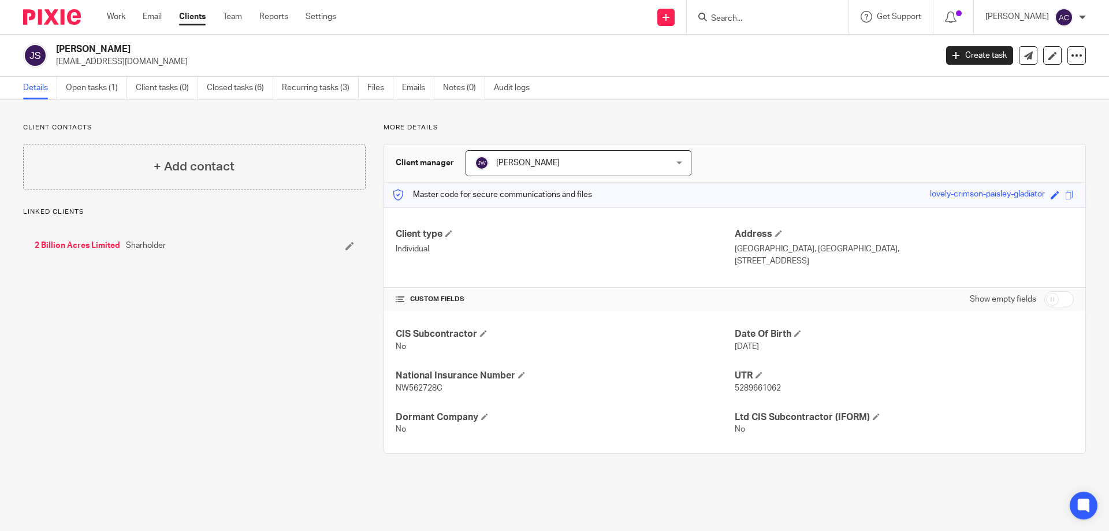
click at [94, 248] on link "2 Billion Acres Limited" at bounding box center [77, 246] width 85 height 12
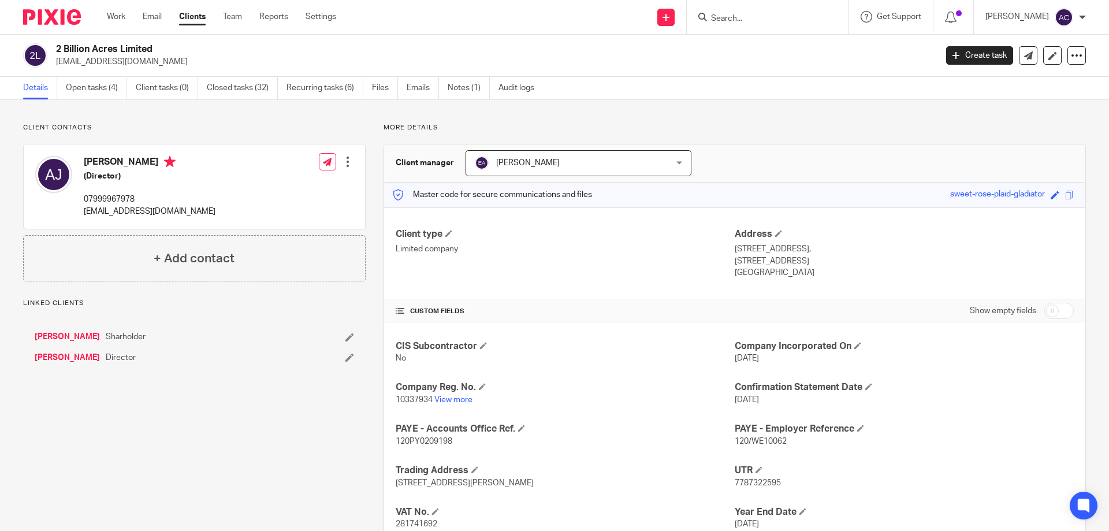
click at [43, 359] on link "[PERSON_NAME]" at bounding box center [67, 358] width 65 height 12
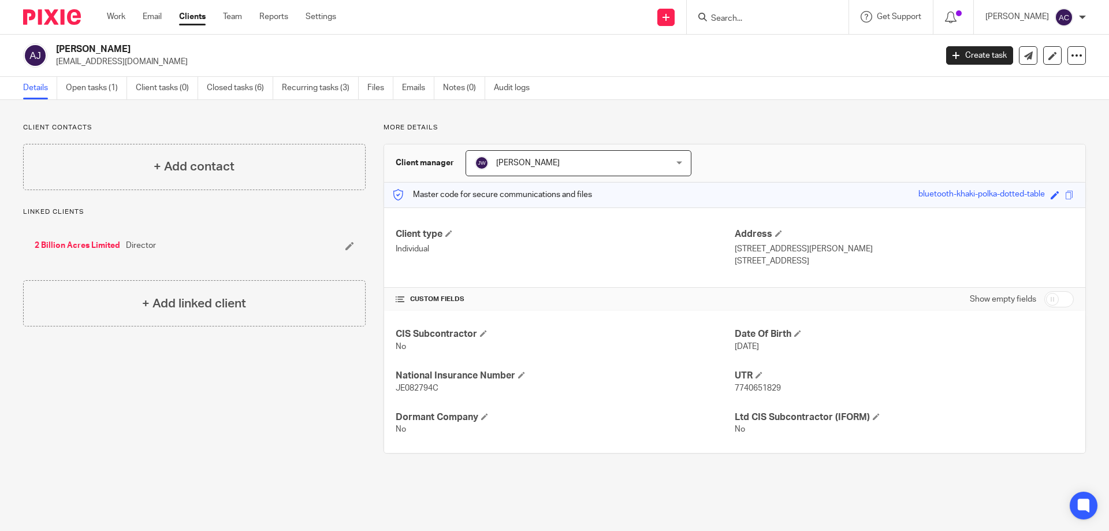
click at [96, 246] on link "2 Billion Acres Limited" at bounding box center [77, 246] width 85 height 12
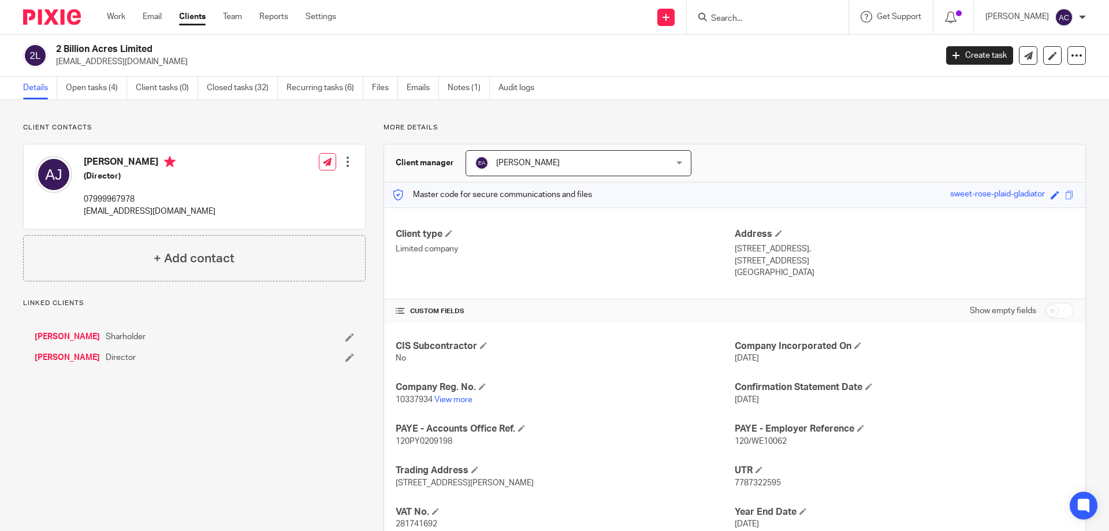
drag, startPoint x: 154, startPoint y: 61, endPoint x: 55, endPoint y: 61, distance: 98.2
click at [55, 61] on div "2 Billion Acres Limited [EMAIL_ADDRESS][DOMAIN_NAME]" at bounding box center [476, 55] width 906 height 24
click at [207, 53] on h2 "2 Billion Acres Limited" at bounding box center [405, 49] width 698 height 12
drag, startPoint x: 430, startPoint y: 400, endPoint x: 393, endPoint y: 397, distance: 37.0
click at [396, 397] on span "10337934" at bounding box center [414, 400] width 37 height 8
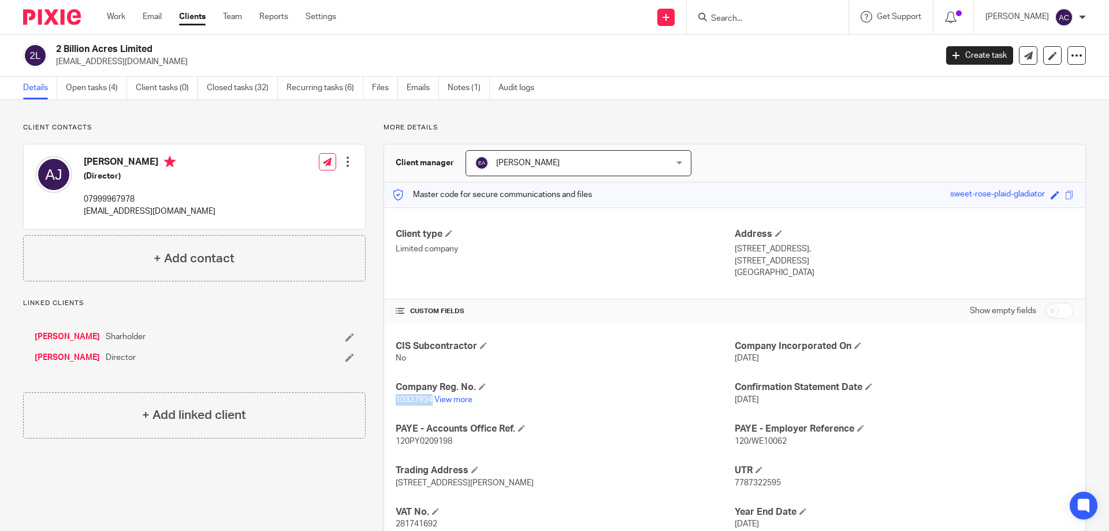
copy span "10337934"
click at [455, 406] on div "CIS Subcontractor No Company Incorporated On 19 Aug 2016 Company Reg. No. 10337…" at bounding box center [734, 456] width 701 height 266
click at [455, 399] on link "View more" at bounding box center [453, 400] width 38 height 8
click at [61, 360] on link "[PERSON_NAME]" at bounding box center [67, 358] width 65 height 12
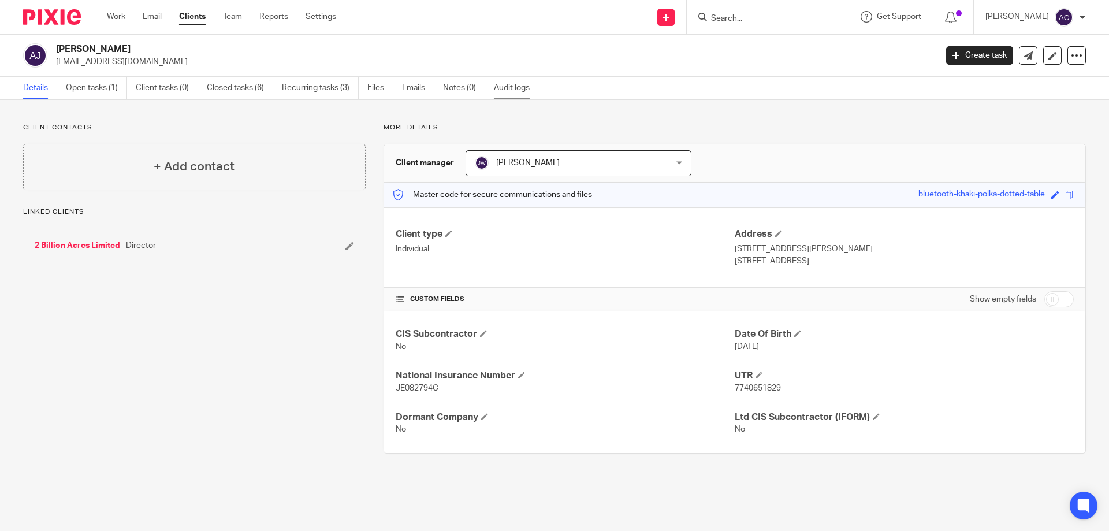
click at [503, 88] on link "Audit logs" at bounding box center [516, 88] width 44 height 23
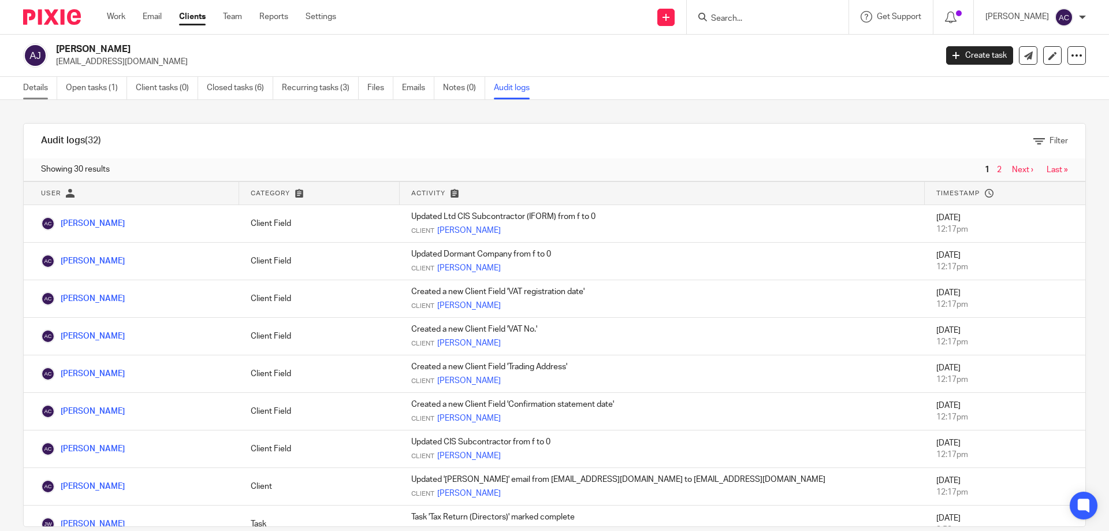
click at [40, 88] on link "Details" at bounding box center [40, 88] width 34 height 23
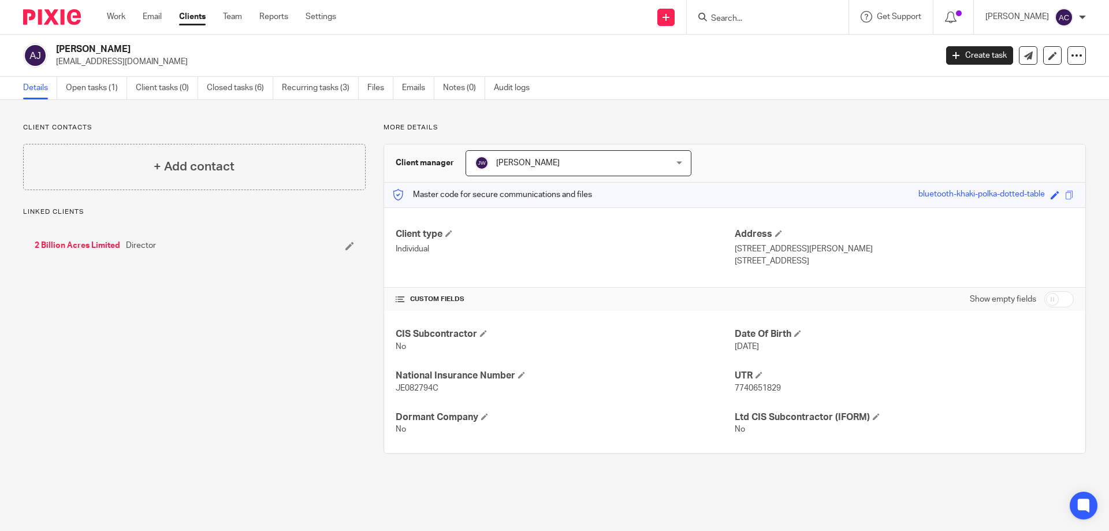
click at [81, 241] on link "2 Billion Acres Limited" at bounding box center [77, 246] width 85 height 12
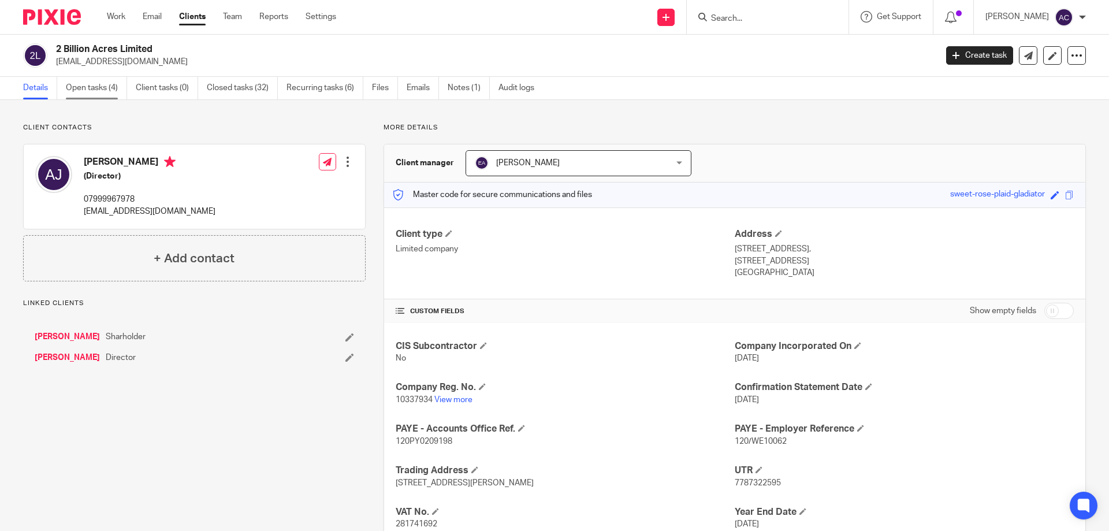
drag, startPoint x: 89, startPoint y: 94, endPoint x: 89, endPoint y: 136, distance: 42.2
click at [89, 94] on link "Open tasks (4)" at bounding box center [96, 88] width 61 height 23
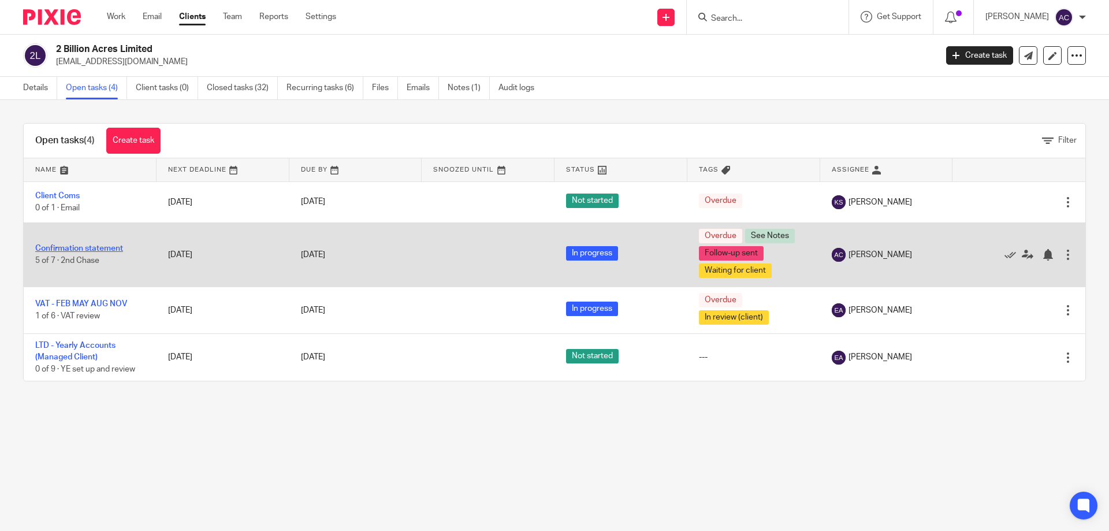
click at [90, 247] on link "Confirmation statement" at bounding box center [79, 248] width 88 height 8
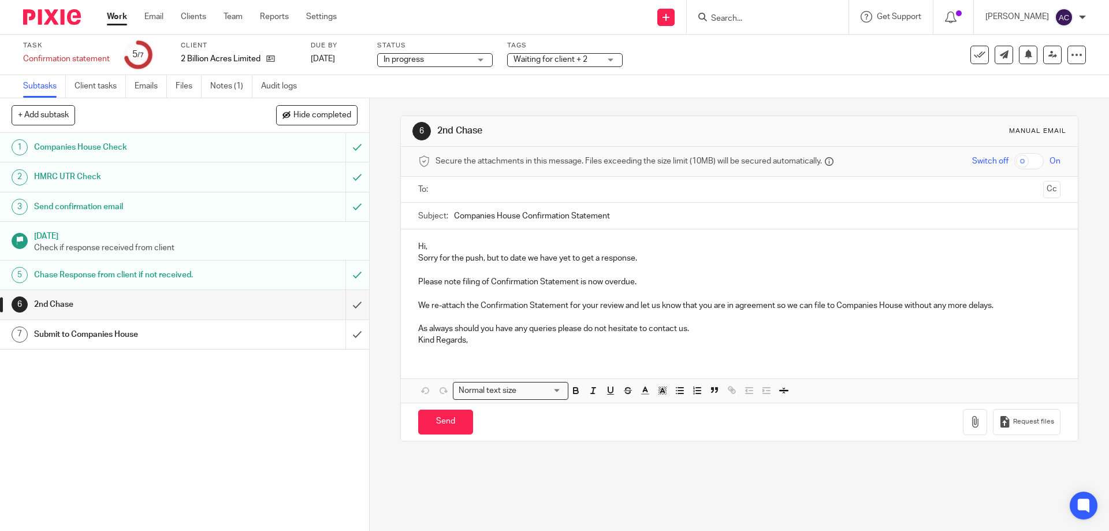
click at [228, 91] on link "Notes (1)" at bounding box center [231, 86] width 42 height 23
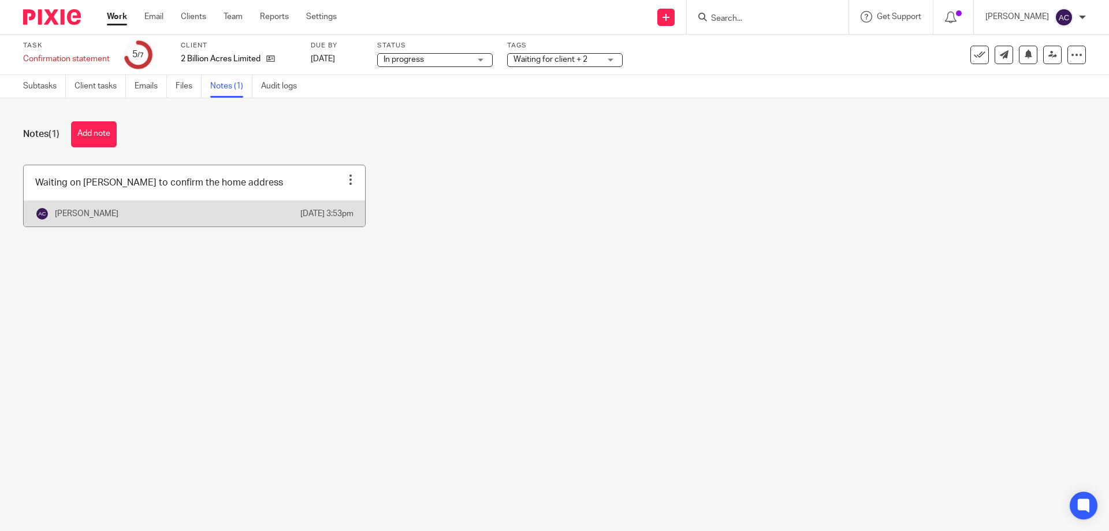
click at [345, 177] on div at bounding box center [351, 180] width 12 height 12
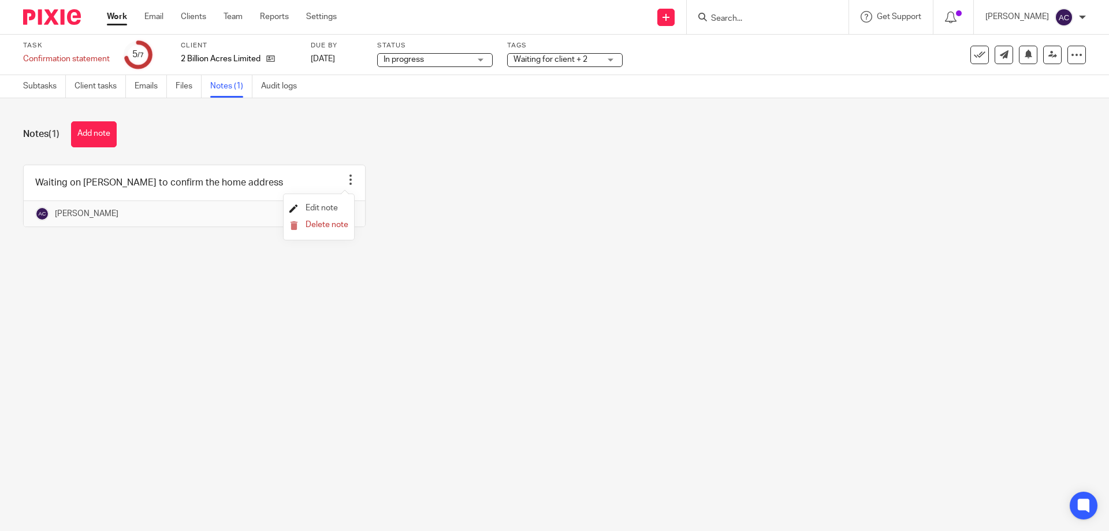
drag, startPoint x: 315, startPoint y: 203, endPoint x: 332, endPoint y: 206, distance: 16.3
click at [315, 203] on li "Edit note" at bounding box center [318, 208] width 59 height 17
click at [315, 204] on span "Edit note" at bounding box center [322, 208] width 32 height 8
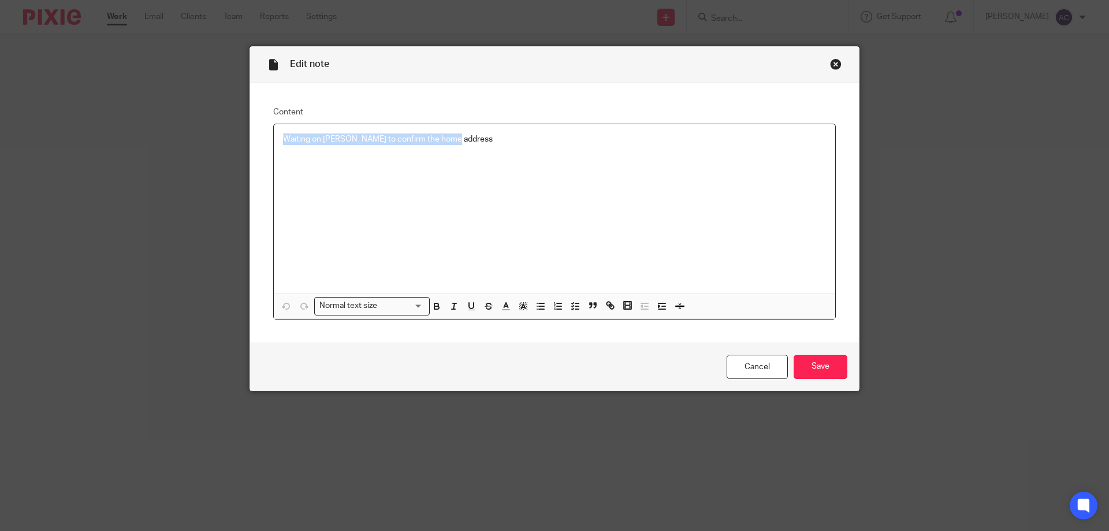
drag, startPoint x: 441, startPoint y: 138, endPoint x: 266, endPoint y: 142, distance: 175.0
click at [266, 142] on div "Content Waiting on [PERSON_NAME] to confirm the home address Normal text size L…" at bounding box center [554, 212] width 609 height 259
click at [816, 366] on input "Save" at bounding box center [821, 367] width 54 height 25
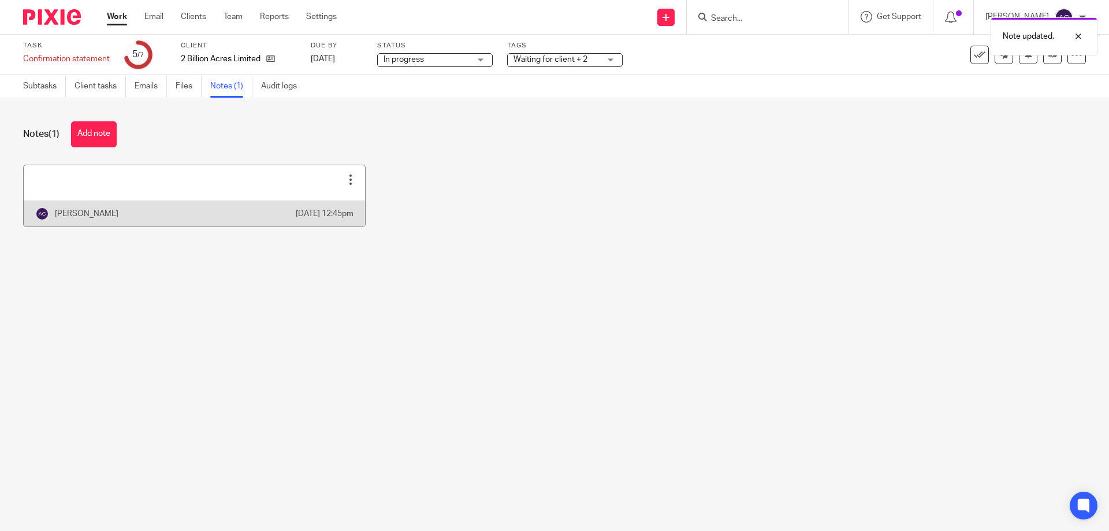
click at [345, 178] on div at bounding box center [351, 180] width 12 height 12
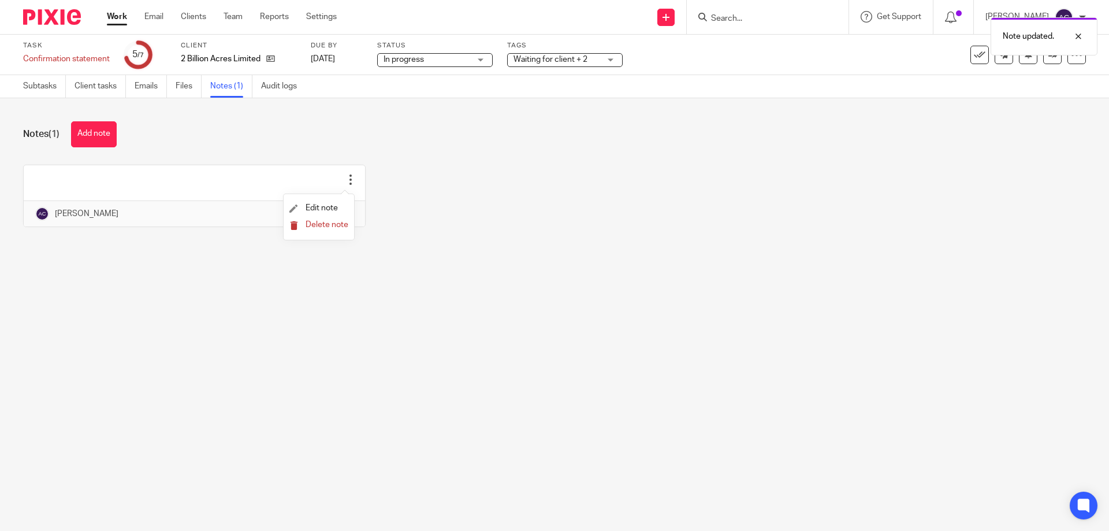
click at [324, 225] on span "Delete note" at bounding box center [327, 225] width 43 height 8
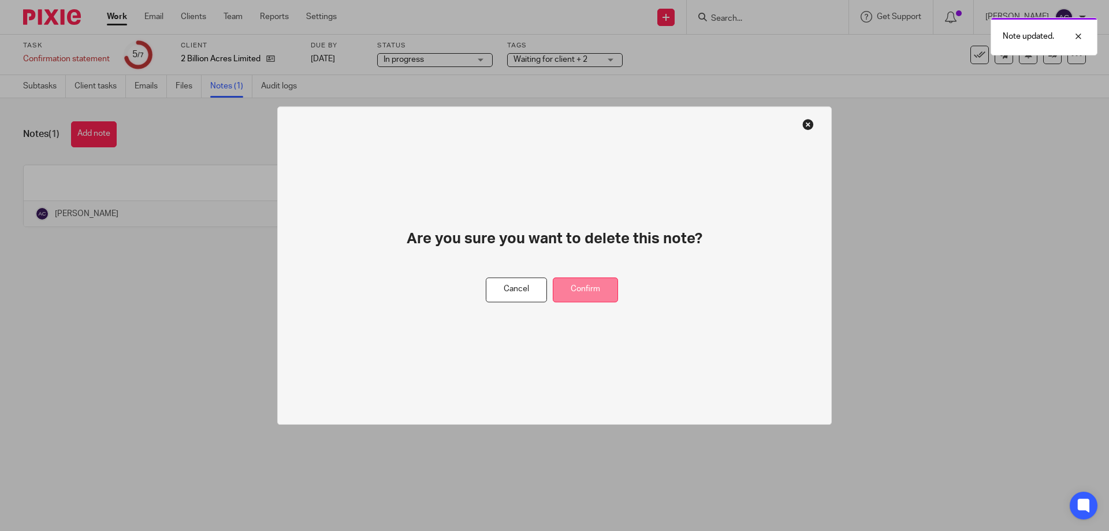
click at [584, 281] on button "Confirm" at bounding box center [585, 289] width 65 height 25
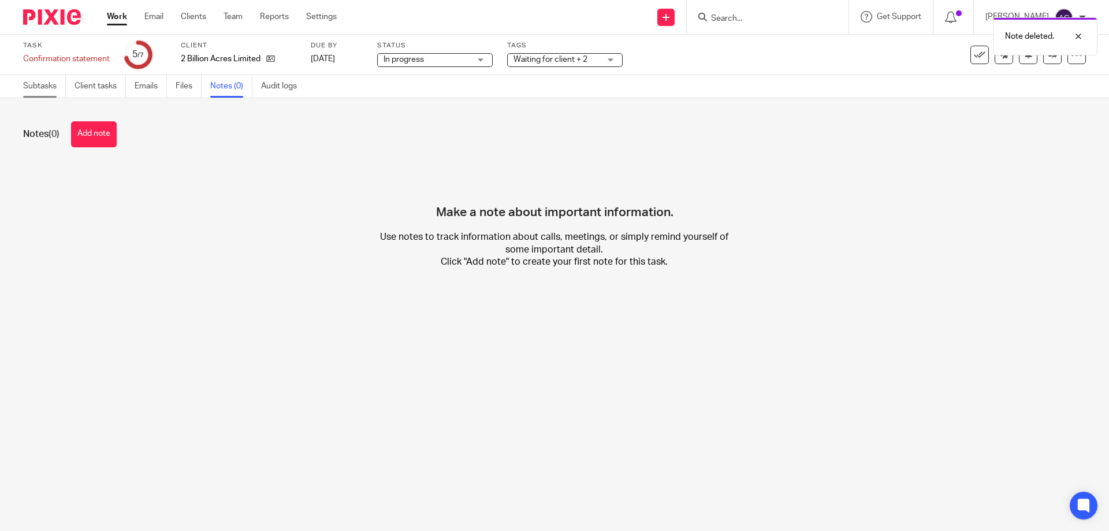
click at [39, 87] on link "Subtasks" at bounding box center [44, 86] width 43 height 23
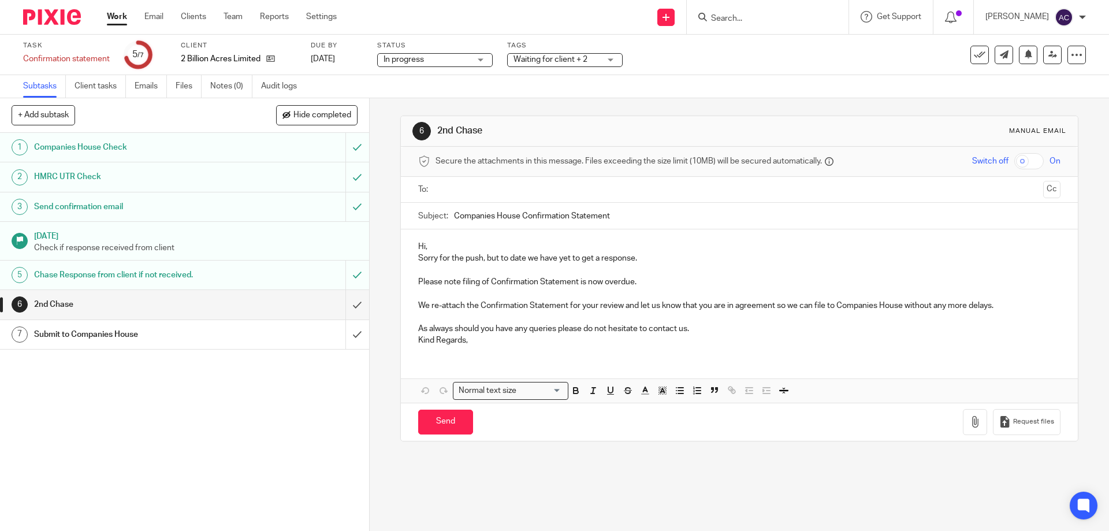
drag, startPoint x: 565, startPoint y: 59, endPoint x: 590, endPoint y: 119, distance: 65.2
click at [565, 59] on span "Waiting for client + 2" at bounding box center [550, 59] width 74 height 8
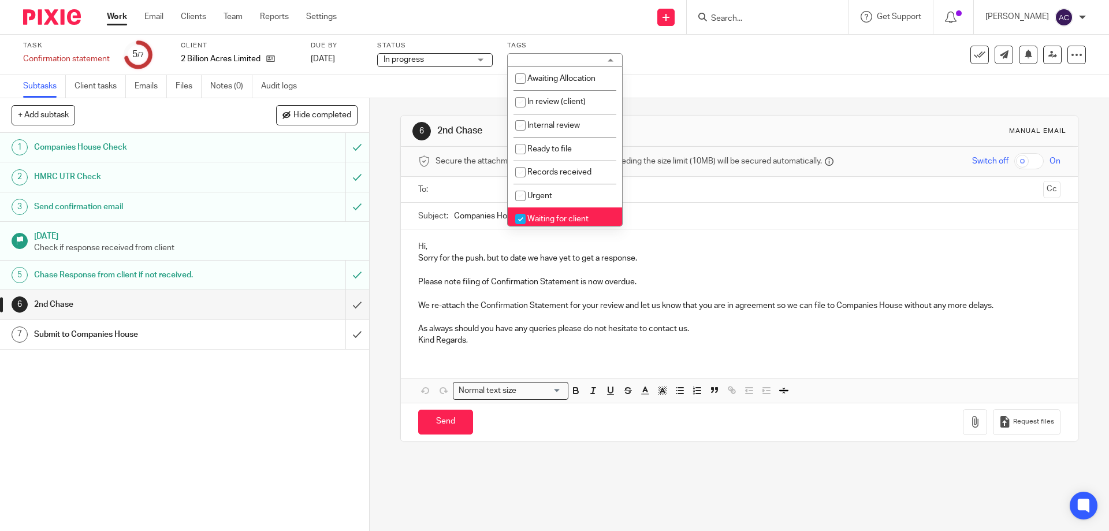
click at [567, 219] on span "Waiting for client" at bounding box center [557, 219] width 61 height 8
checkbox input "false"
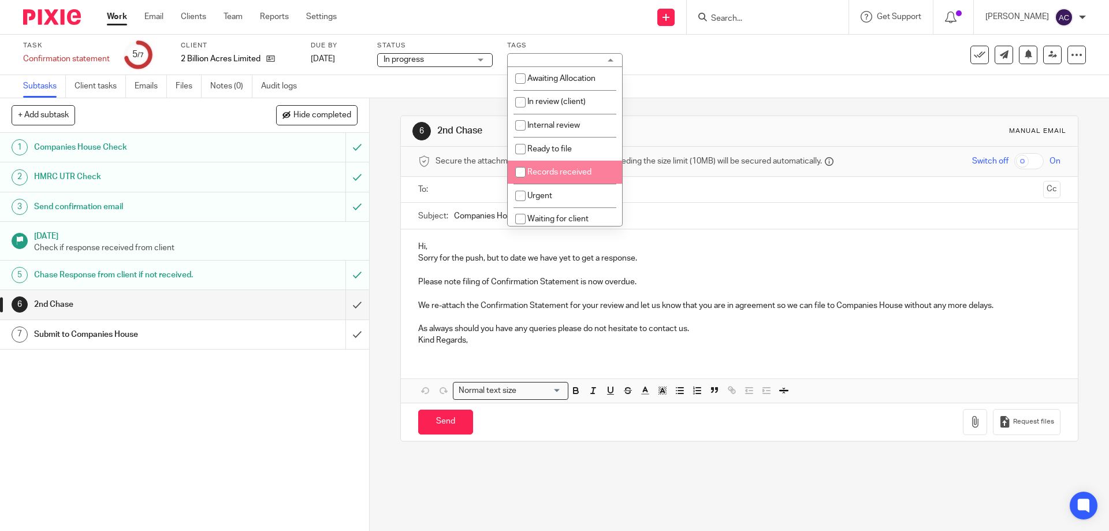
scroll to position [173, 0]
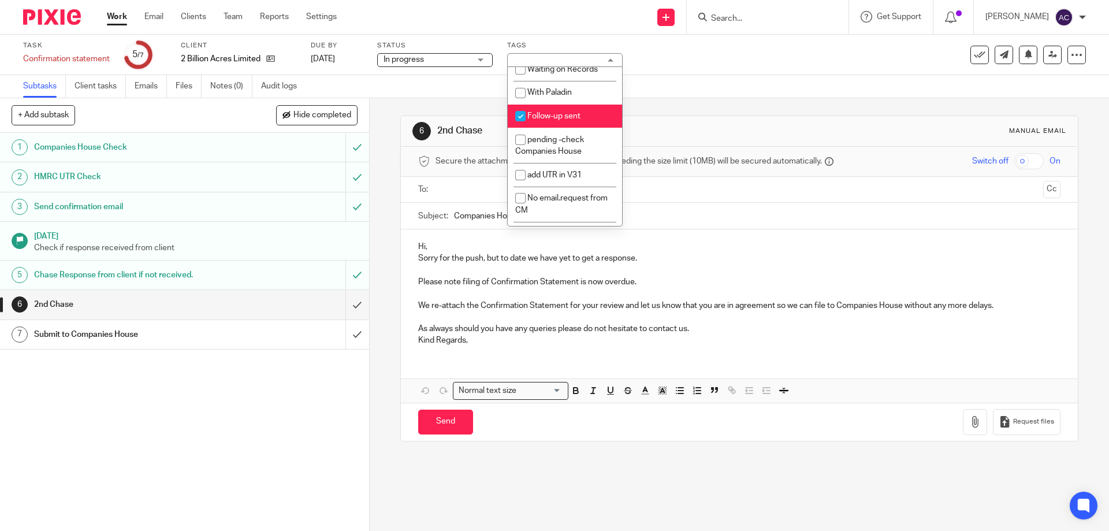
click at [572, 117] on span "Follow-up sent" at bounding box center [553, 116] width 53 height 8
checkbox input "false"
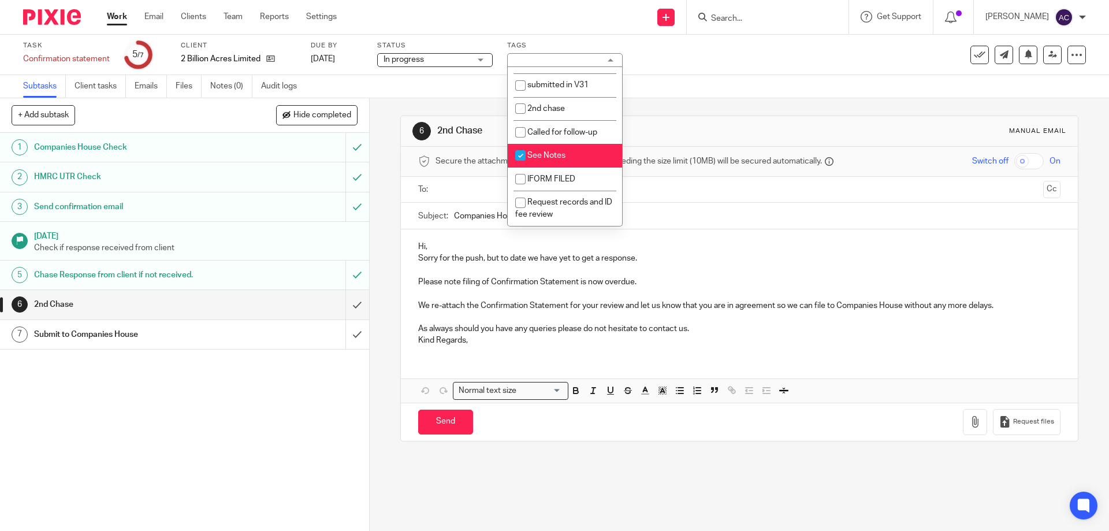
click at [568, 152] on li "See Notes" at bounding box center [565, 156] width 114 height 24
checkbox input "false"
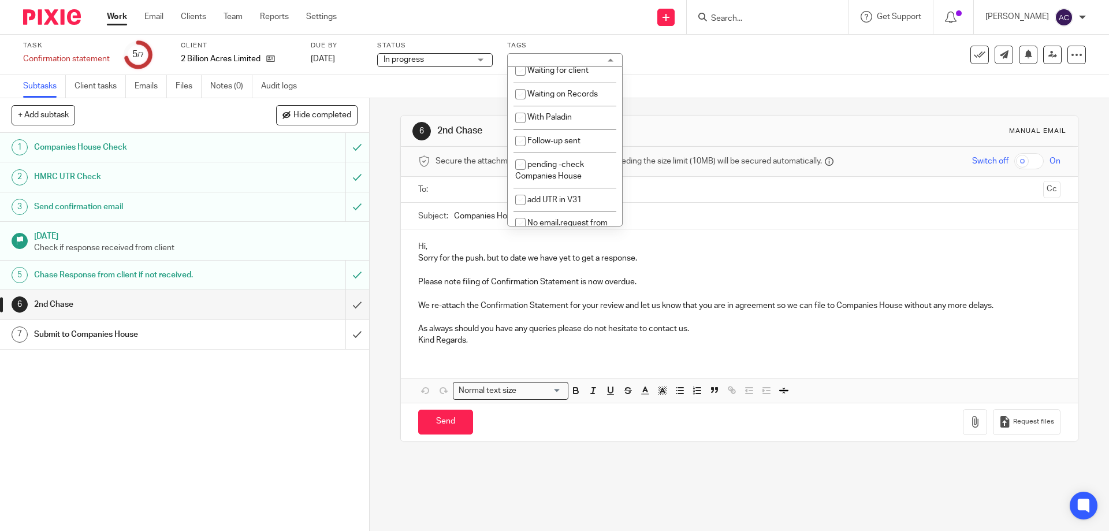
scroll to position [33, 0]
drag, startPoint x: 547, startPoint y: 111, endPoint x: 750, endPoint y: 85, distance: 204.4
click at [549, 111] on li "Ready to file" at bounding box center [565, 116] width 114 height 24
checkbox input "true"
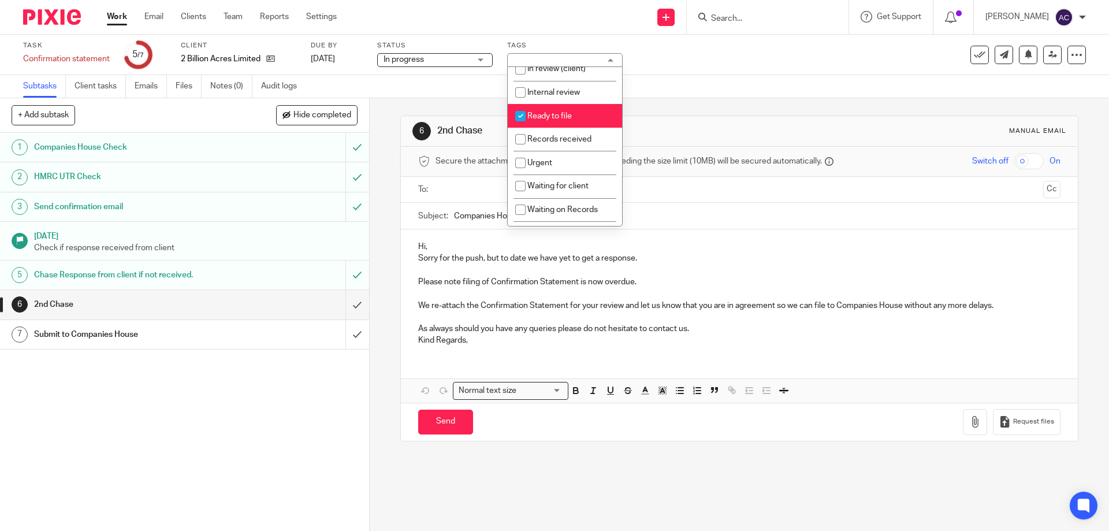
click at [750, 84] on div "Subtasks Client tasks Emails Files Notes (0) Audit logs" at bounding box center [554, 86] width 1109 height 23
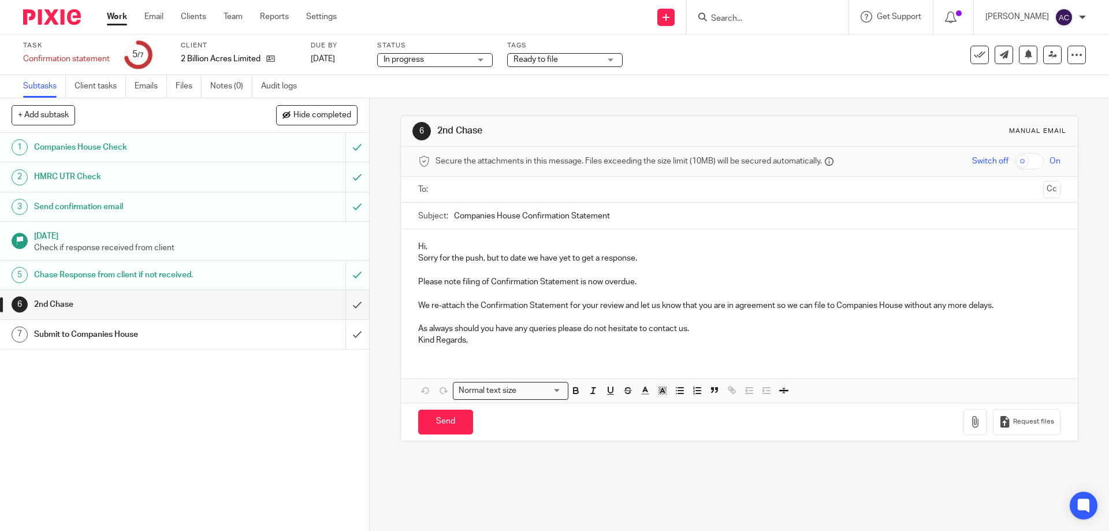
drag, startPoint x: 219, startPoint y: 331, endPoint x: 310, endPoint y: 338, distance: 90.4
click at [221, 333] on h1 "Submit to Companies House" at bounding box center [134, 334] width 200 height 17
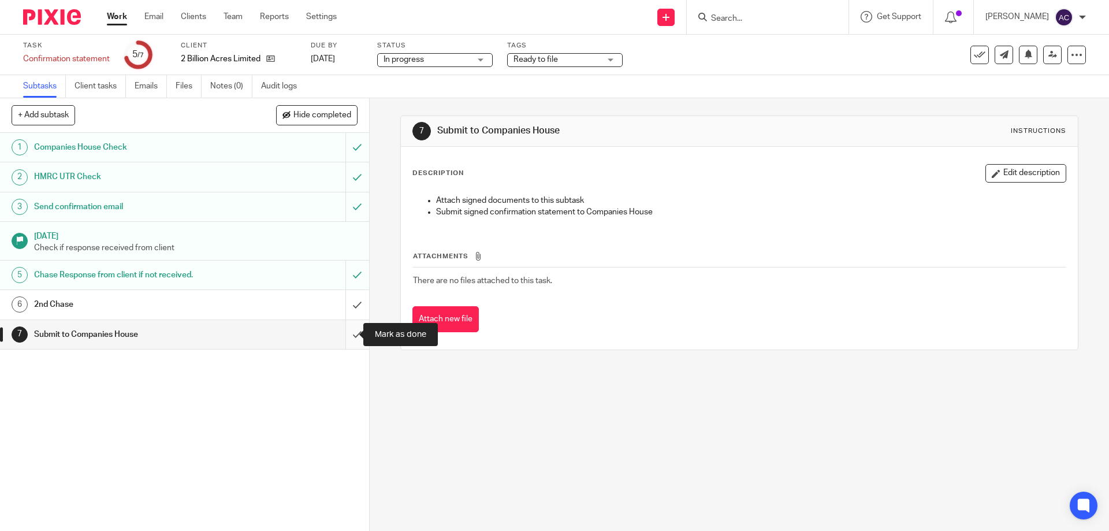
click at [345, 338] on input "submit" at bounding box center [184, 334] width 369 height 29
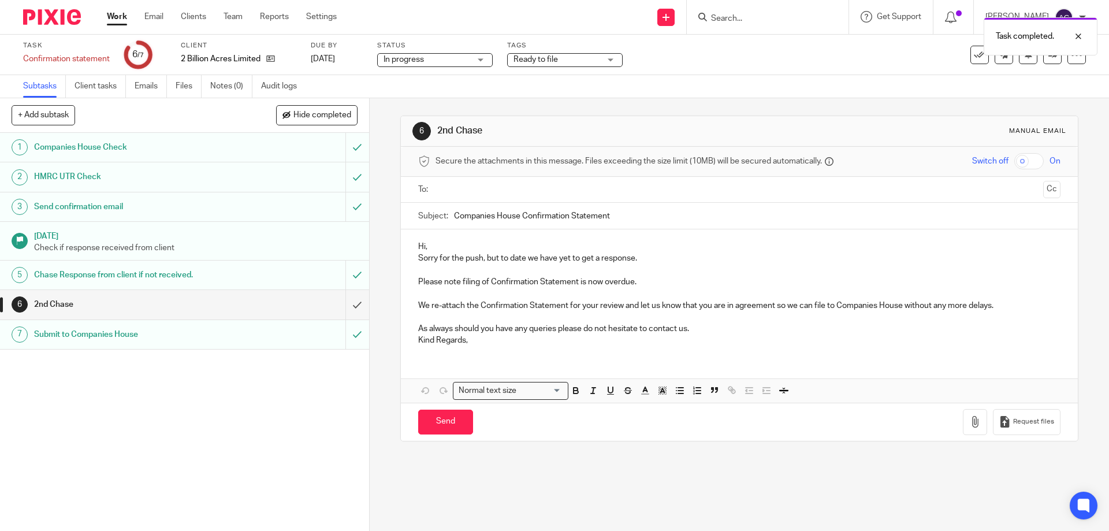
click at [116, 15] on link "Work" at bounding box center [117, 17] width 20 height 12
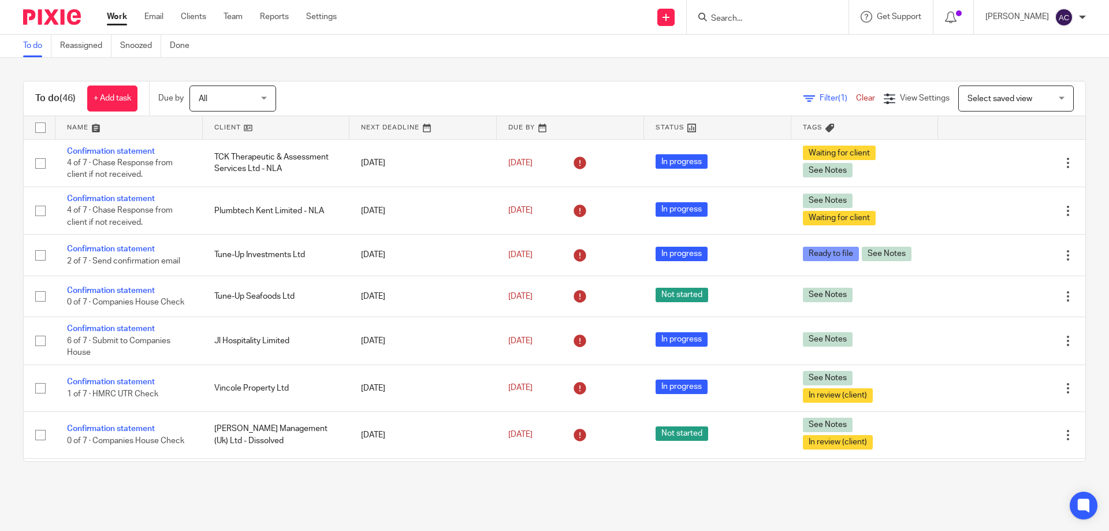
click at [780, 17] on input "Search" at bounding box center [762, 19] width 104 height 10
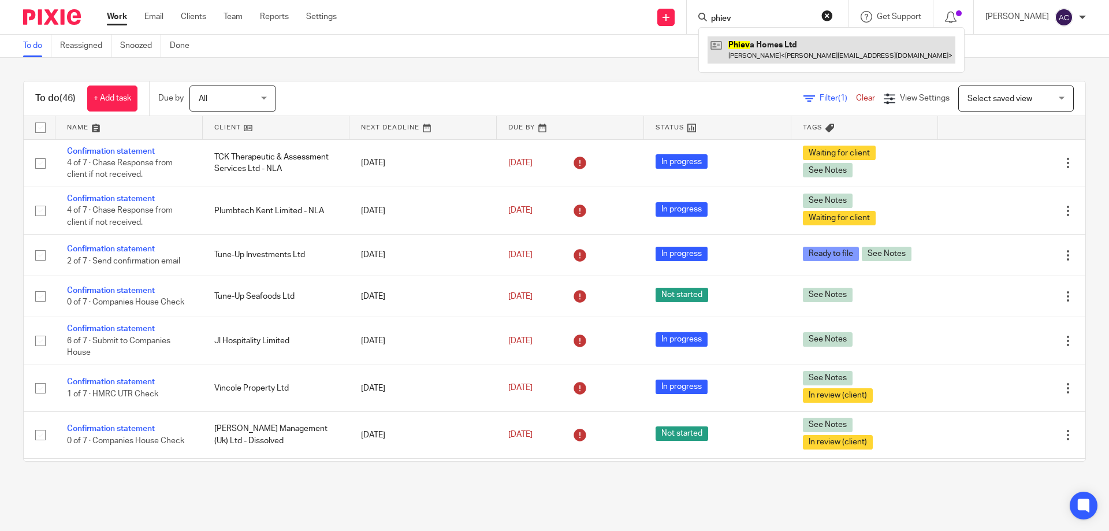
type input "phiev"
click at [749, 45] on link at bounding box center [832, 49] width 248 height 27
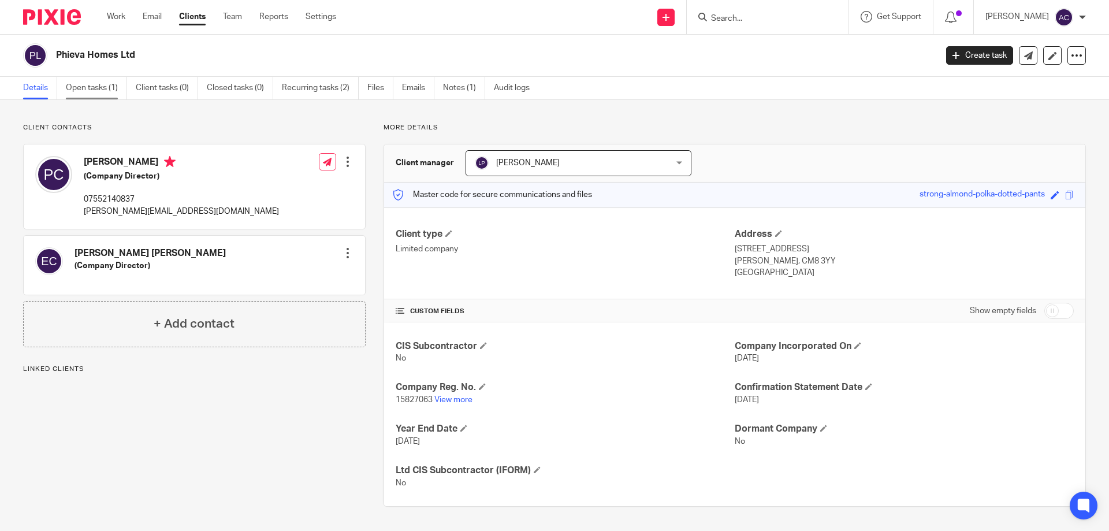
click at [88, 85] on link "Open tasks (1)" at bounding box center [96, 88] width 61 height 23
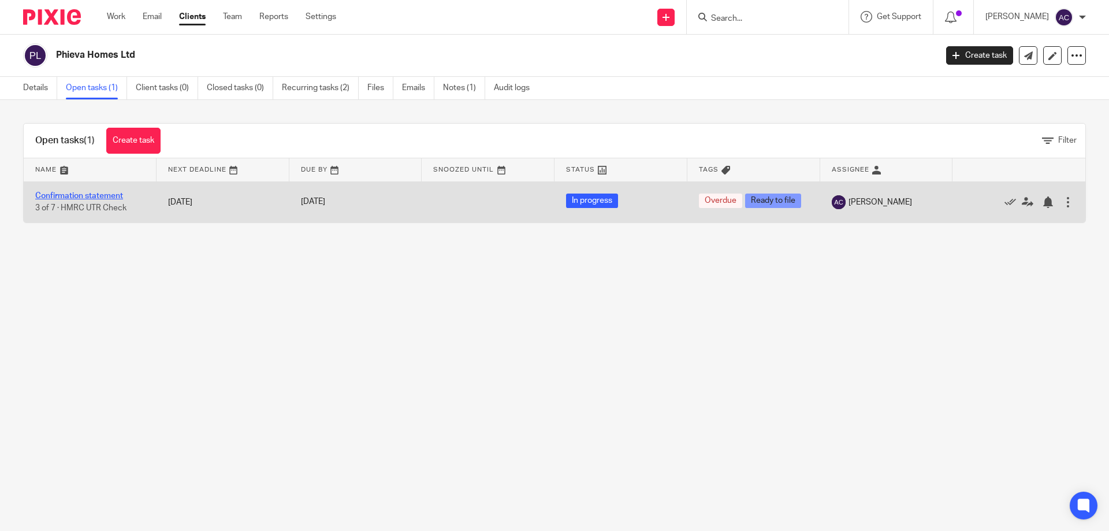
click at [111, 195] on link "Confirmation statement" at bounding box center [79, 196] width 88 height 8
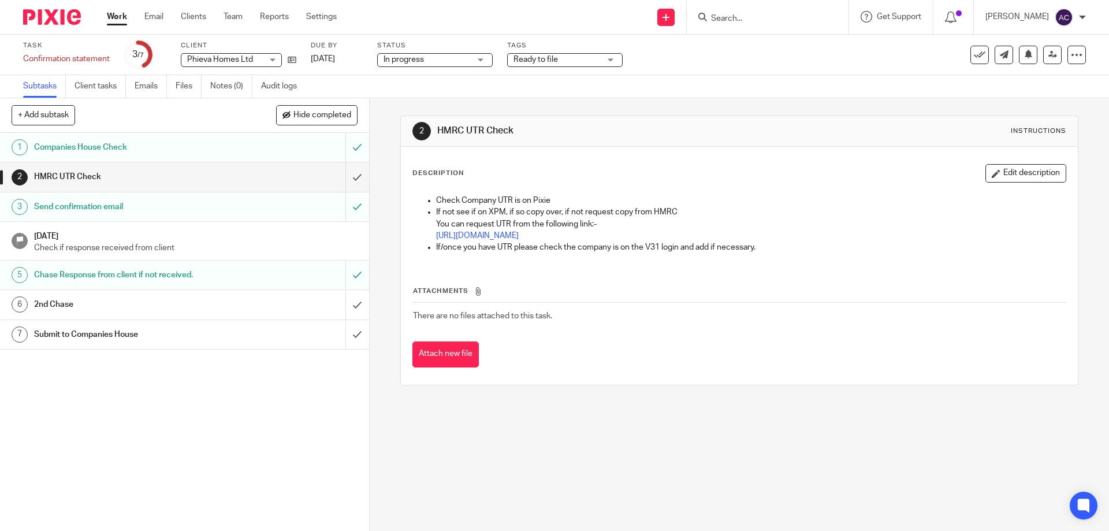
drag, startPoint x: 256, startPoint y: 338, endPoint x: 358, endPoint y: 342, distance: 101.8
click at [256, 338] on div "Submit to Companies House" at bounding box center [184, 334] width 300 height 17
click at [286, 59] on link at bounding box center [289, 60] width 14 height 12
click at [515, 9] on div "Send new email Create task Add client Get Support Contact Support Help Document…" at bounding box center [731, 17] width 755 height 34
click at [728, 14] on input "Search" at bounding box center [762, 19] width 104 height 10
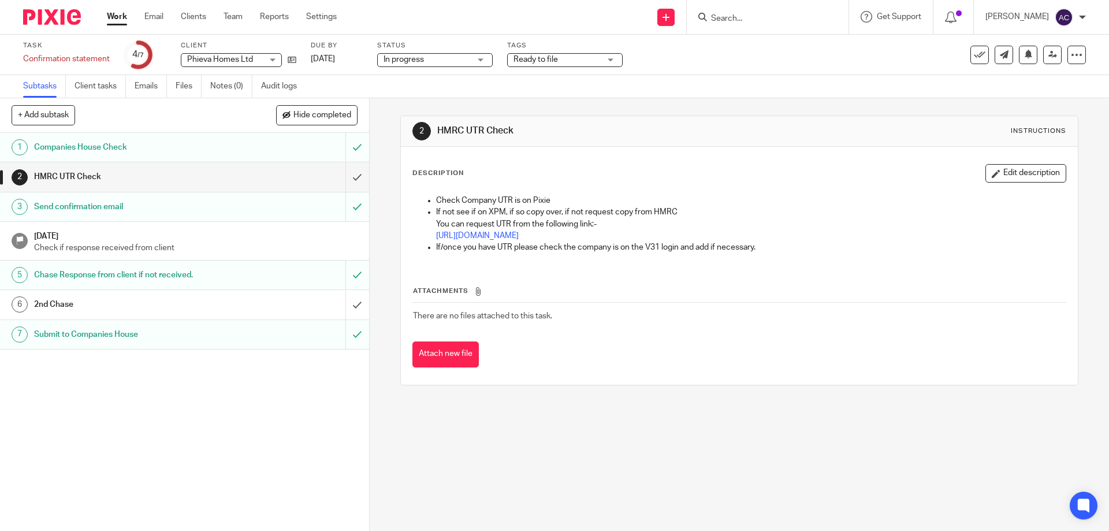
click at [803, 13] on form at bounding box center [771, 17] width 123 height 14
click at [776, 19] on input "Search" at bounding box center [762, 19] width 104 height 10
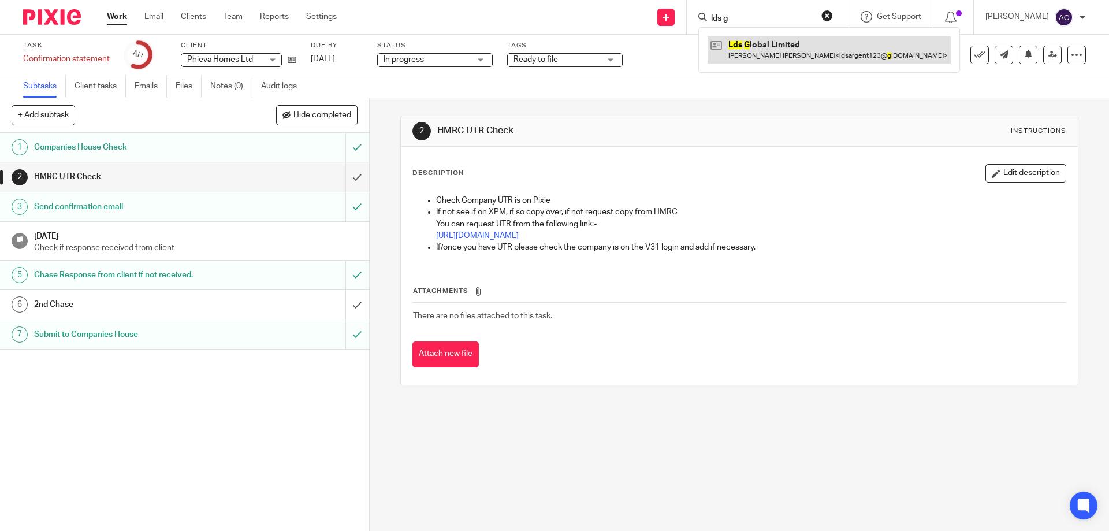
type input "lds g"
click at [765, 45] on link at bounding box center [829, 49] width 243 height 27
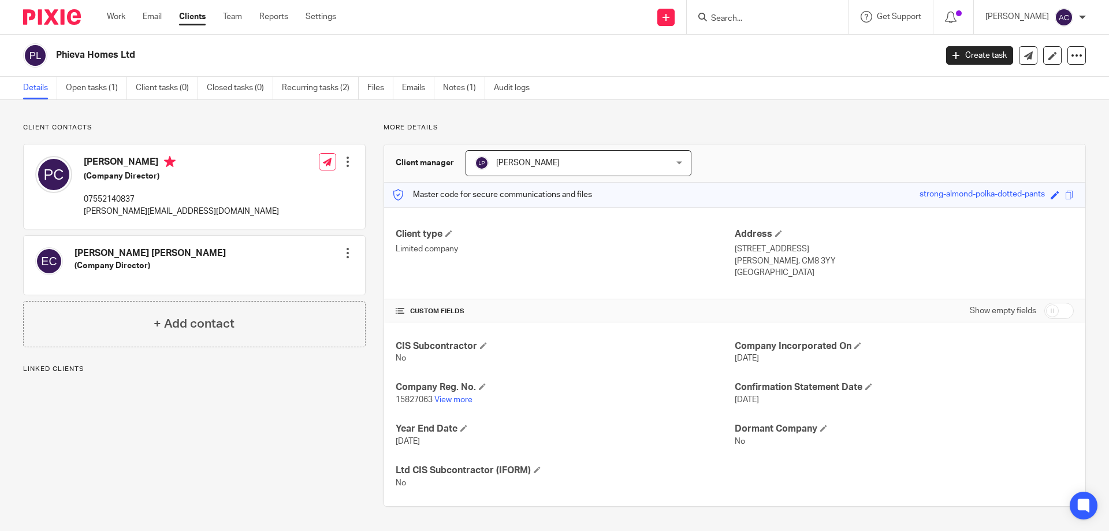
click at [572, 419] on div "CIS Subcontractor No Company Incorporated On [DATE] Company Reg. No. 15827063 V…" at bounding box center [734, 414] width 701 height 183
click at [480, 48] on div "Phieva Homes Ltd" at bounding box center [476, 55] width 906 height 24
click at [123, 18] on link "Work" at bounding box center [116, 17] width 18 height 12
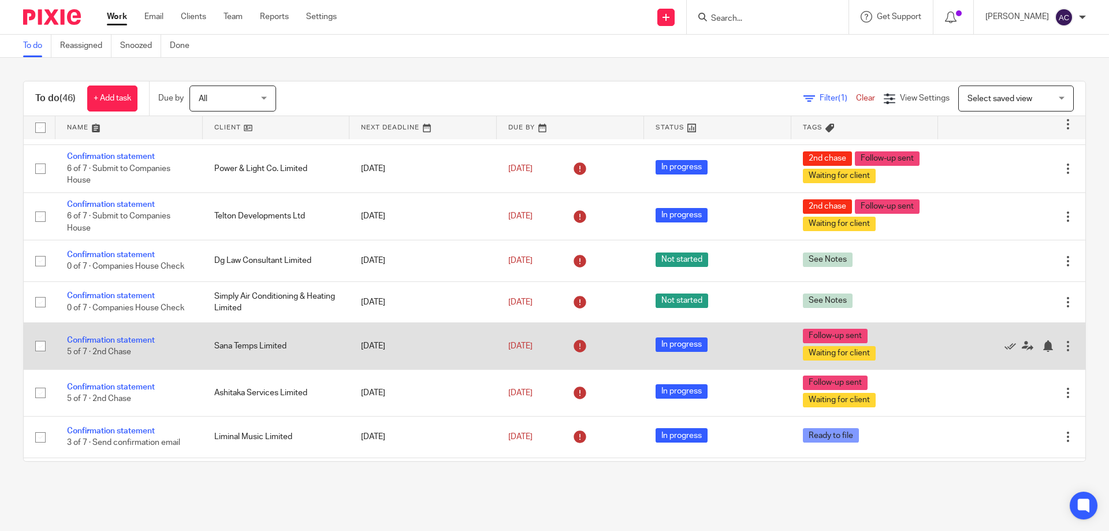
scroll to position [1069, 0]
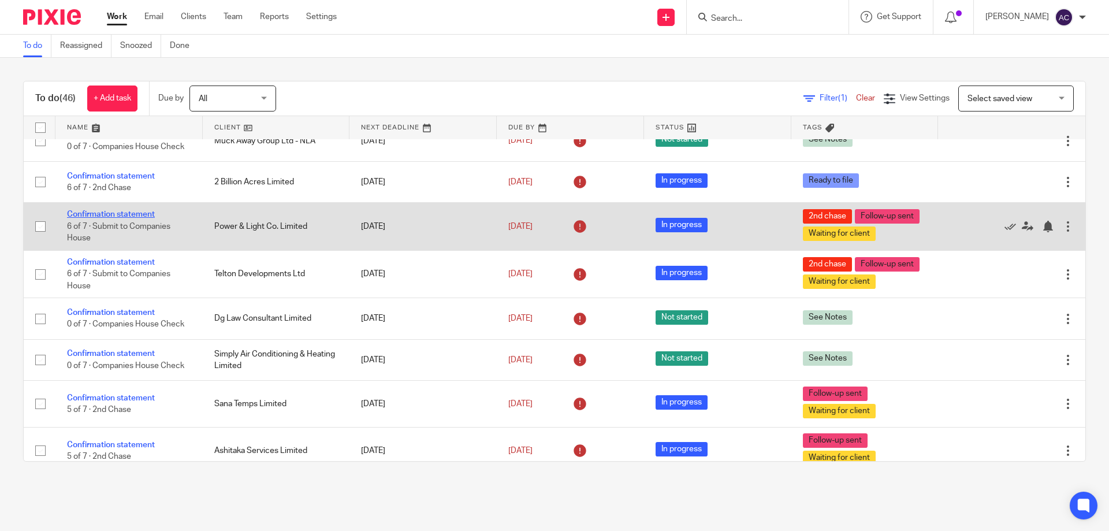
click at [107, 213] on link "Confirmation statement" at bounding box center [111, 214] width 88 height 8
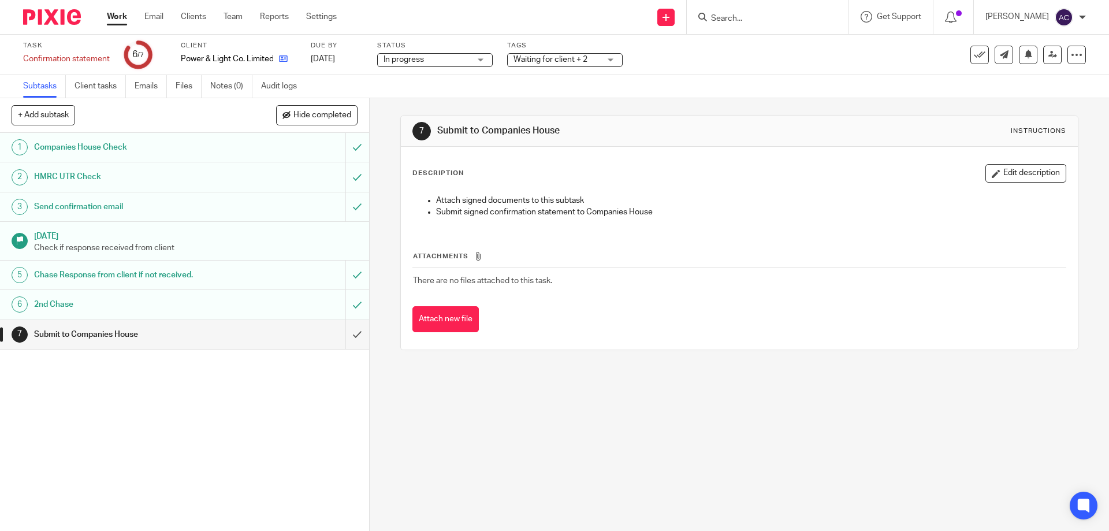
click at [286, 55] on icon at bounding box center [283, 58] width 9 height 9
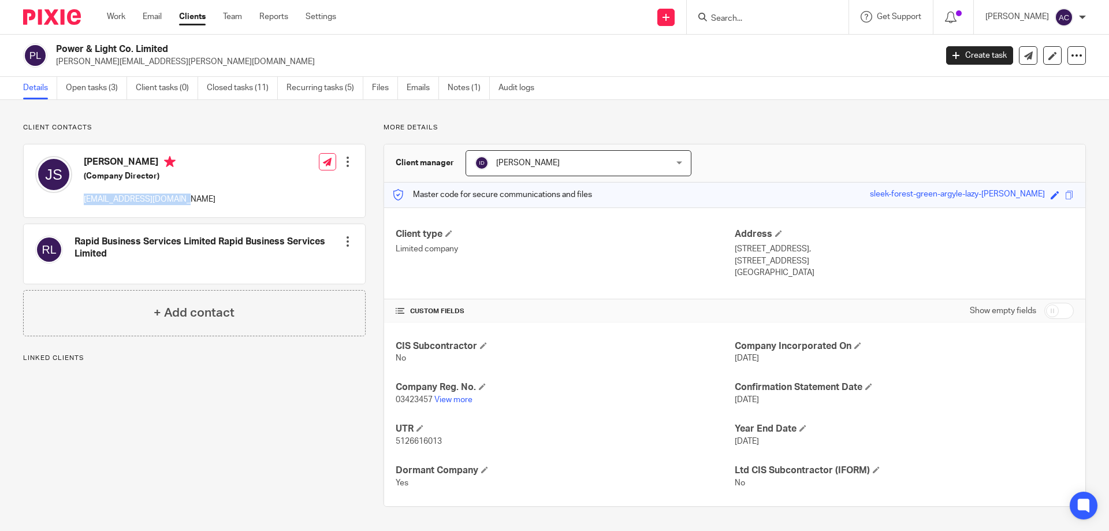
drag, startPoint x: 202, startPoint y: 200, endPoint x: 83, endPoint y: 199, distance: 119.6
click at [81, 202] on div "John Louis Skibicki (Company Director) finance@lightside.co.uk Edit contact Cre…" at bounding box center [194, 180] width 341 height 73
copy p "finance@lightside.co.uk"
click at [220, 195] on div "John Louis Skibicki (Company Director) finance@lightside.co.uk Edit contact Cre…" at bounding box center [194, 180] width 341 height 73
drag, startPoint x: 218, startPoint y: 192, endPoint x: 198, endPoint y: 87, distance: 106.5
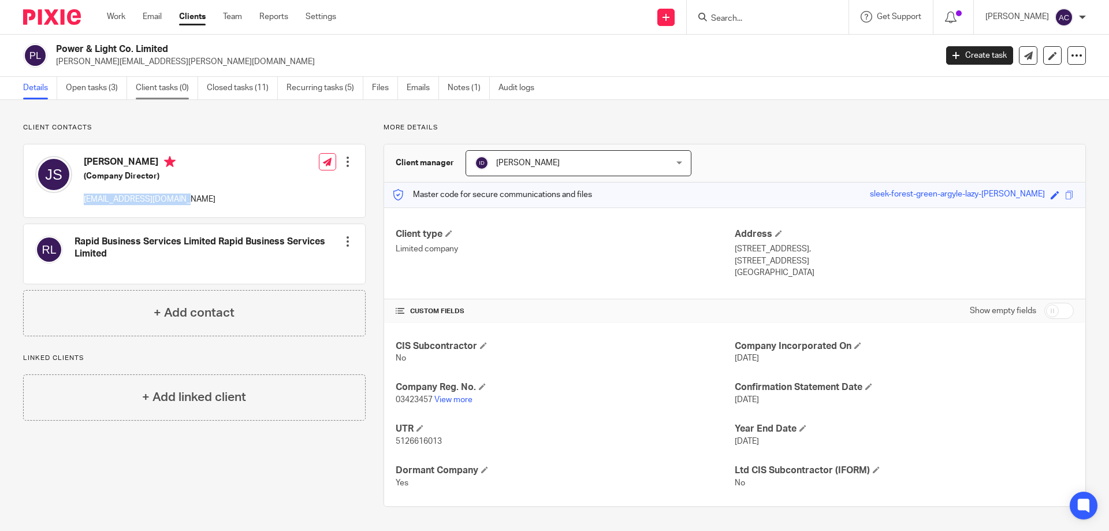
click at [218, 190] on div "John Louis Skibicki (Company Director) finance@lightside.co.uk Edit contact Cre…" at bounding box center [194, 180] width 341 height 73
drag, startPoint x: 179, startPoint y: 59, endPoint x: 52, endPoint y: 58, distance: 127.1
click at [52, 58] on div "Power & Light Co. Limited john.skibicki@lightside.co.uk" at bounding box center [476, 55] width 906 height 24
copy p "john.skibicki@lightside.co.uk"
click at [233, 49] on h2 "Power & Light Co. Limited" at bounding box center [405, 49] width 698 height 12
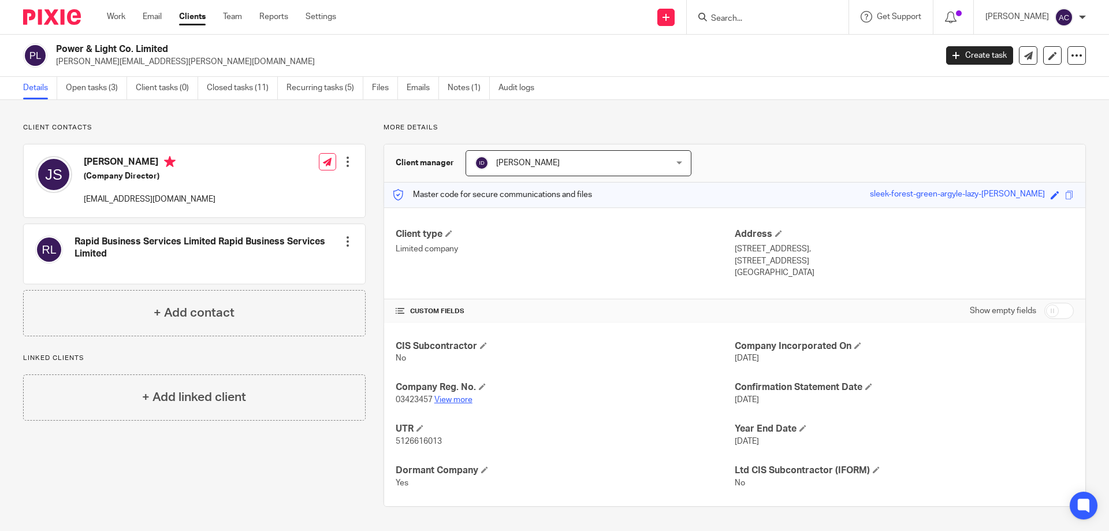
click at [443, 399] on link "View more" at bounding box center [453, 400] width 38 height 8
drag, startPoint x: 195, startPoint y: 61, endPoint x: 126, endPoint y: 75, distance: 70.1
click at [109, 65] on p "john.skibicki@lightside.co.uk" at bounding box center [492, 62] width 873 height 12
drag, startPoint x: 195, startPoint y: 202, endPoint x: 81, endPoint y: 198, distance: 113.9
click at [80, 198] on div "John Louis Skibicki (Company Director) finance@lightside.co.uk Edit contact Cre…" at bounding box center [194, 180] width 341 height 73
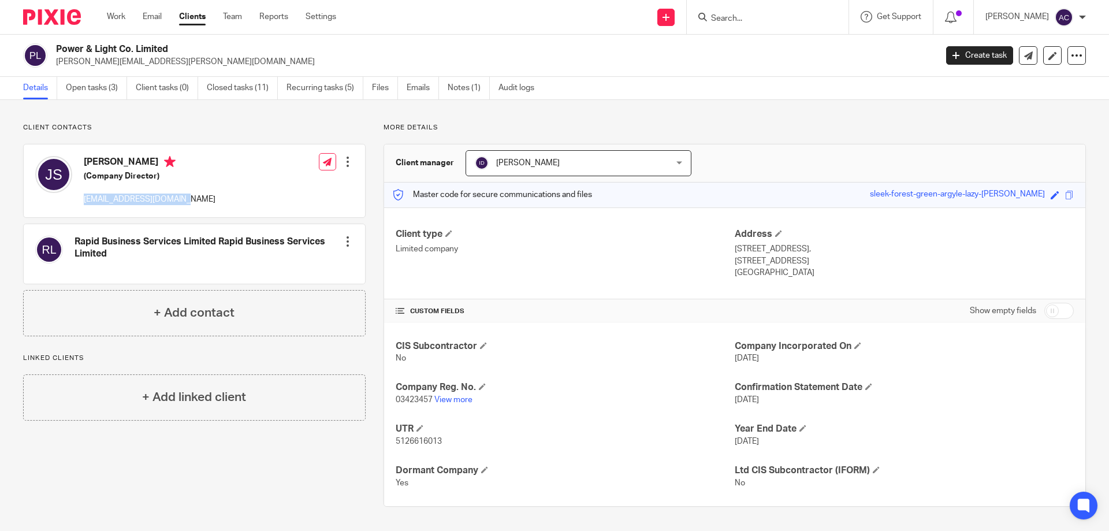
copy p "finance@lightside.co.uk"
drag, startPoint x: 91, startPoint y: 91, endPoint x: 255, endPoint y: 191, distance: 192.4
click at [91, 91] on link "Open tasks (3)" at bounding box center [96, 88] width 61 height 23
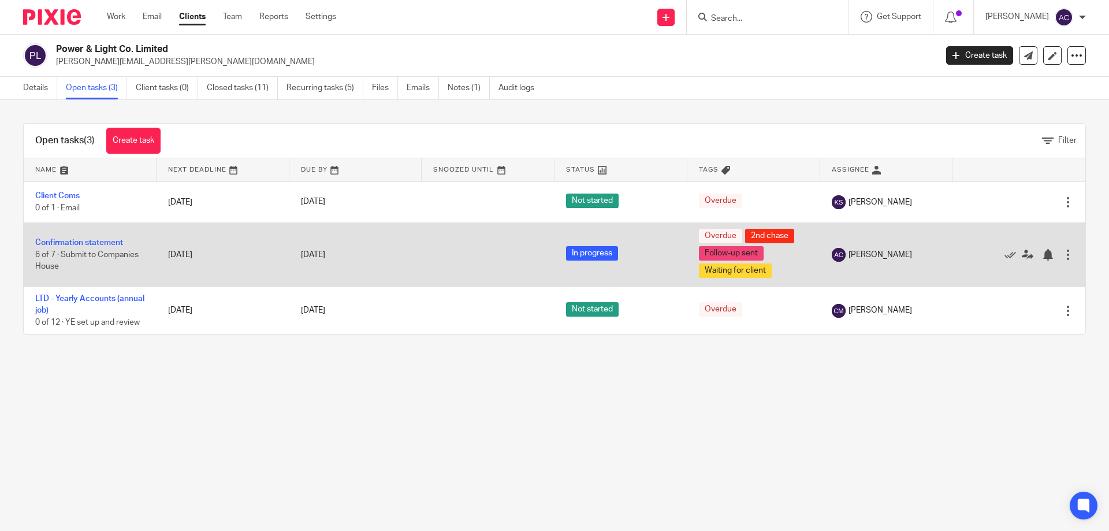
click at [97, 236] on td "Confirmation statement 6 of 7 · Submit to Companies House" at bounding box center [90, 254] width 133 height 64
click at [90, 240] on link "Confirmation statement" at bounding box center [79, 243] width 88 height 8
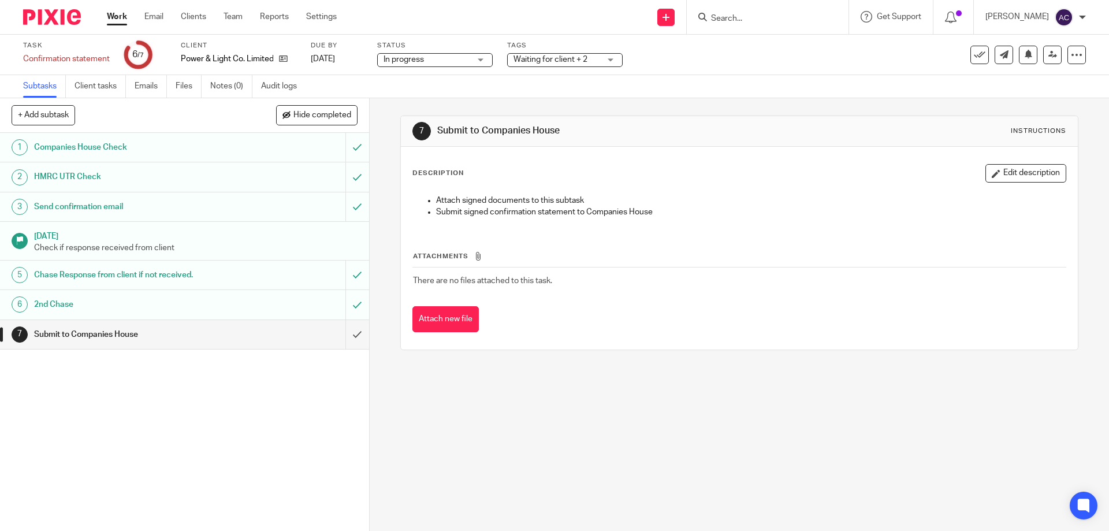
click at [553, 67] on div "Task Confirmation statement Save Confirmation statement 6 /7 Client Power & Lig…" at bounding box center [554, 55] width 1109 height 40
click at [572, 51] on div "Tags Waiting for client + 2 Awaiting Allocation In review (client) Internal rev…" at bounding box center [565, 55] width 116 height 28
click at [572, 53] on div "Waiting for client + 2" at bounding box center [565, 60] width 116 height 14
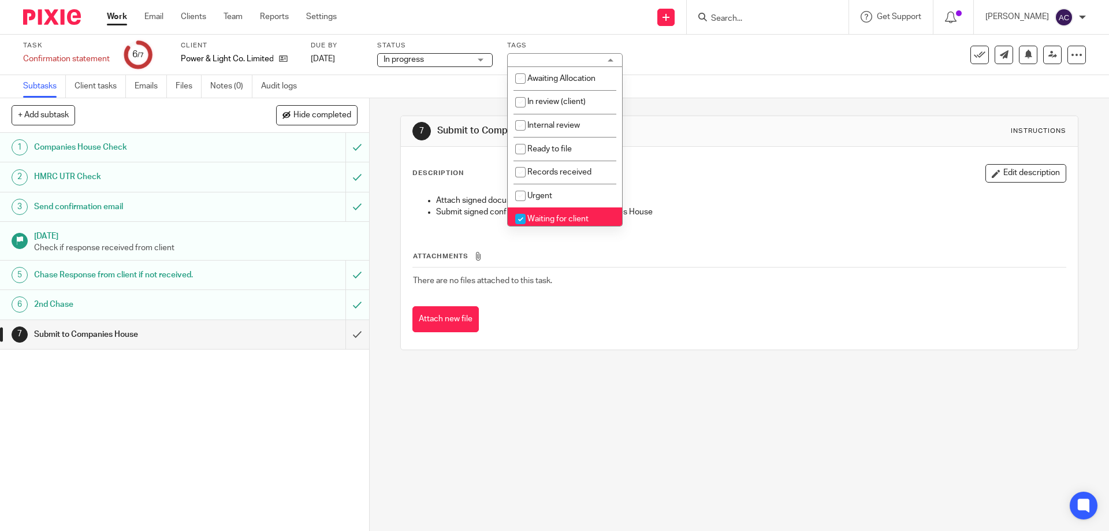
click at [553, 215] on span "Waiting for client" at bounding box center [557, 219] width 61 height 8
checkbox input "false"
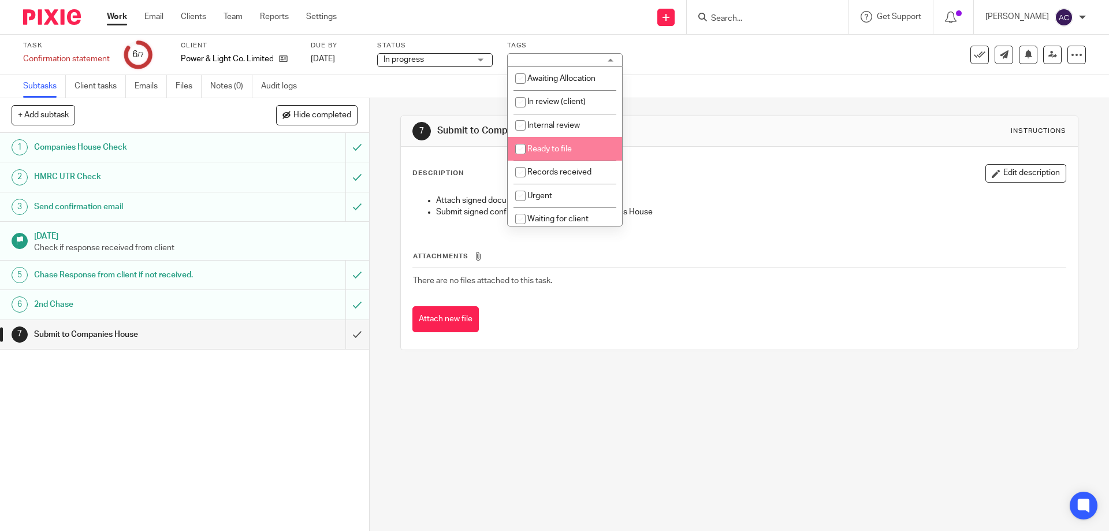
scroll to position [173, 0]
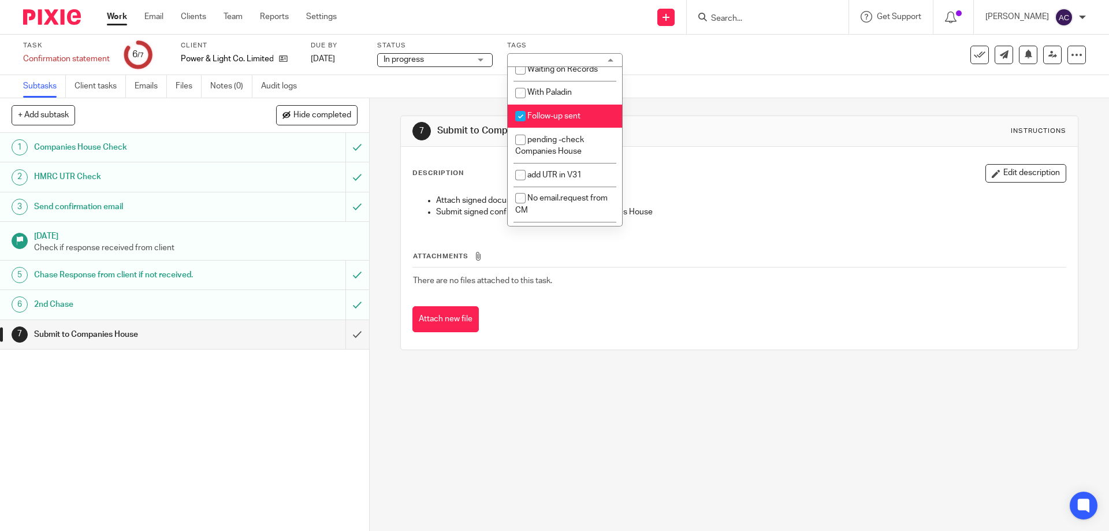
click at [565, 116] on span "Follow-up sent" at bounding box center [553, 116] width 53 height 8
checkbox input "false"
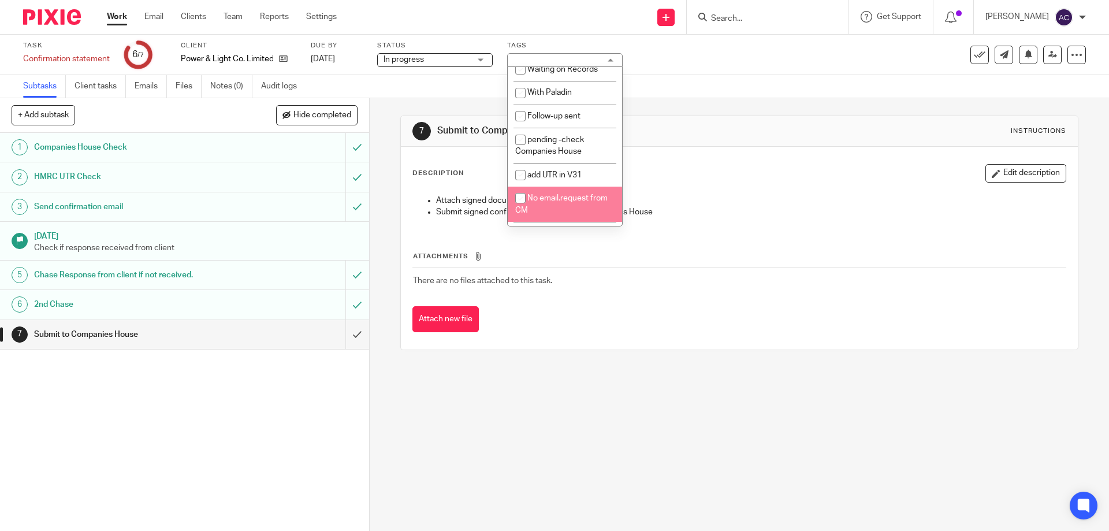
scroll to position [322, 0]
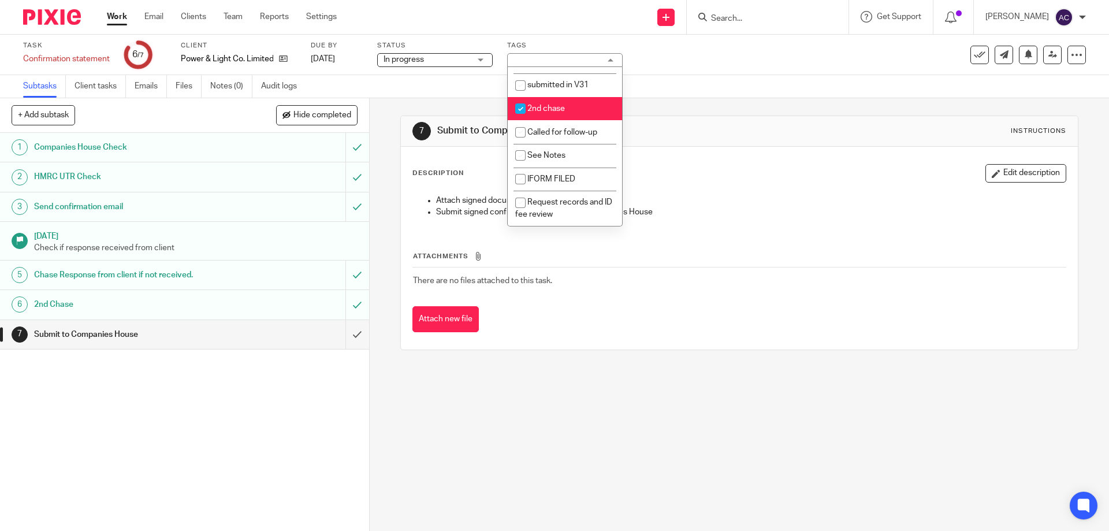
click at [534, 114] on li "2nd chase" at bounding box center [565, 109] width 114 height 24
checkbox input "false"
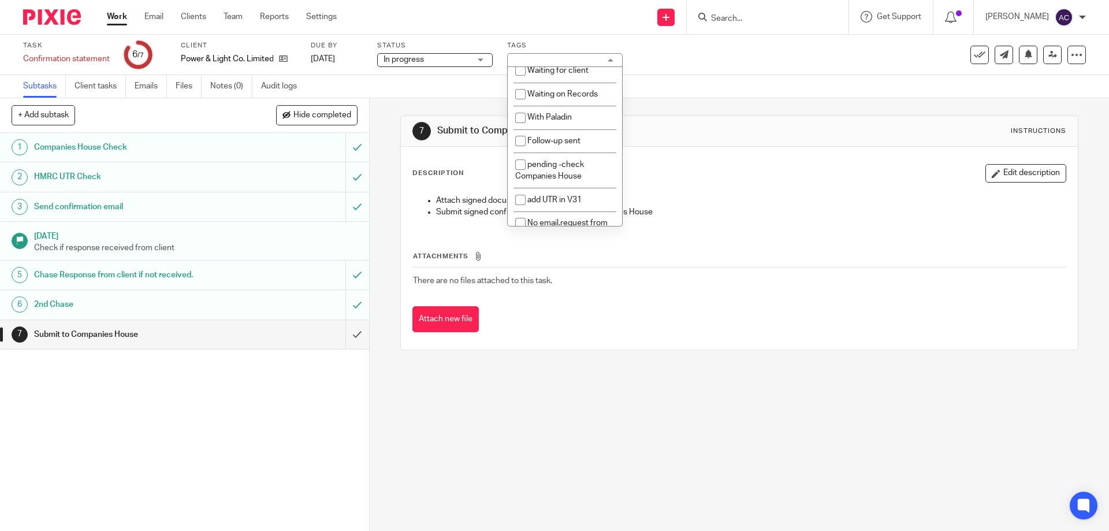
scroll to position [0, 0]
click at [560, 152] on span "Ready to file" at bounding box center [549, 149] width 44 height 8
checkbox input "true"
click at [682, 107] on div "7 Submit to Companies House Instructions Description Edit description Attach si…" at bounding box center [738, 232] width 677 height 269
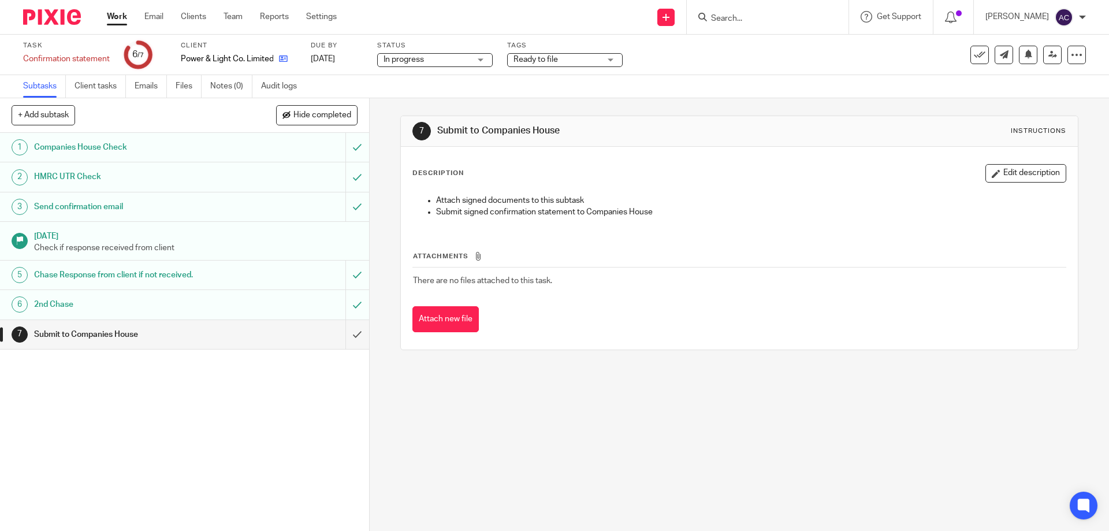
click at [280, 57] on icon at bounding box center [283, 58] width 9 height 9
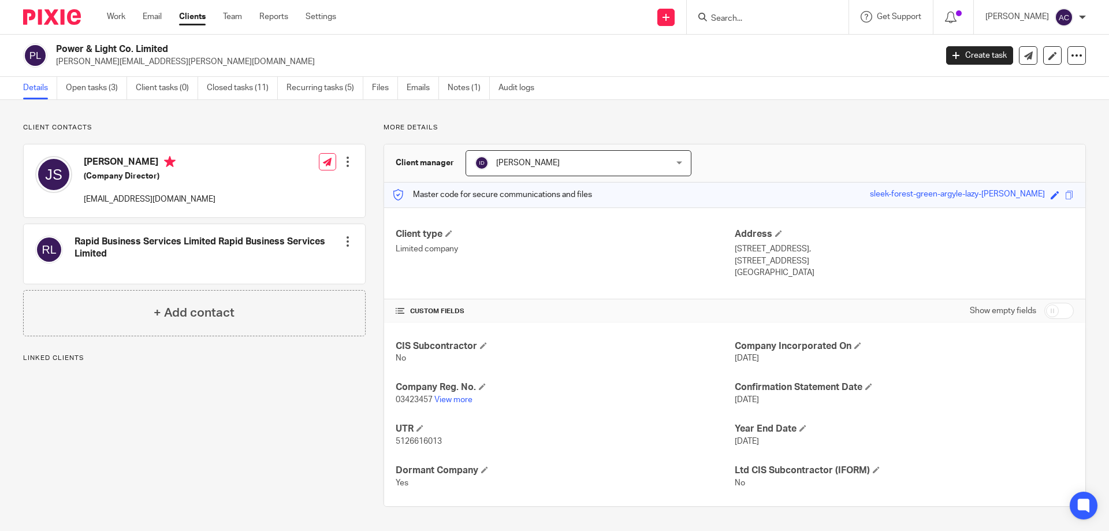
click at [742, 14] on input "Search" at bounding box center [762, 19] width 104 height 10
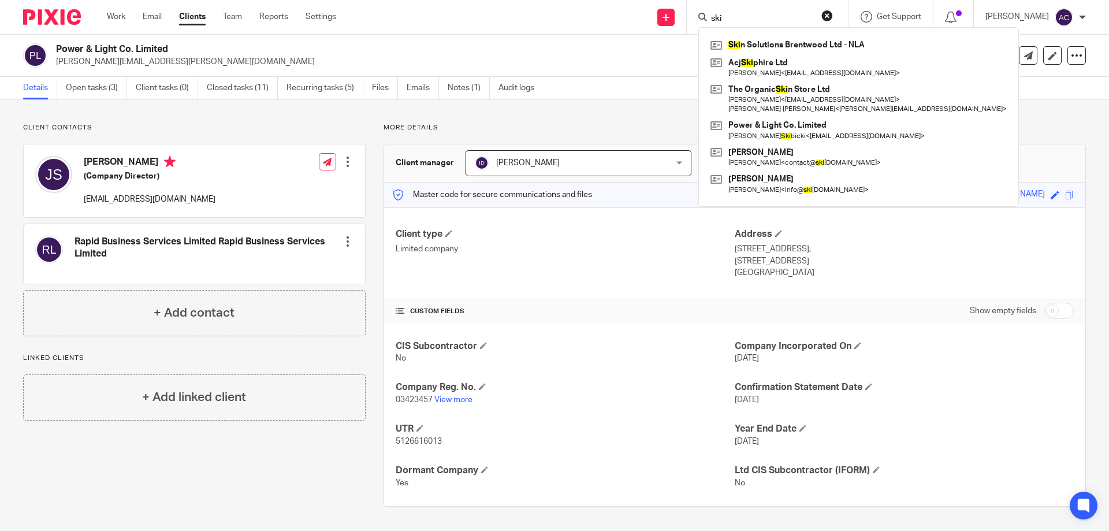
type input "ski"
click at [660, 116] on div "Client contacts John Louis Skibicki (Company Director) finance@lightside.co.uk …" at bounding box center [554, 315] width 1109 height 430
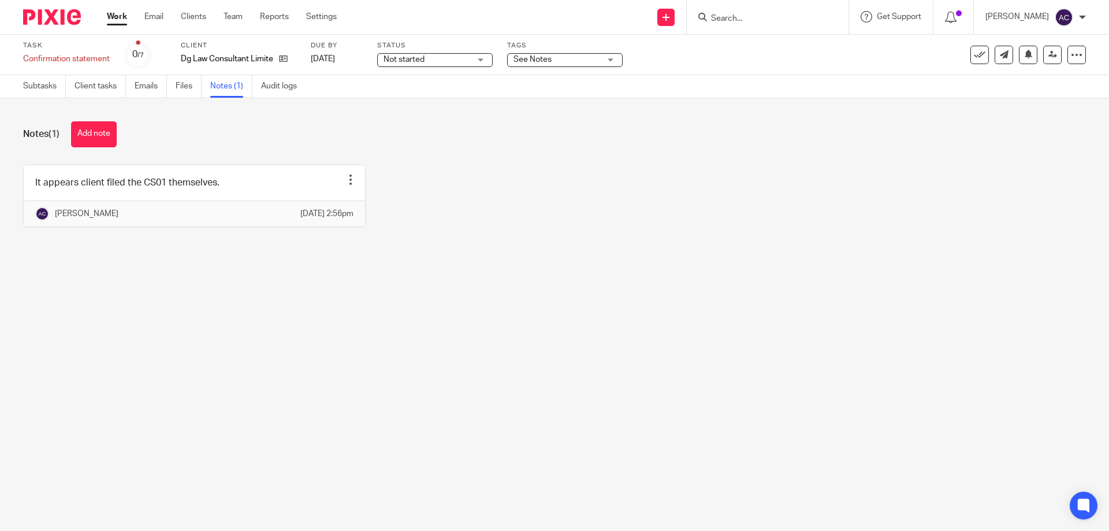
click at [125, 15] on link "Work" at bounding box center [117, 17] width 20 height 12
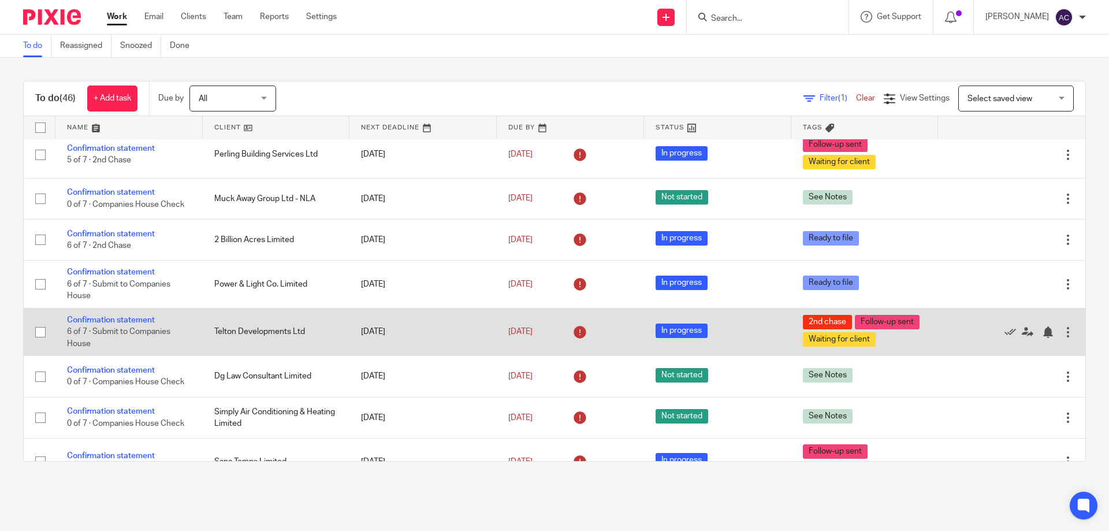
scroll to position [1127, 0]
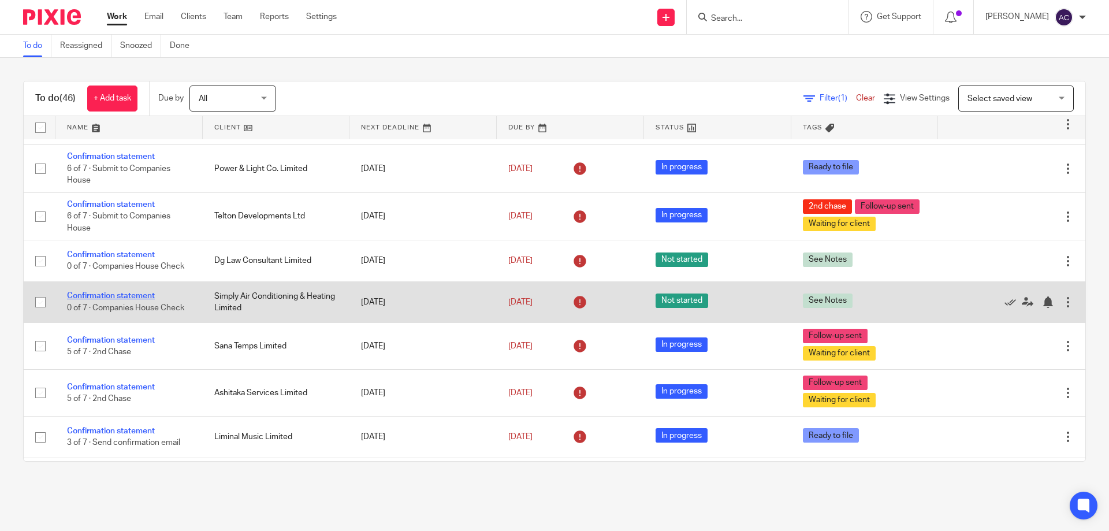
click at [113, 292] on link "Confirmation statement" at bounding box center [111, 296] width 88 height 8
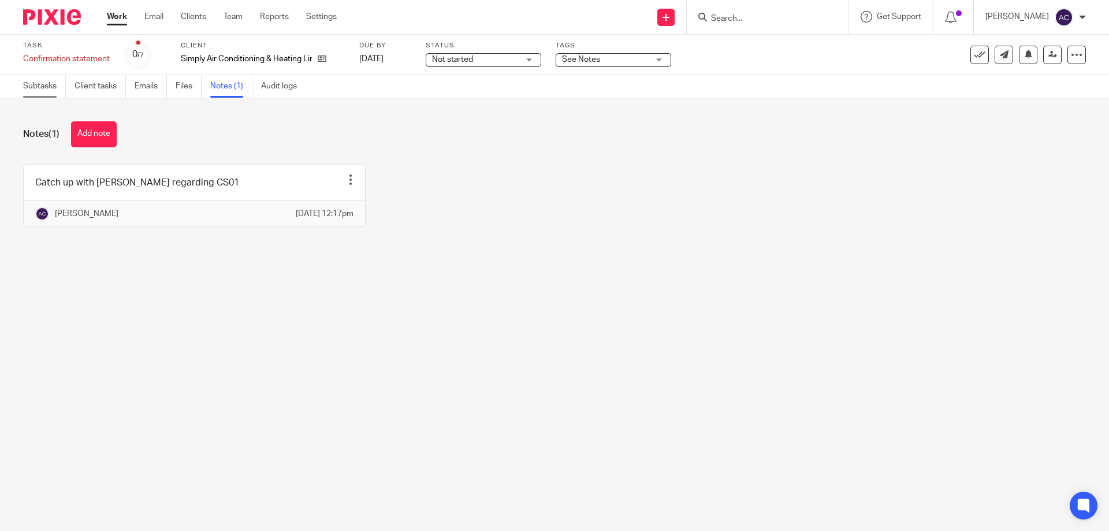
click at [28, 84] on link "Subtasks" at bounding box center [44, 86] width 43 height 23
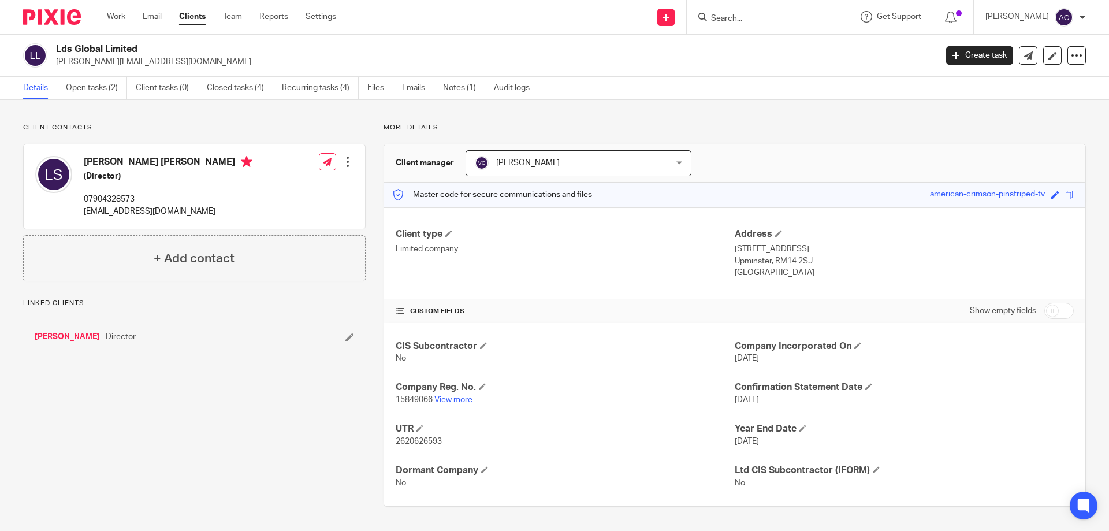
click at [463, 404] on p "15849066 View more" at bounding box center [565, 400] width 339 height 12
click at [465, 400] on link "View more" at bounding box center [453, 400] width 38 height 8
drag, startPoint x: 159, startPoint y: 66, endPoint x: 54, endPoint y: 55, distance: 105.6
click at [56, 56] on p "lee@lds-global.com" at bounding box center [492, 62] width 873 height 12
drag, startPoint x: 55, startPoint y: 55, endPoint x: 192, endPoint y: 36, distance: 138.3
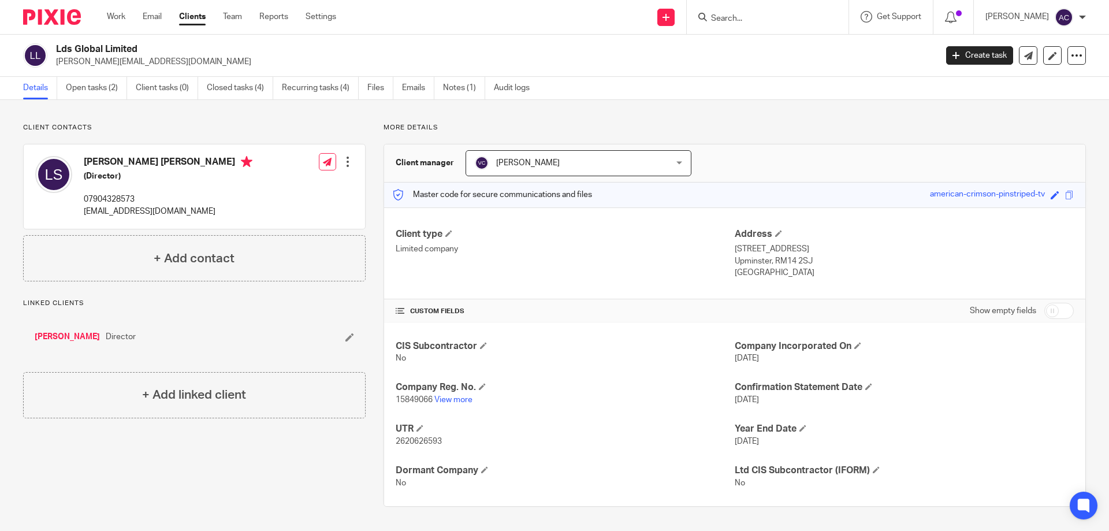
click at [190, 34] on div "Work Email Clients Team Reports Settings Work Email Clients Team Reports Settin…" at bounding box center [554, 17] width 1109 height 35
drag, startPoint x: 127, startPoint y: 61, endPoint x: 54, endPoint y: 64, distance: 72.8
click at [54, 64] on div "Lds Global Limited lee@lds-global.com" at bounding box center [476, 55] width 906 height 24
copy p "lee@lds-global.com"
click at [229, 62] on p "lee@lds-global.com" at bounding box center [492, 62] width 873 height 12
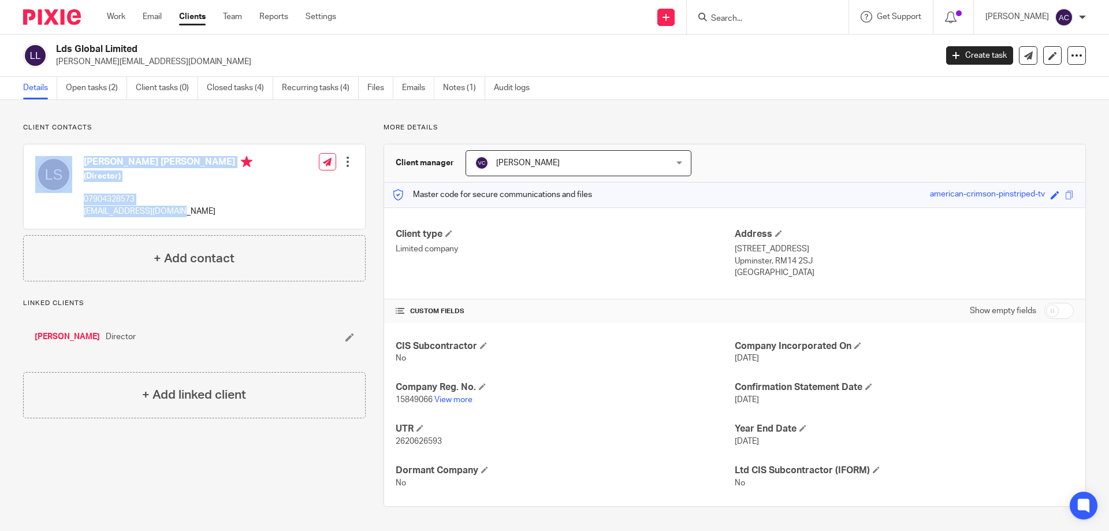
drag, startPoint x: 197, startPoint y: 215, endPoint x: 83, endPoint y: 210, distance: 114.5
click at [79, 208] on div "Lee David Sargent (Director) 07904328573 ldsargent123@gmail.com Edit contact Cr…" at bounding box center [194, 186] width 341 height 84
click at [216, 215] on div "Lee David Sargent (Director) 07904328573 ldsargent123@gmail.com Edit contact Cr…" at bounding box center [194, 186] width 341 height 84
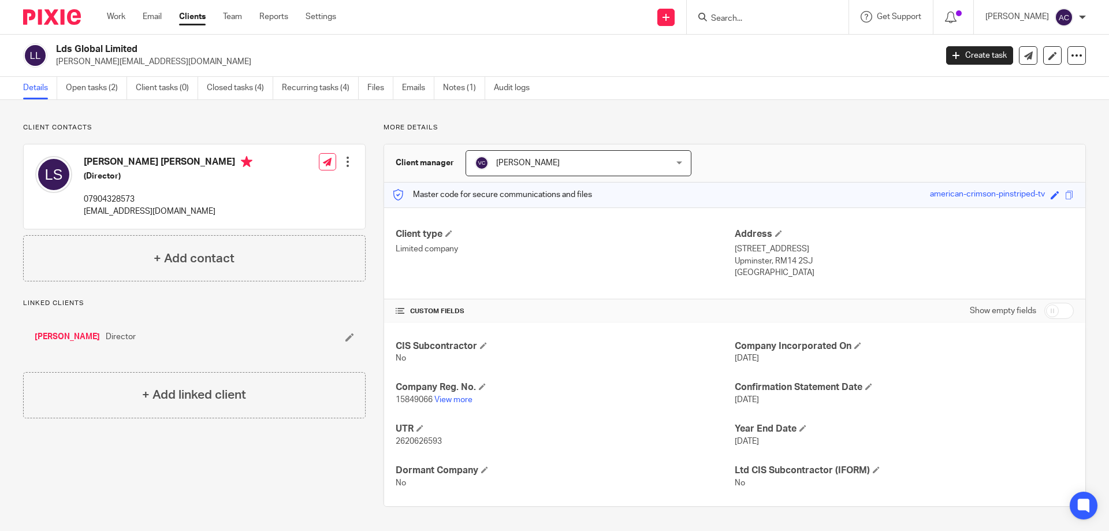
click at [56, 338] on link "[PERSON_NAME]" at bounding box center [67, 337] width 65 height 12
